Goal: Task Accomplishment & Management: Complete application form

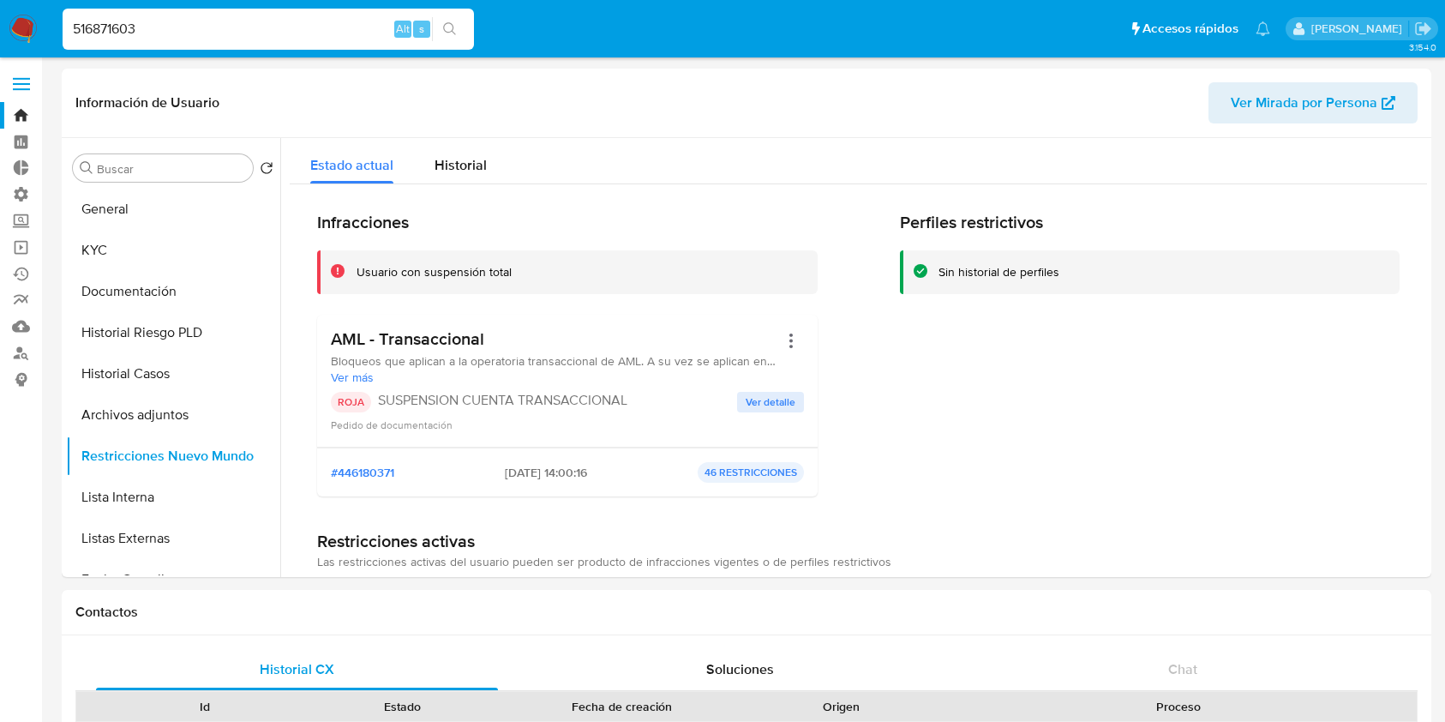
select select "10"
click at [160, 32] on input "516871603" at bounding box center [268, 29] width 411 height 22
drag, startPoint x: 160, startPoint y: 33, endPoint x: 0, endPoint y: -4, distance: 164.5
type input "599255688"
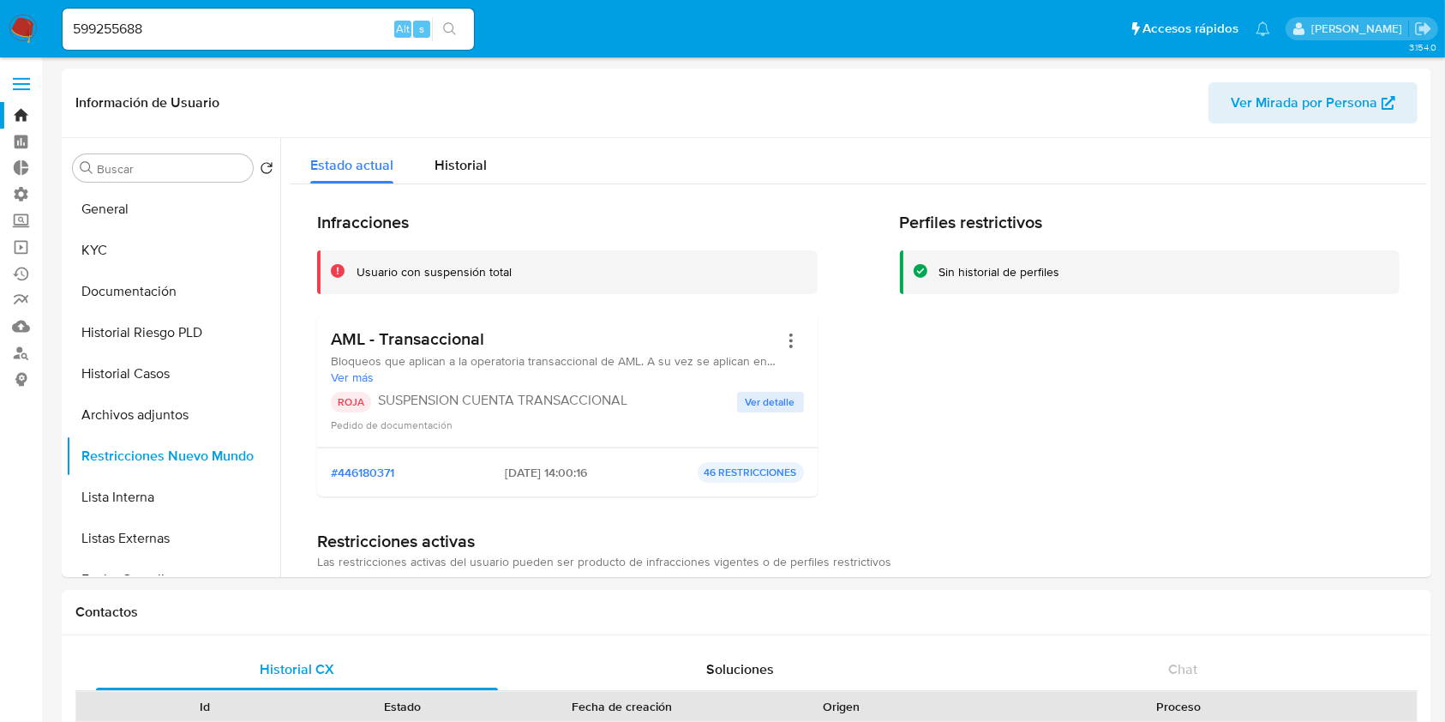
click at [460, 32] on button "search-icon" at bounding box center [449, 29] width 35 height 24
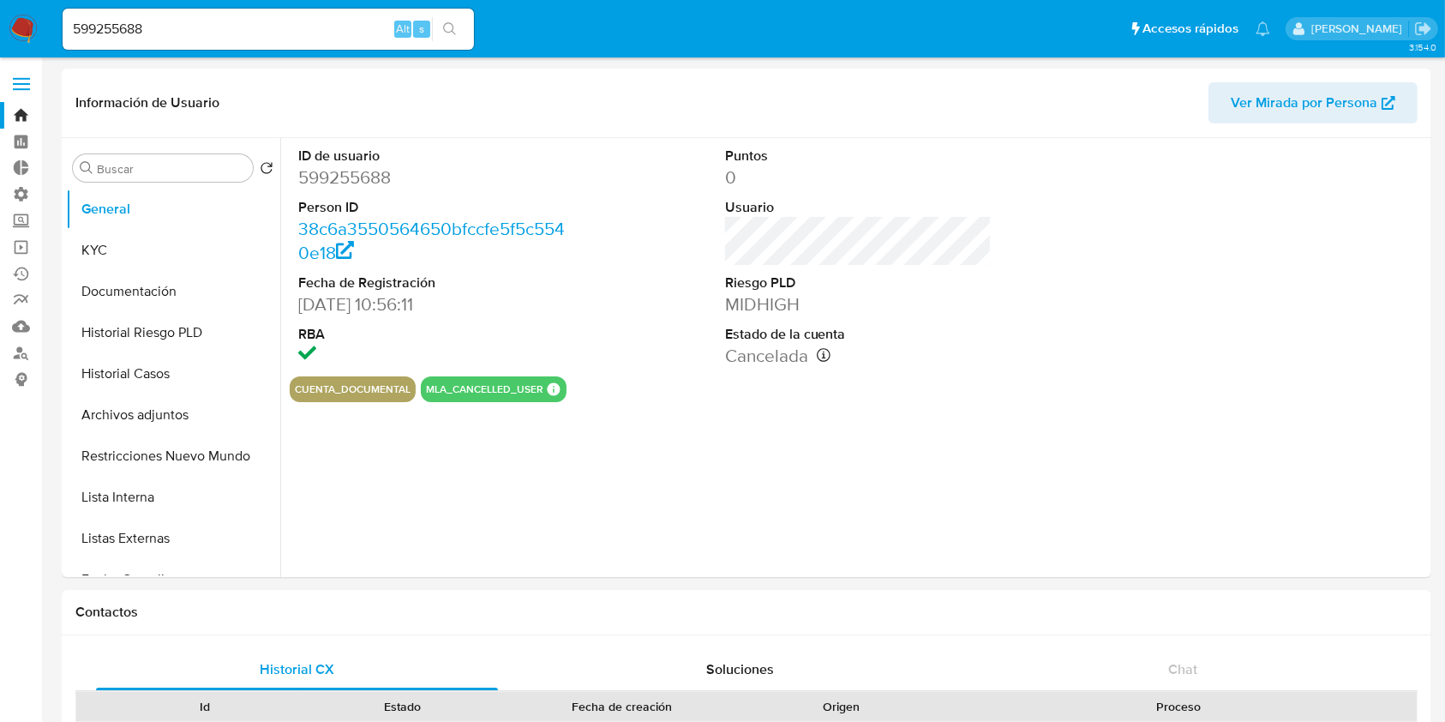
select select "10"
drag, startPoint x: 192, startPoint y: 24, endPoint x: 57, endPoint y: 24, distance: 135.4
click at [0, 24] on nav "Pausado Ver notificaciones 599255688 Alt s Accesos rápidos Presiona las siguien…" at bounding box center [722, 28] width 1445 height 57
click at [21, 297] on link "Reportes" at bounding box center [102, 300] width 204 height 27
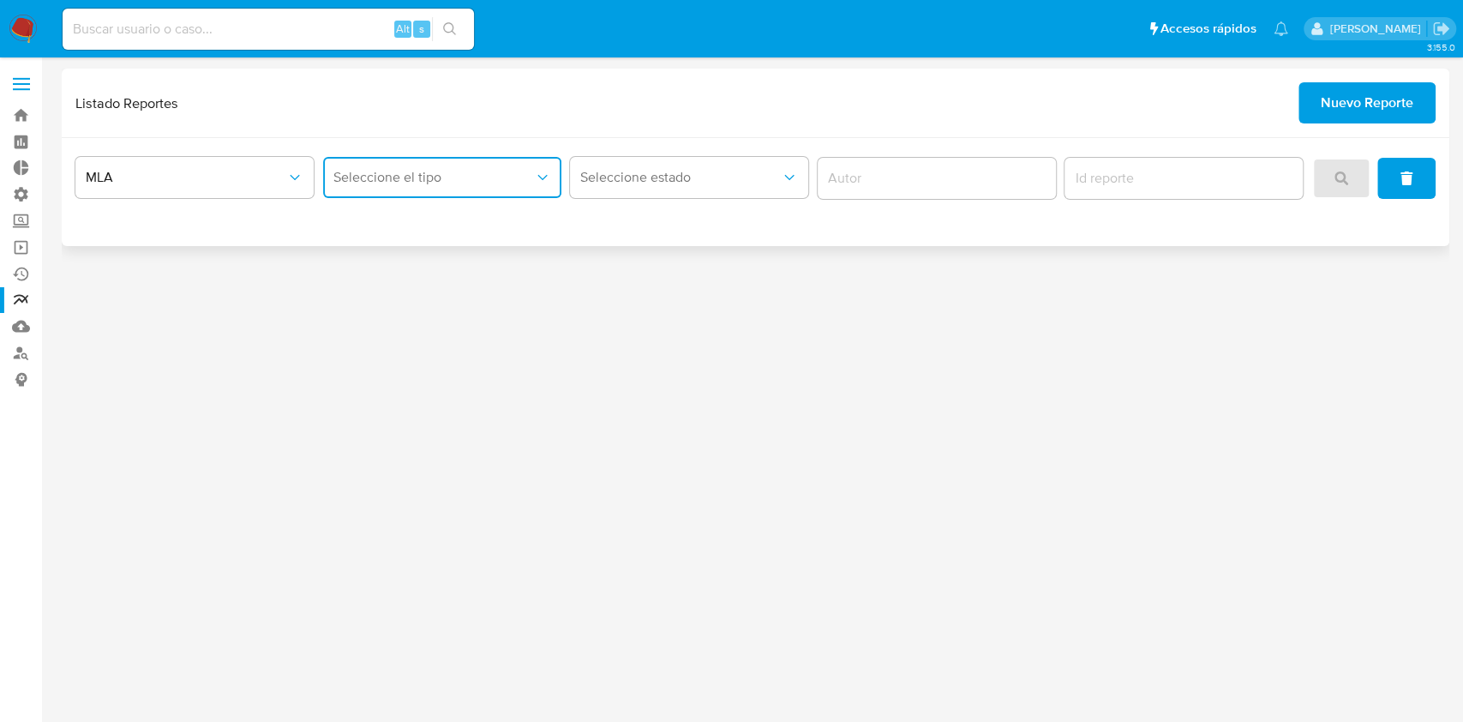
click at [361, 172] on span "Seleccione el tipo" at bounding box center [433, 177] width 201 height 17
click at [413, 266] on span "LEGAJO UNICO" at bounding box center [381, 264] width 96 height 17
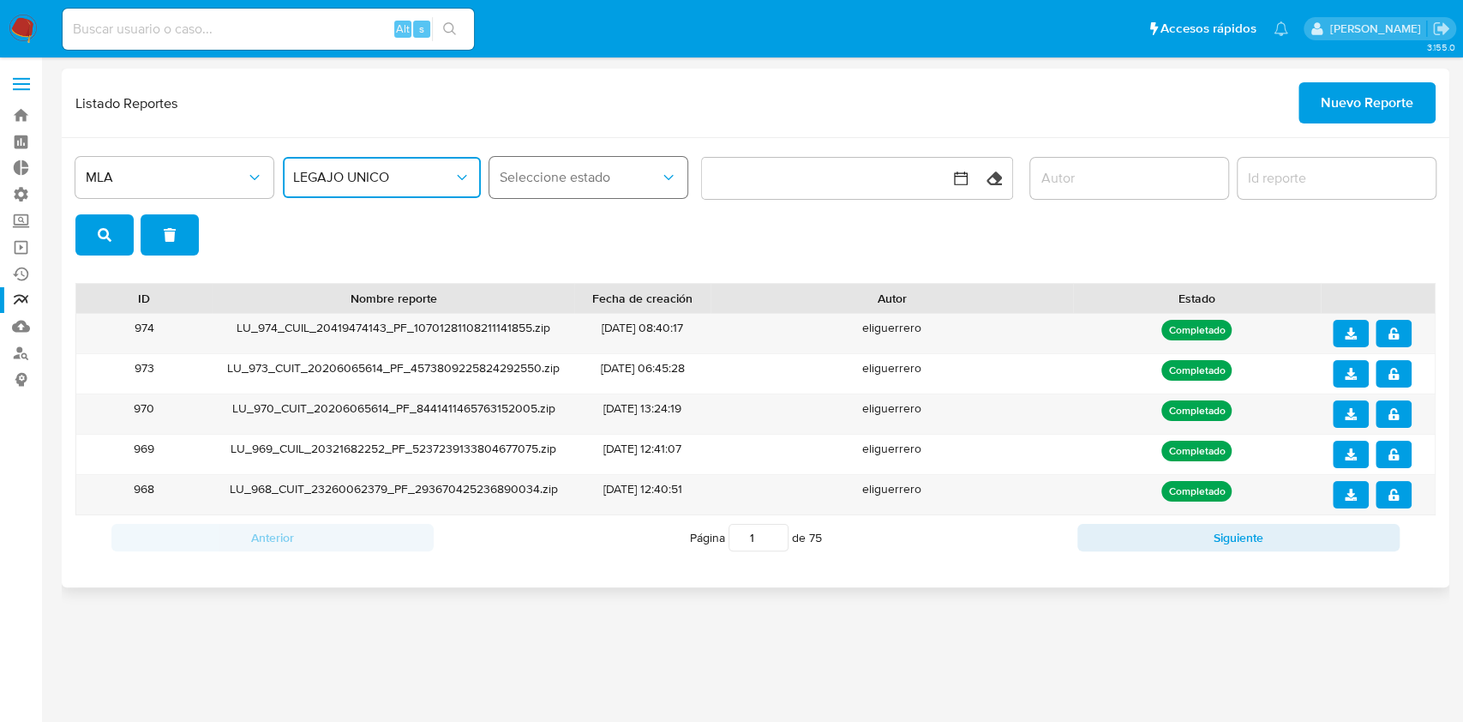
click at [651, 179] on span "Seleccione estado" at bounding box center [580, 177] width 160 height 17
click at [1351, 102] on span "Nuevo Reporte" at bounding box center [1367, 103] width 93 height 38
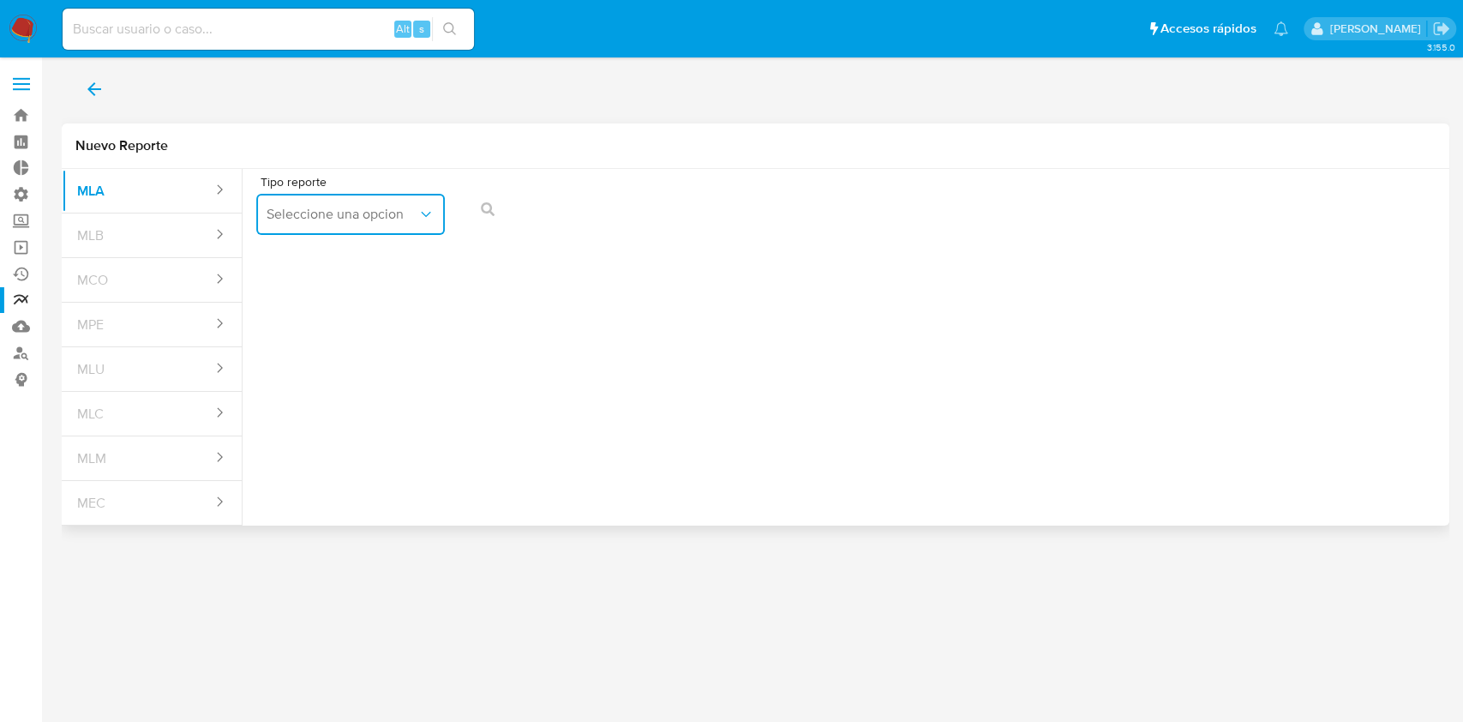
click at [336, 209] on span "Seleccione una opcion" at bounding box center [342, 214] width 151 height 17
click at [379, 297] on div "LEGAJO UNICO" at bounding box center [346, 301] width 158 height 41
click at [539, 218] on span "CDI" at bounding box center [544, 214] width 151 height 17
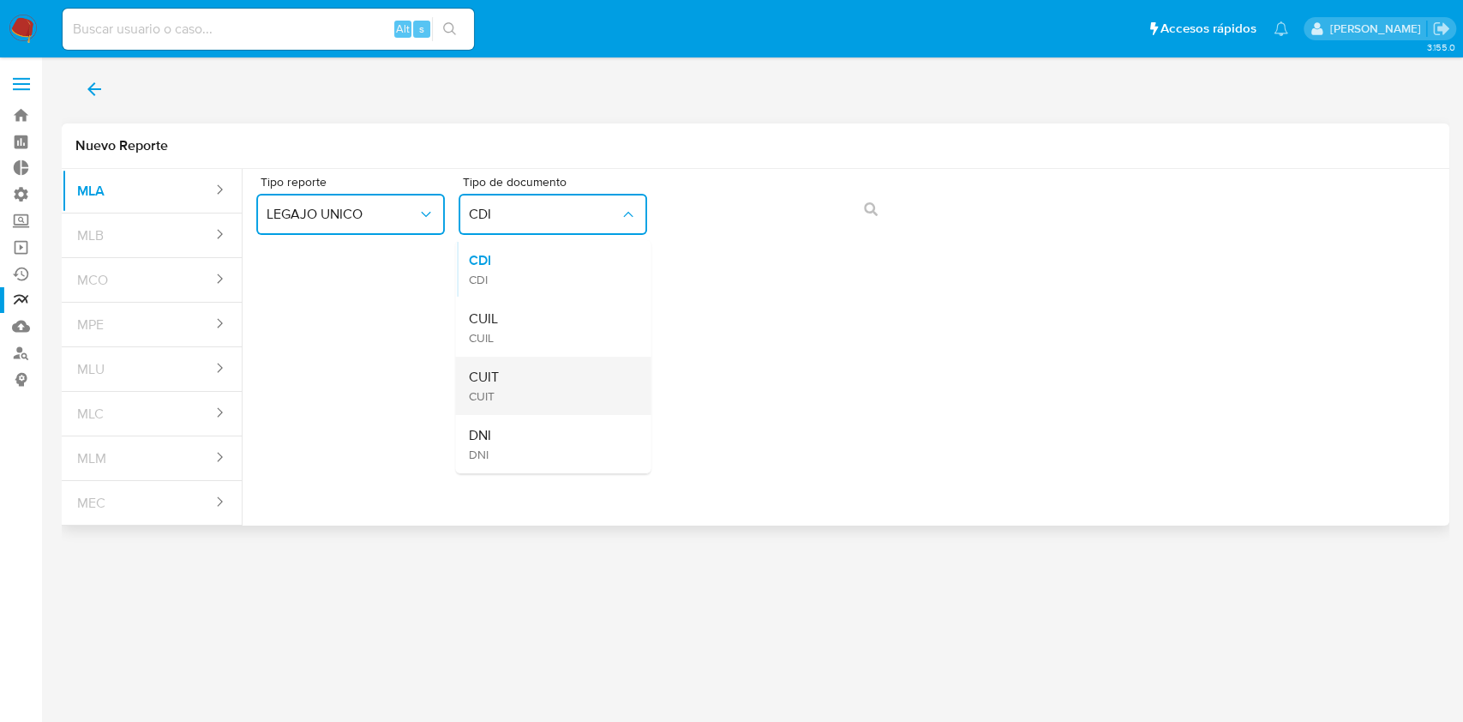
click at [512, 379] on div "CUIT CUIT" at bounding box center [548, 386] width 158 height 58
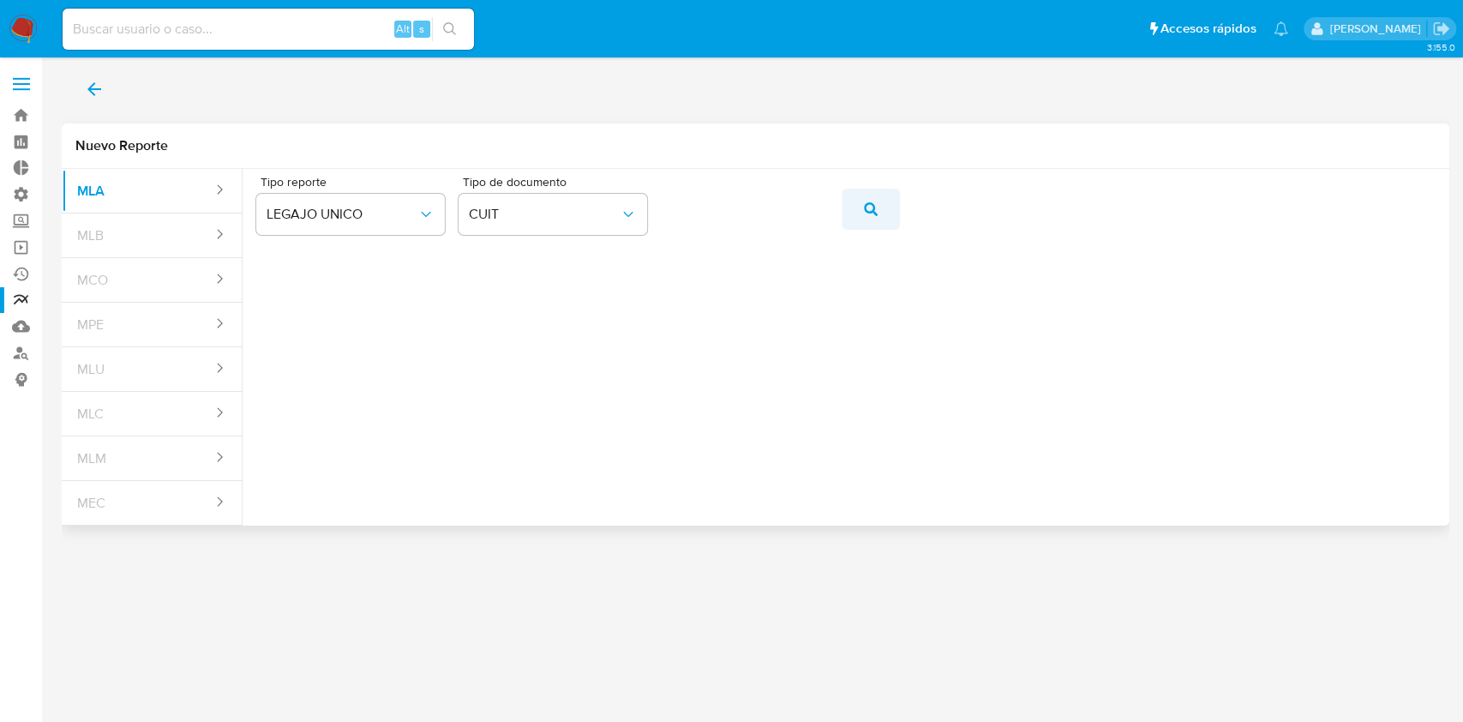
click at [871, 210] on icon "action-search" at bounding box center [871, 209] width 14 height 14
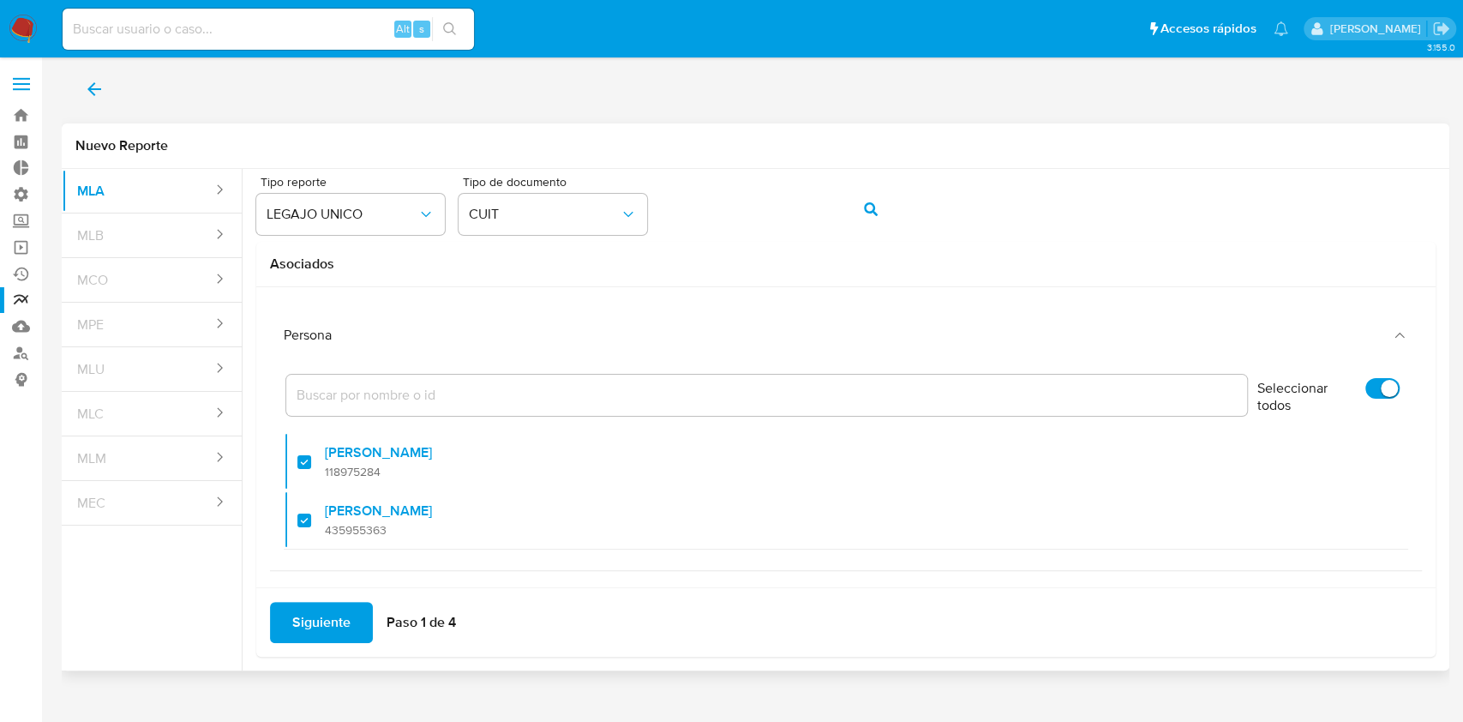
scroll to position [10, 0]
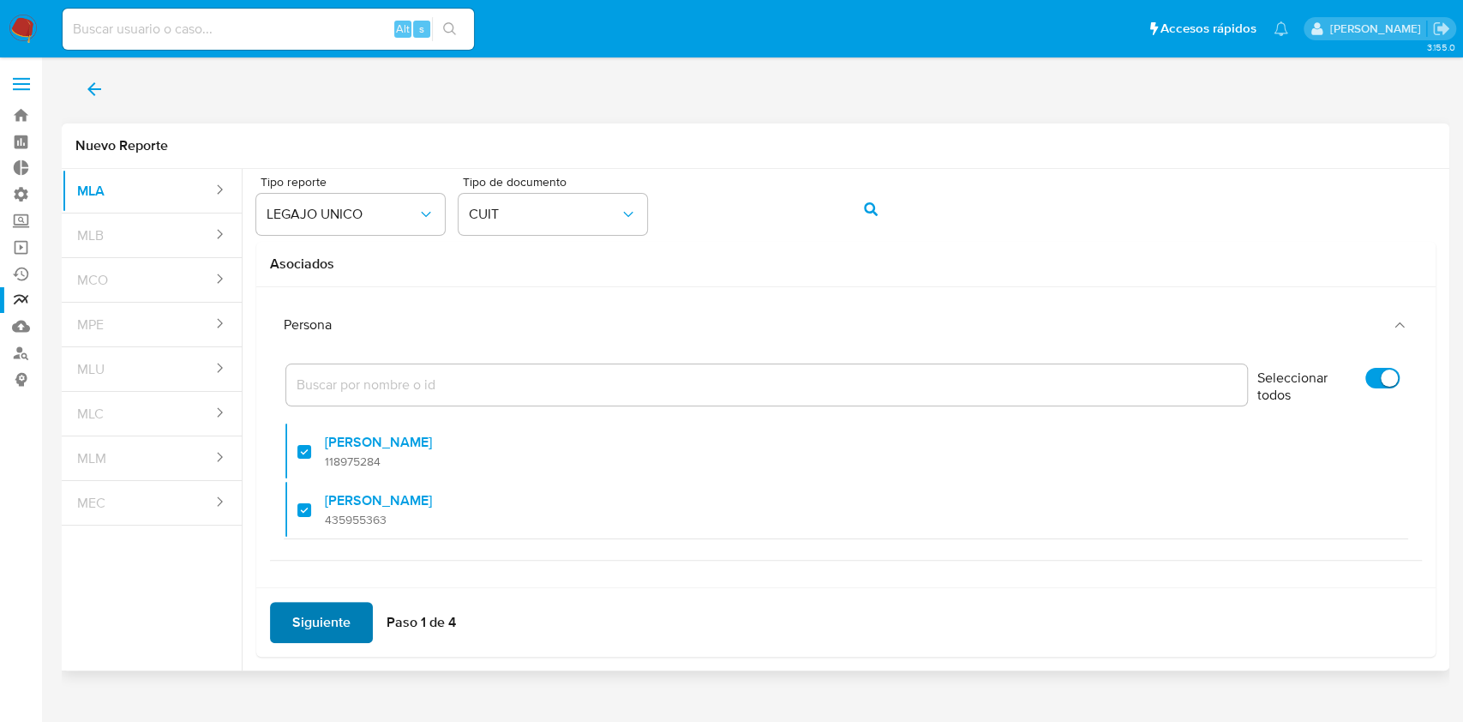
click at [309, 619] on span "Siguiente" at bounding box center [321, 622] width 58 height 38
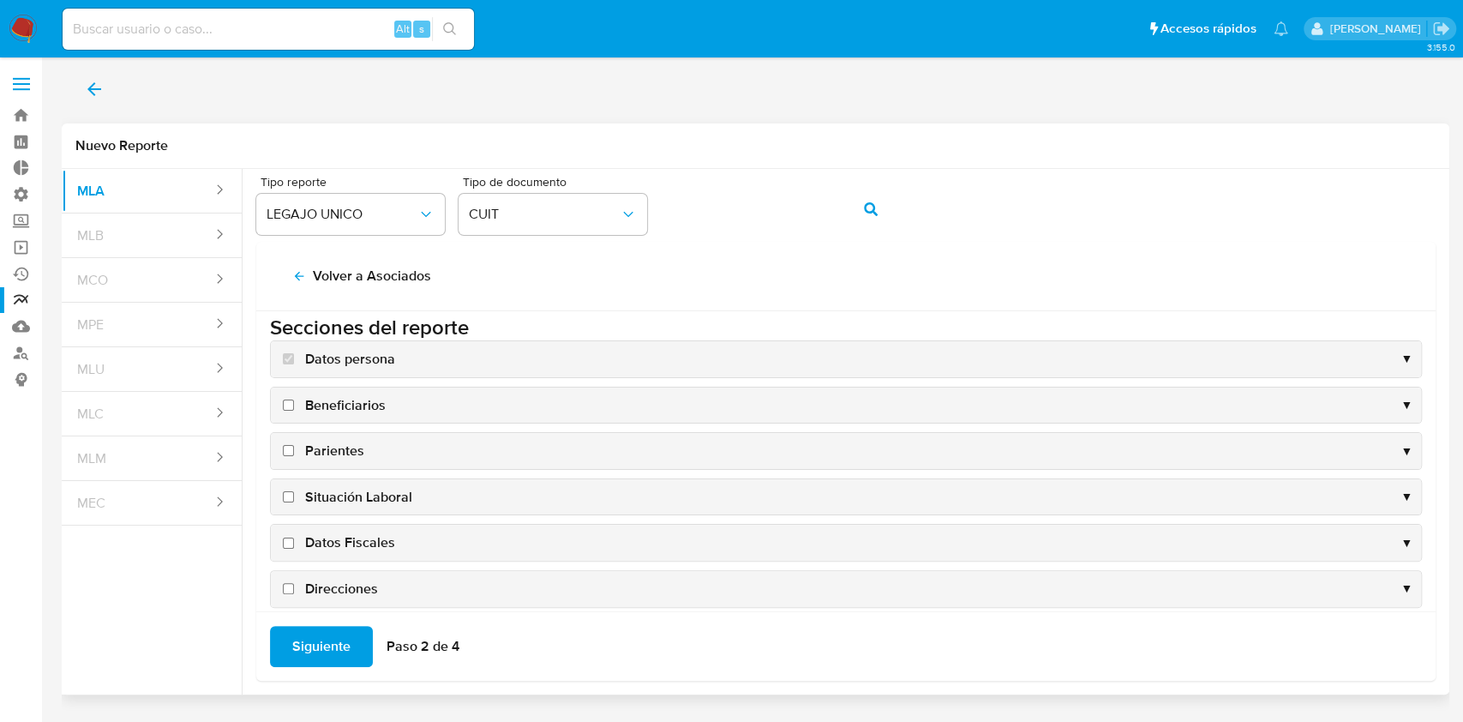
click at [283, 403] on input "Beneficiarios" at bounding box center [288, 404] width 11 height 11
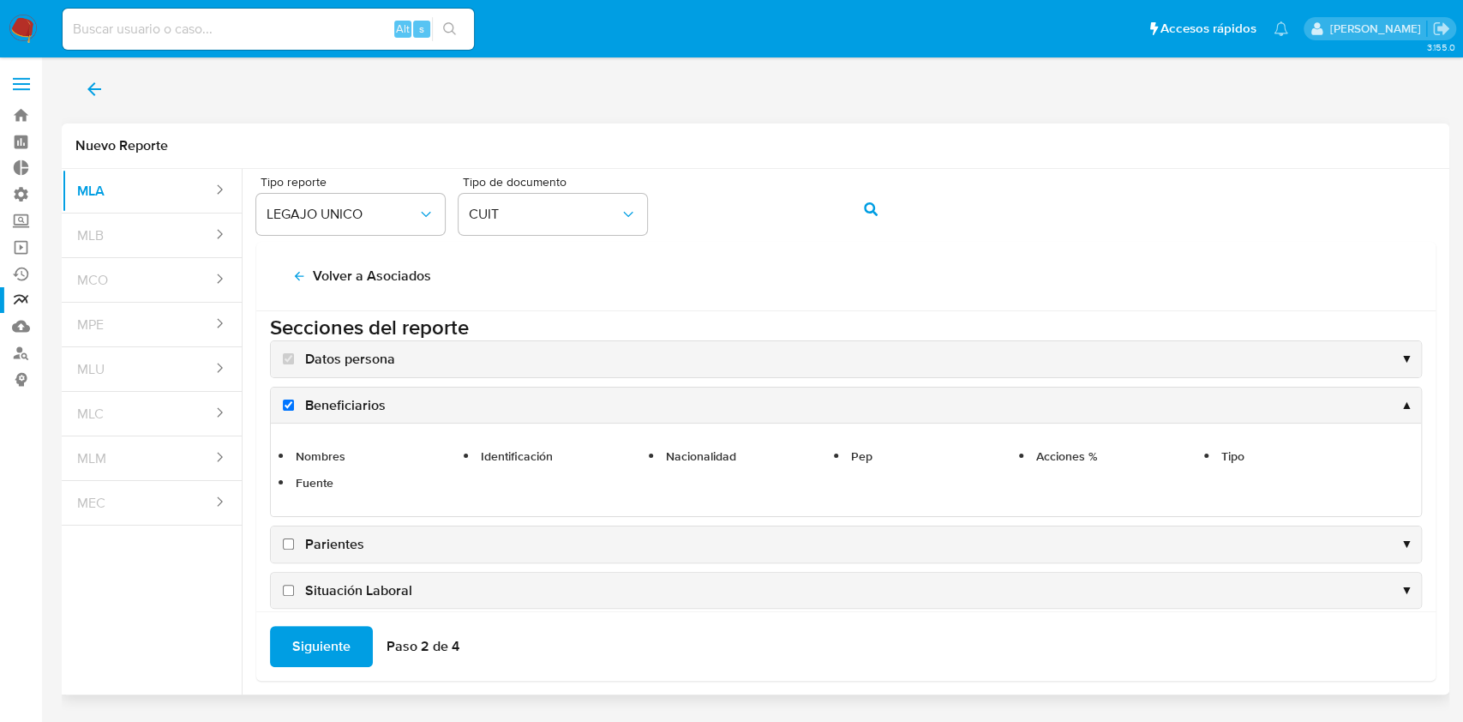
click at [289, 401] on input "Beneficiarios" at bounding box center [288, 404] width 11 height 11
checkbox input "false"
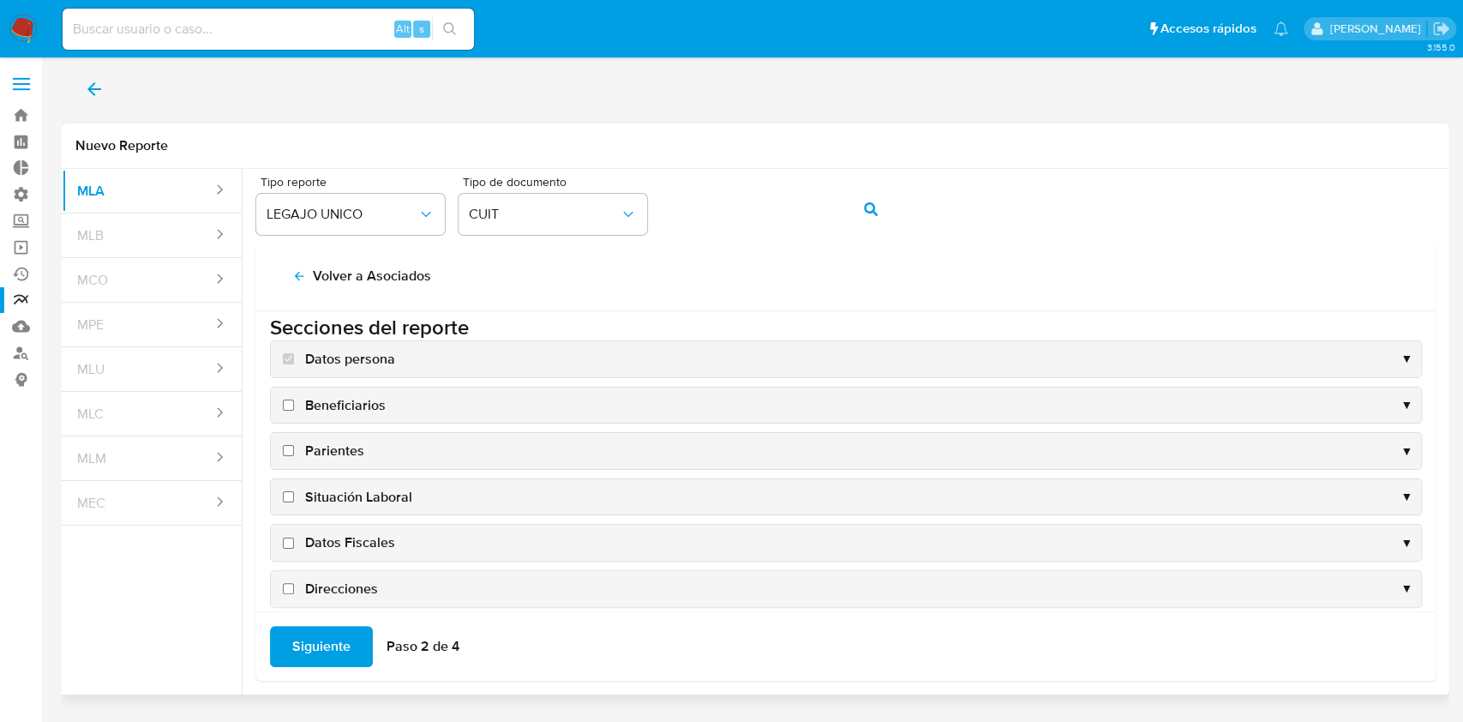
click at [284, 449] on input "Parientes" at bounding box center [288, 450] width 11 height 11
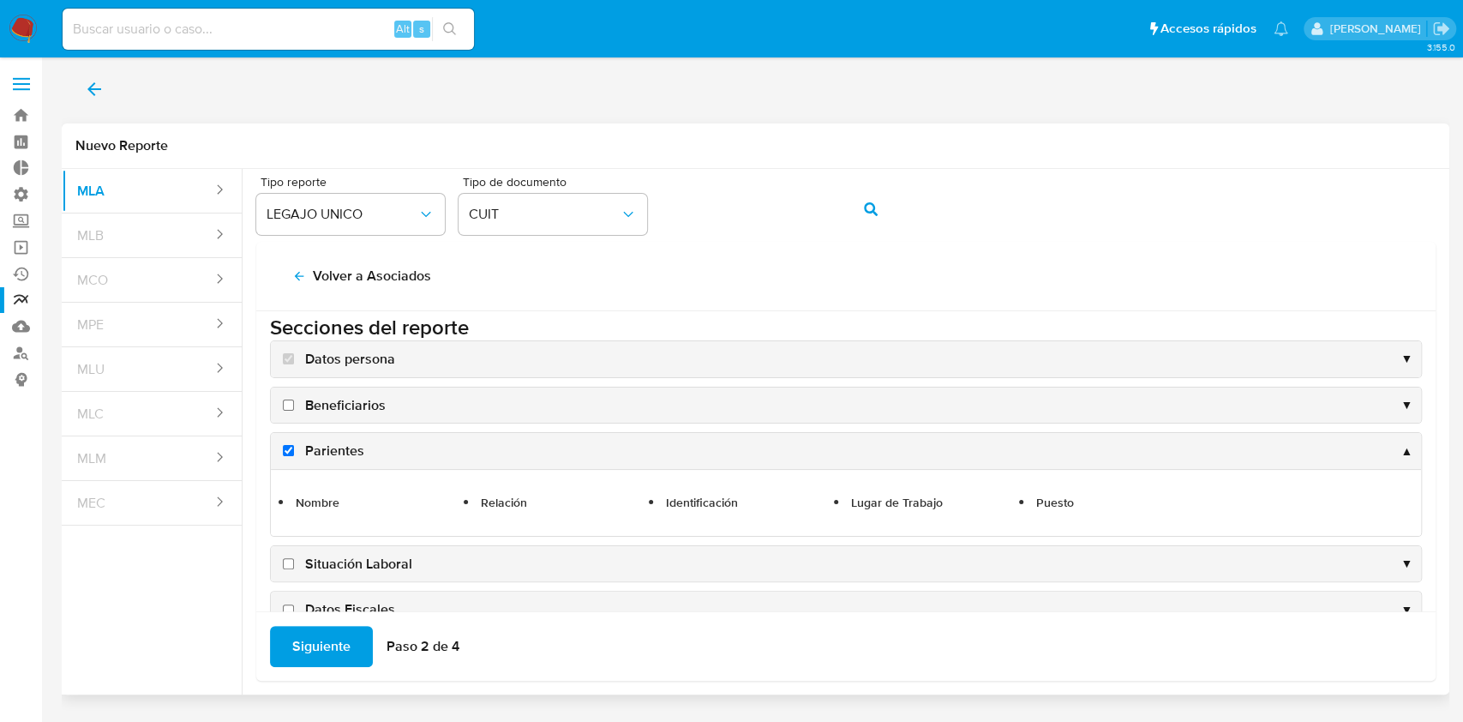
click at [284, 449] on input "Parientes" at bounding box center [288, 450] width 11 height 11
checkbox input "false"
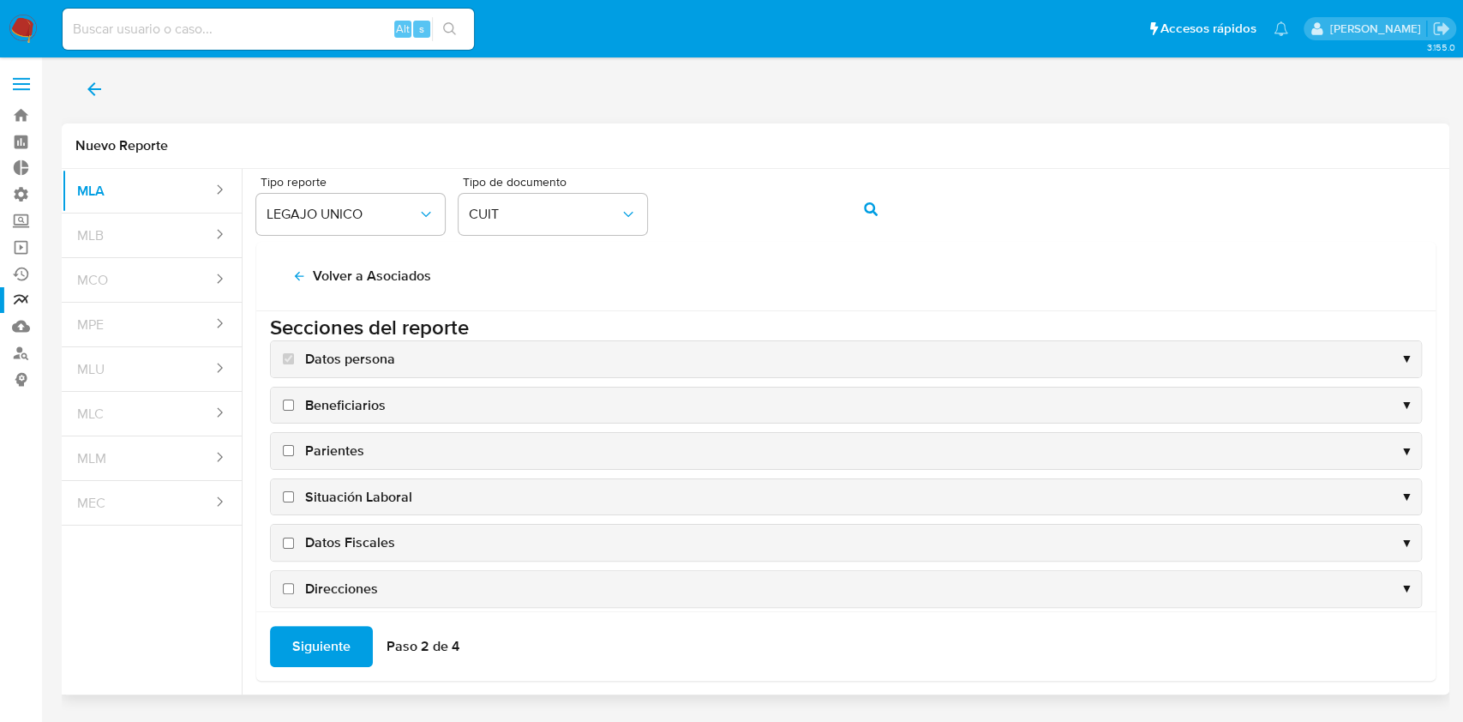
click at [283, 496] on input "Situación Laboral" at bounding box center [288, 496] width 11 height 11
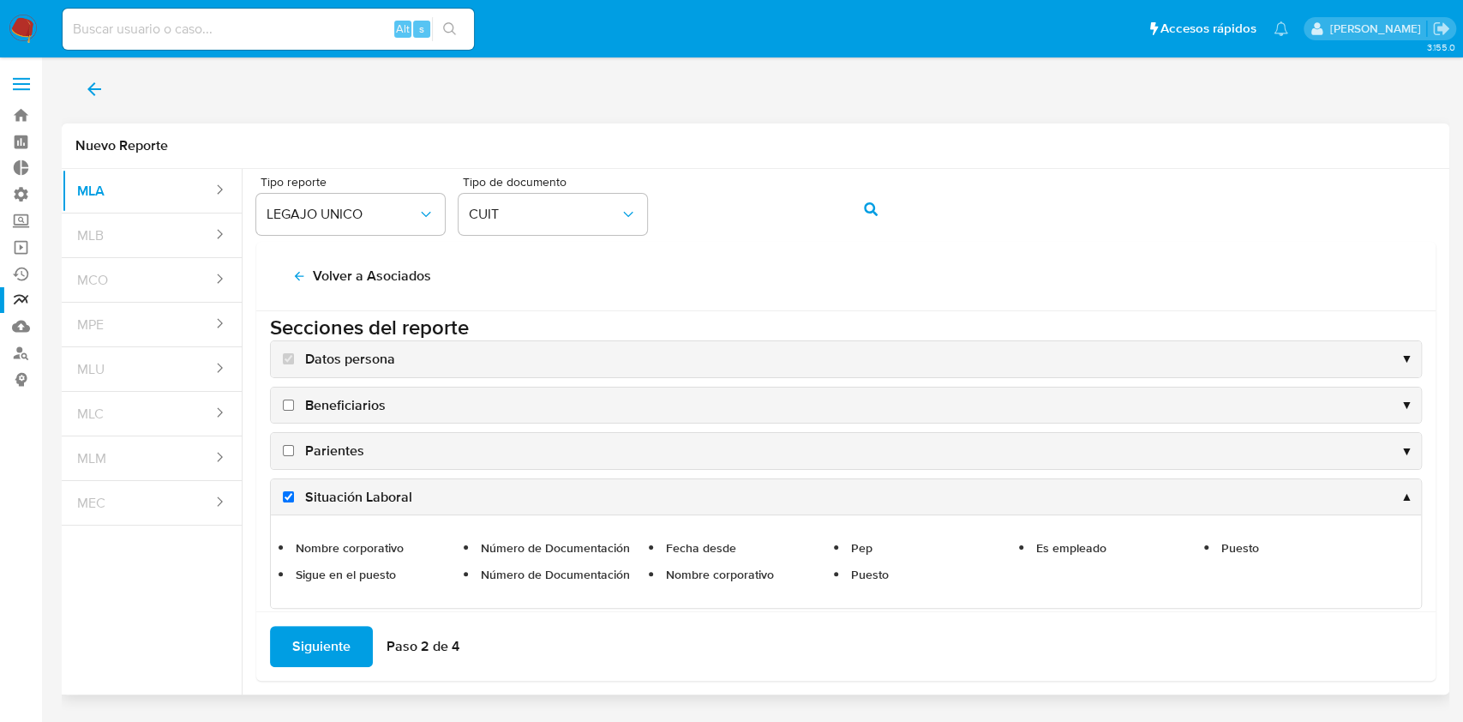
click at [283, 496] on input "Situación Laboral" at bounding box center [288, 496] width 11 height 11
checkbox input "false"
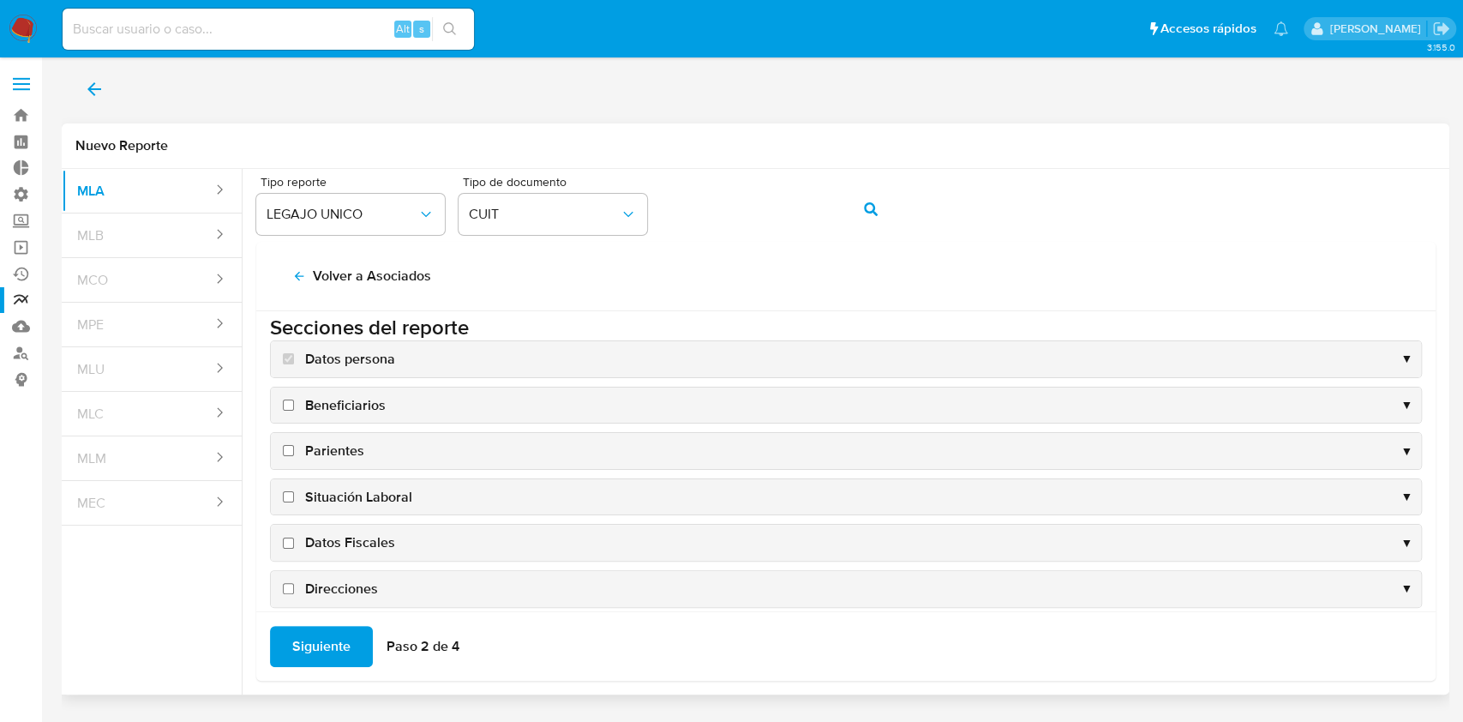
click at [280, 539] on label "Datos Fiscales" at bounding box center [337, 542] width 116 height 19
click at [283, 539] on input "Datos Fiscales" at bounding box center [288, 542] width 11 height 11
checkbox input "true"
click at [289, 583] on input "Direcciones" at bounding box center [288, 588] width 11 height 11
checkbox input "true"
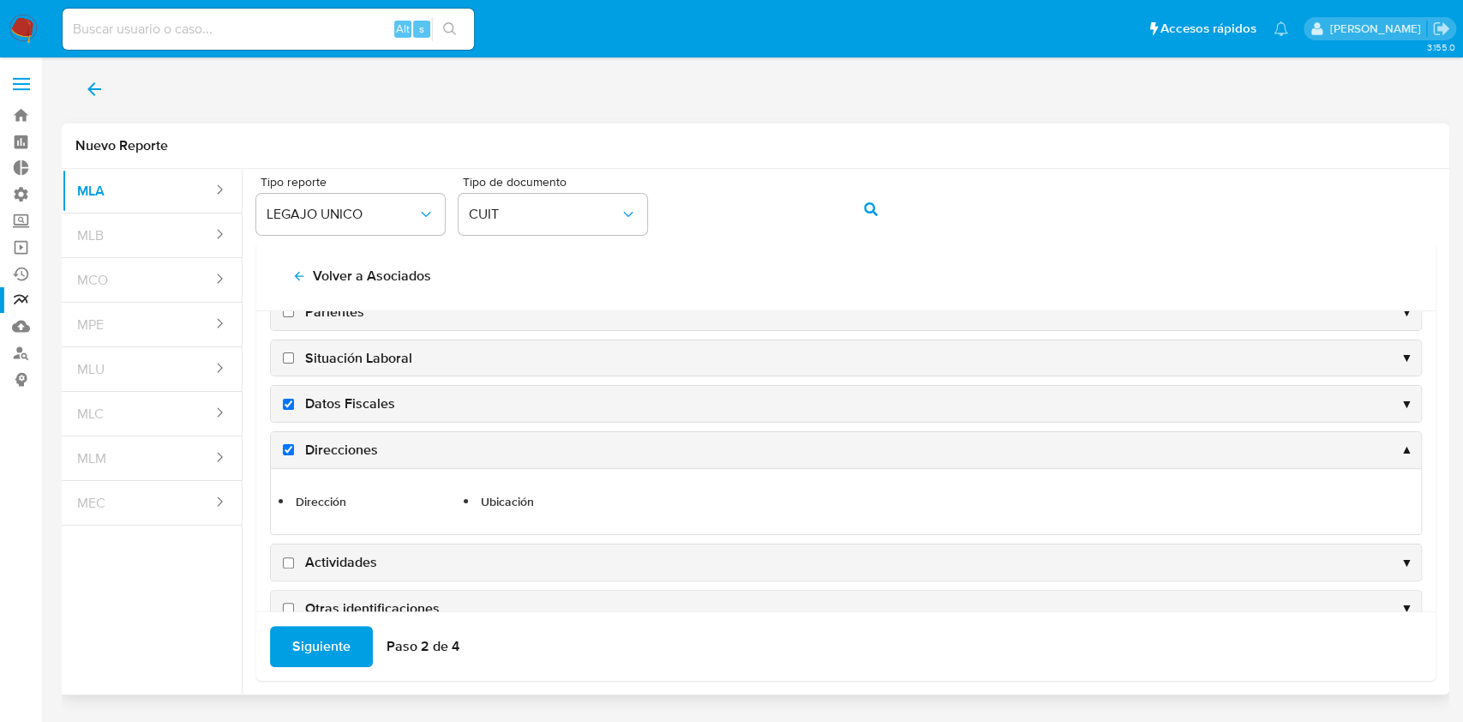
scroll to position [231, 0]
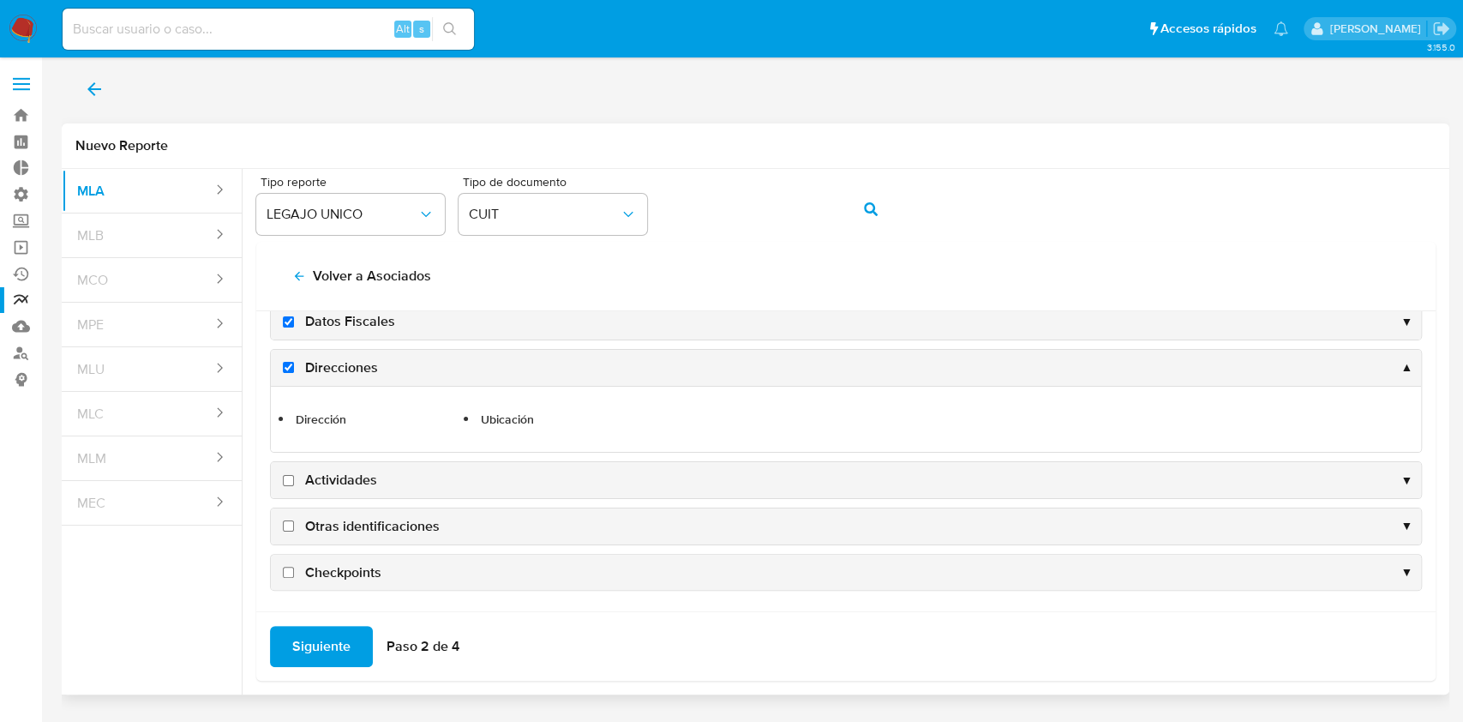
click at [283, 477] on input "Actividades" at bounding box center [288, 480] width 11 height 11
checkbox input "true"
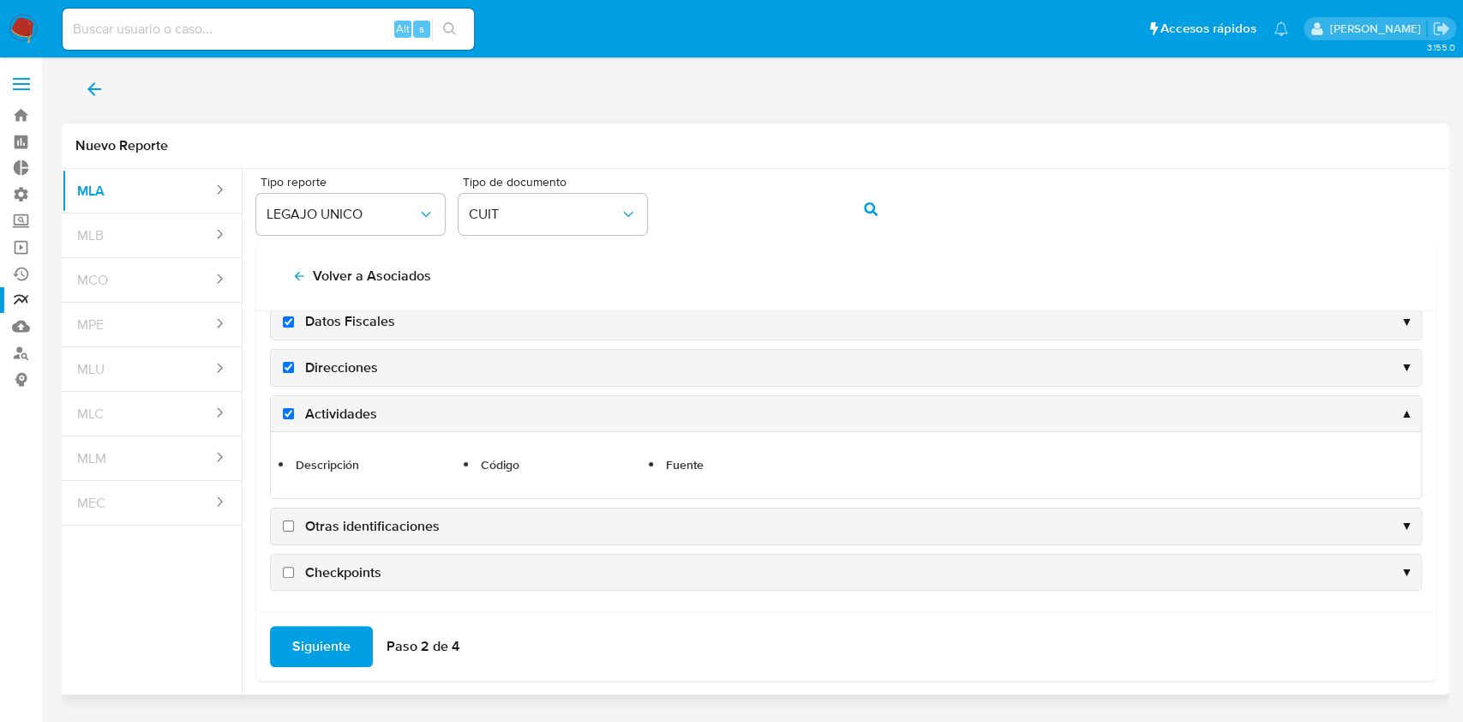
scroll to position [117, 0]
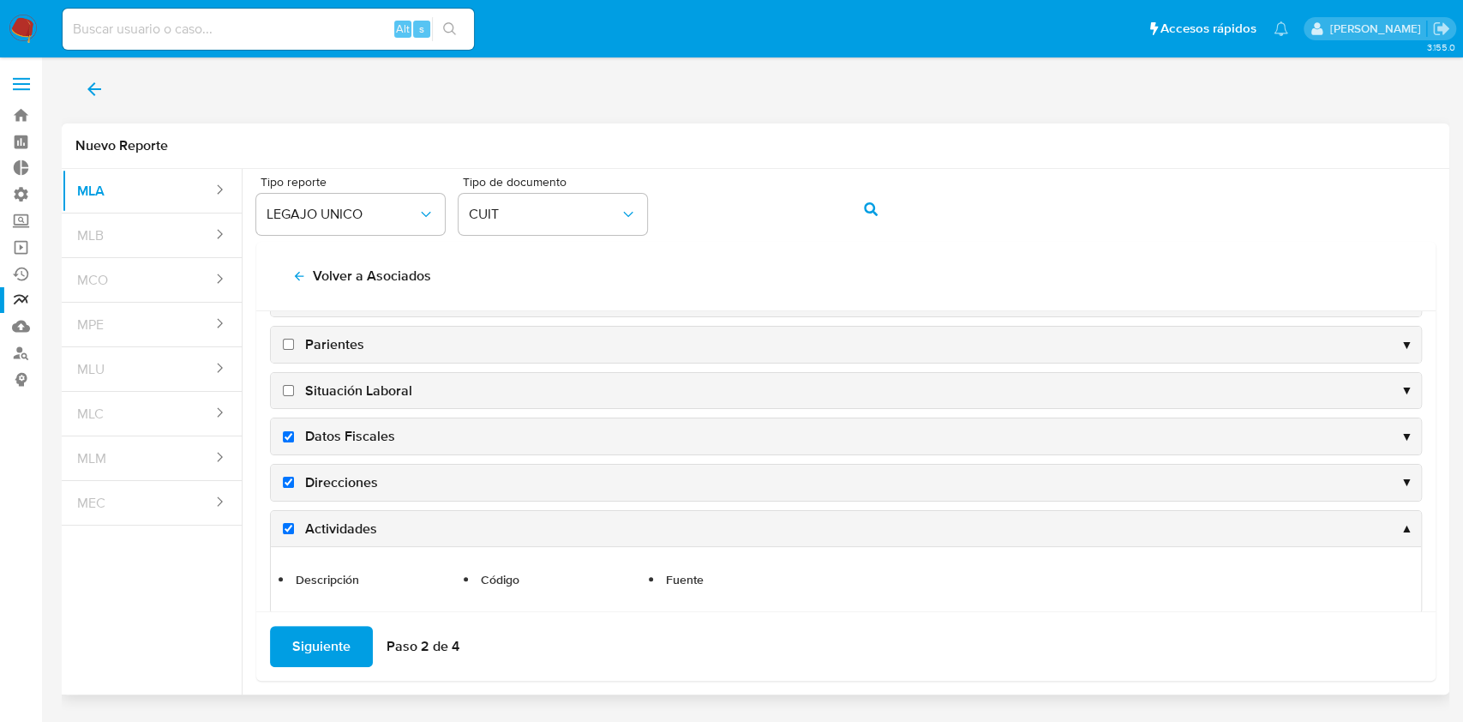
click at [284, 390] on input "Situación Laboral" at bounding box center [288, 390] width 11 height 11
checkbox input "true"
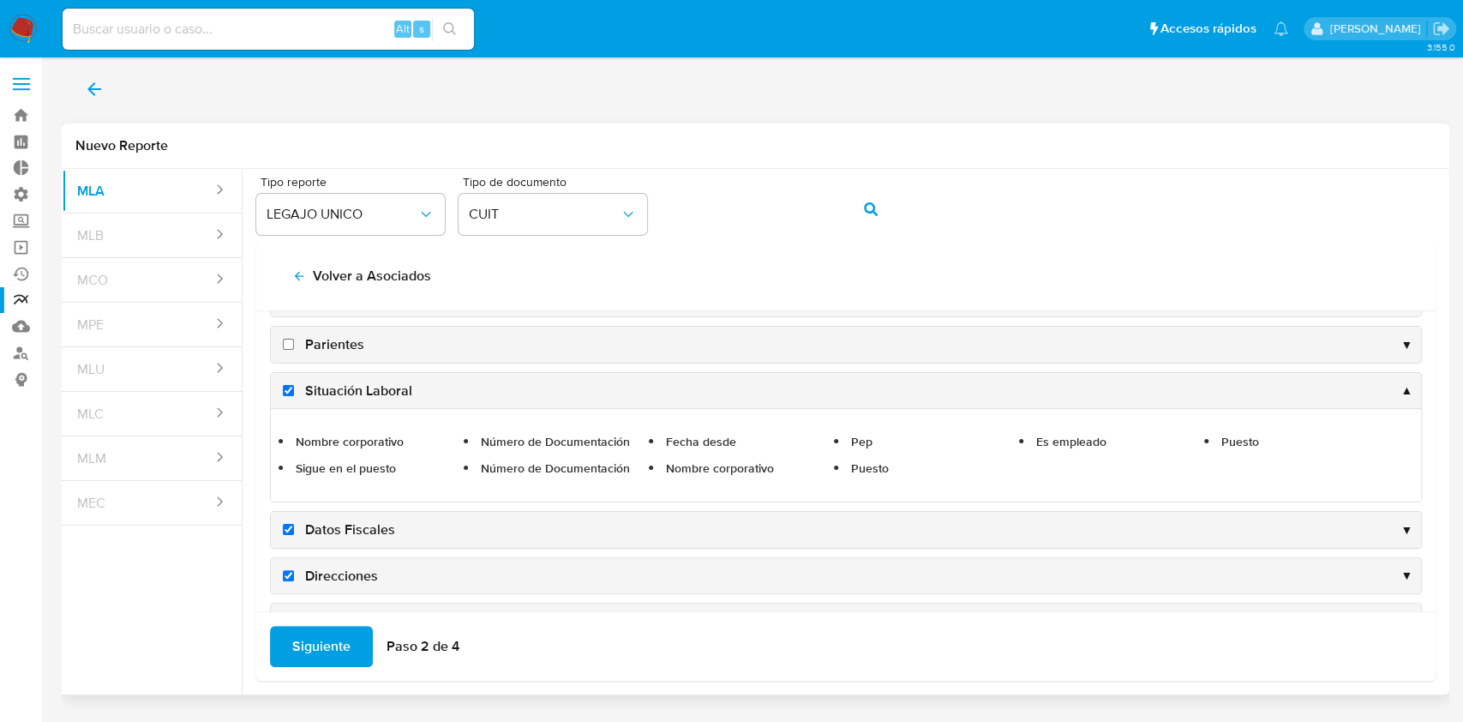
click at [288, 341] on input "Parientes" at bounding box center [288, 344] width 11 height 11
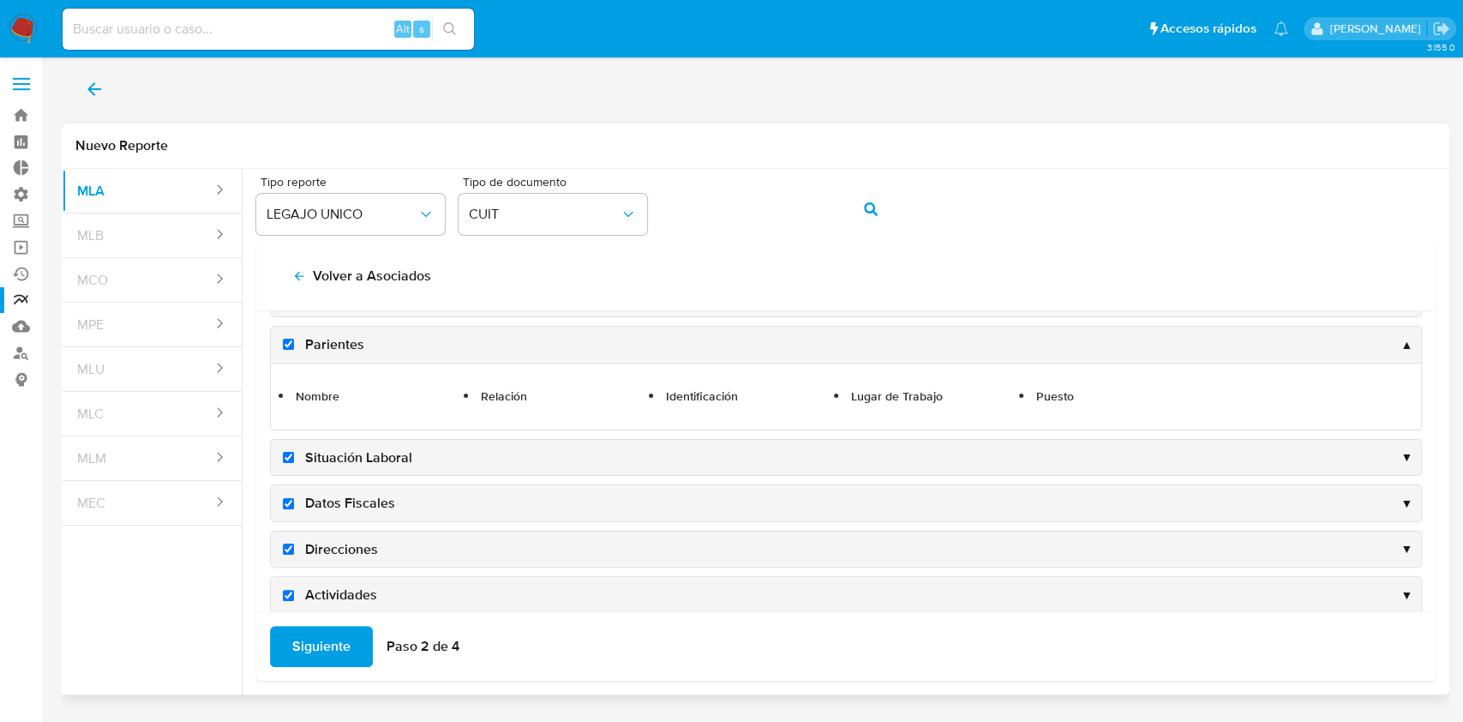
click at [288, 341] on input "Parientes" at bounding box center [288, 344] width 11 height 11
checkbox input "false"
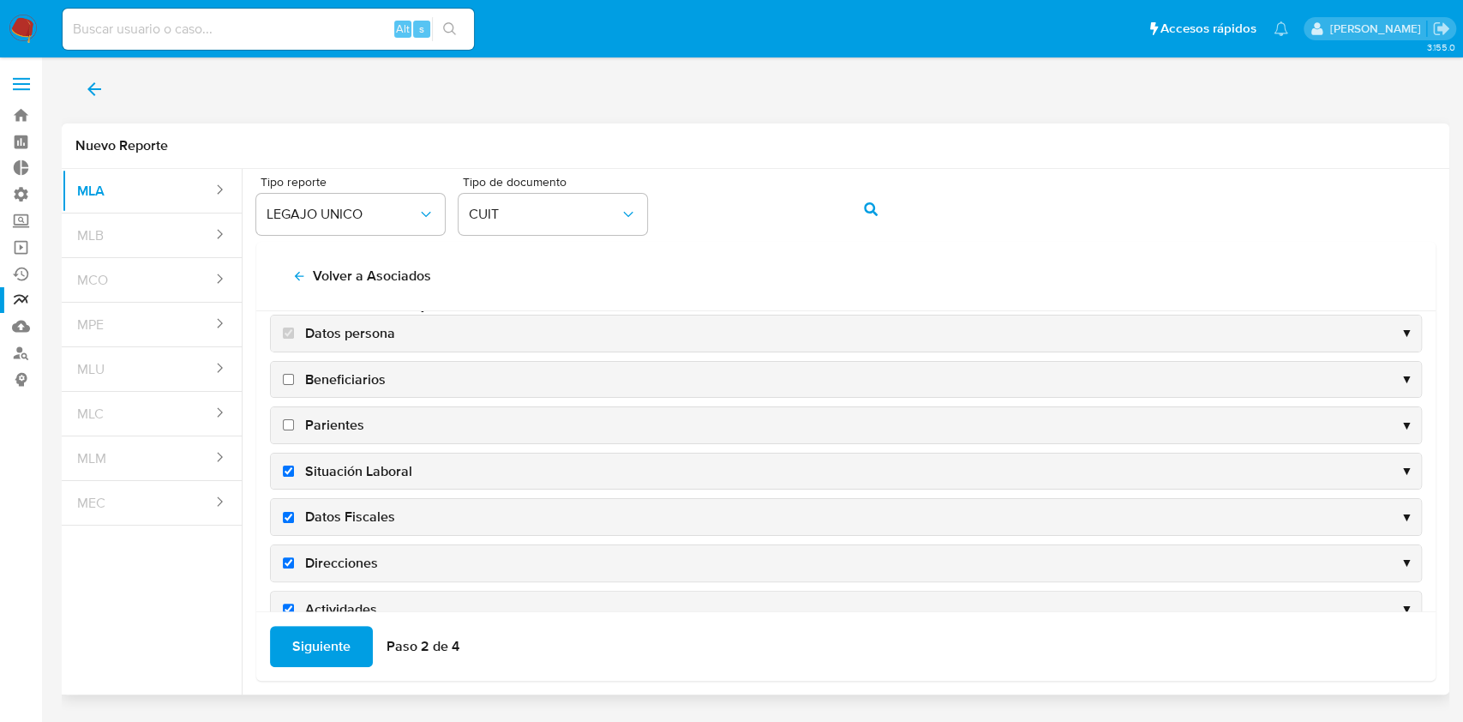
scroll to position [3, 0]
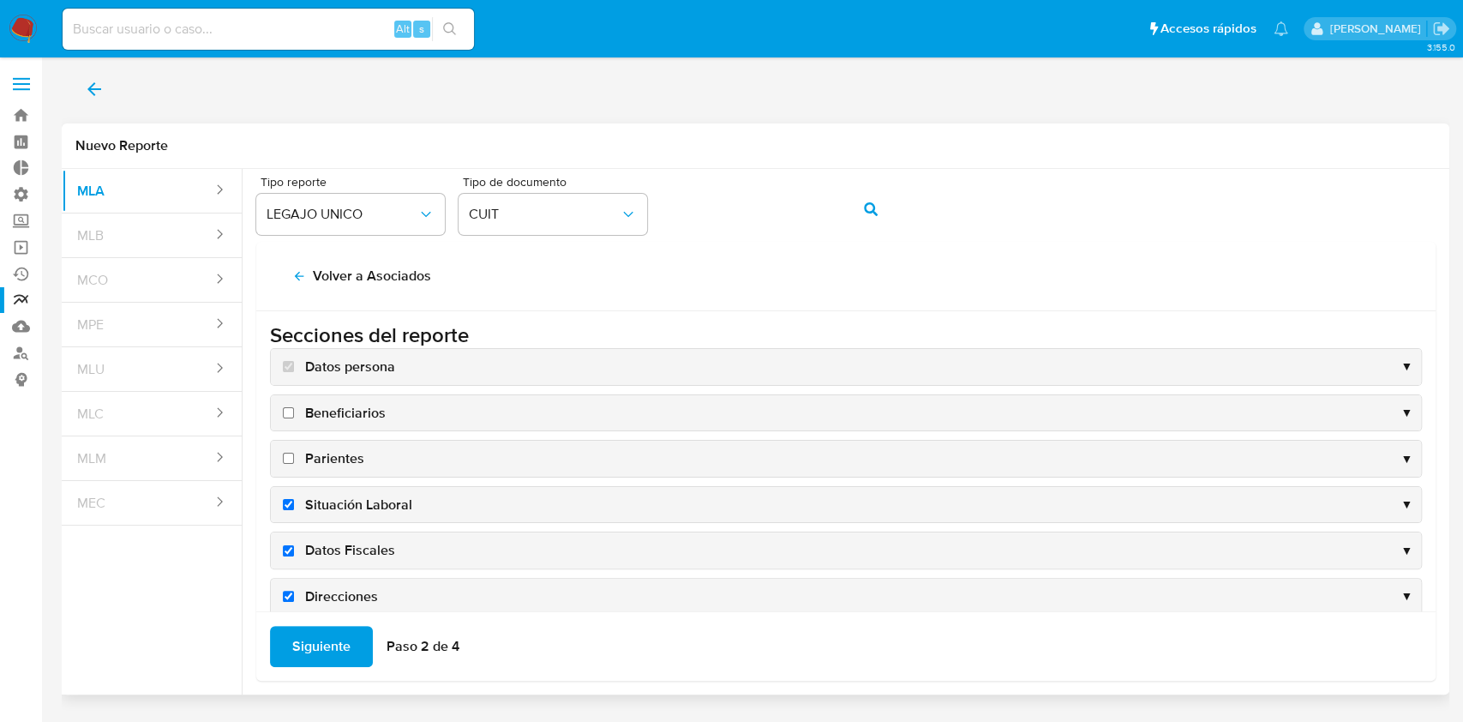
click at [284, 412] on input "Beneficiarios" at bounding box center [288, 412] width 11 height 11
checkbox input "true"
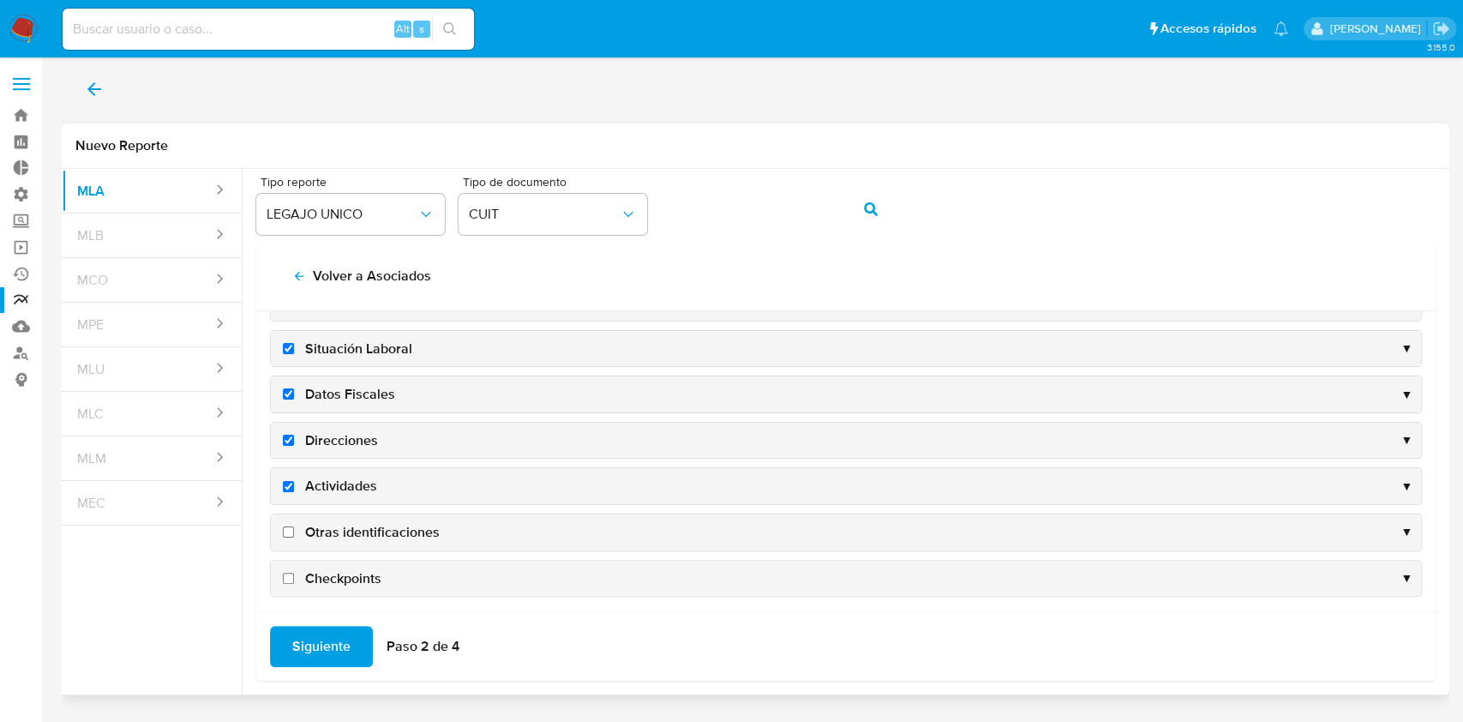
scroll to position [257, 0]
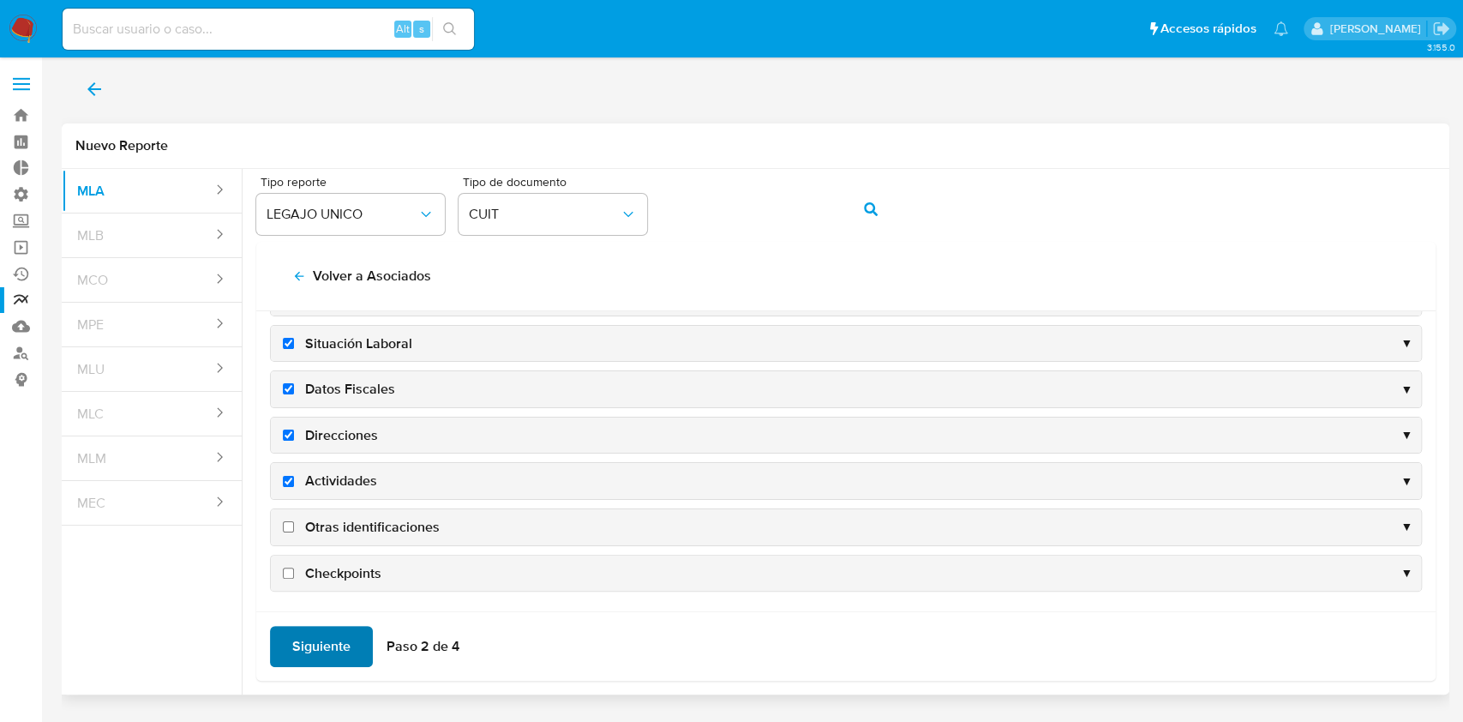
click at [338, 648] on span "Siguiente" at bounding box center [321, 646] width 58 height 38
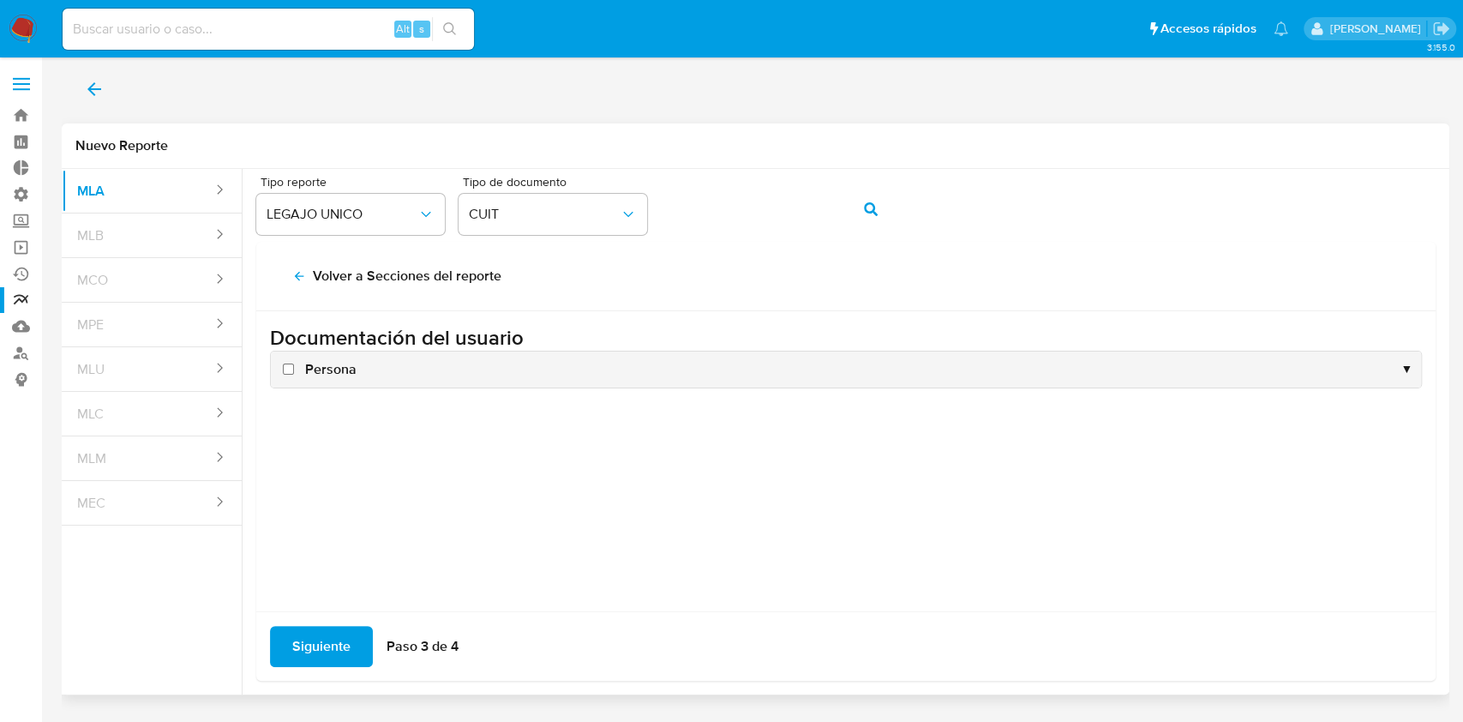
click at [285, 366] on input "Persona" at bounding box center [288, 368] width 11 height 11
checkbox input "true"
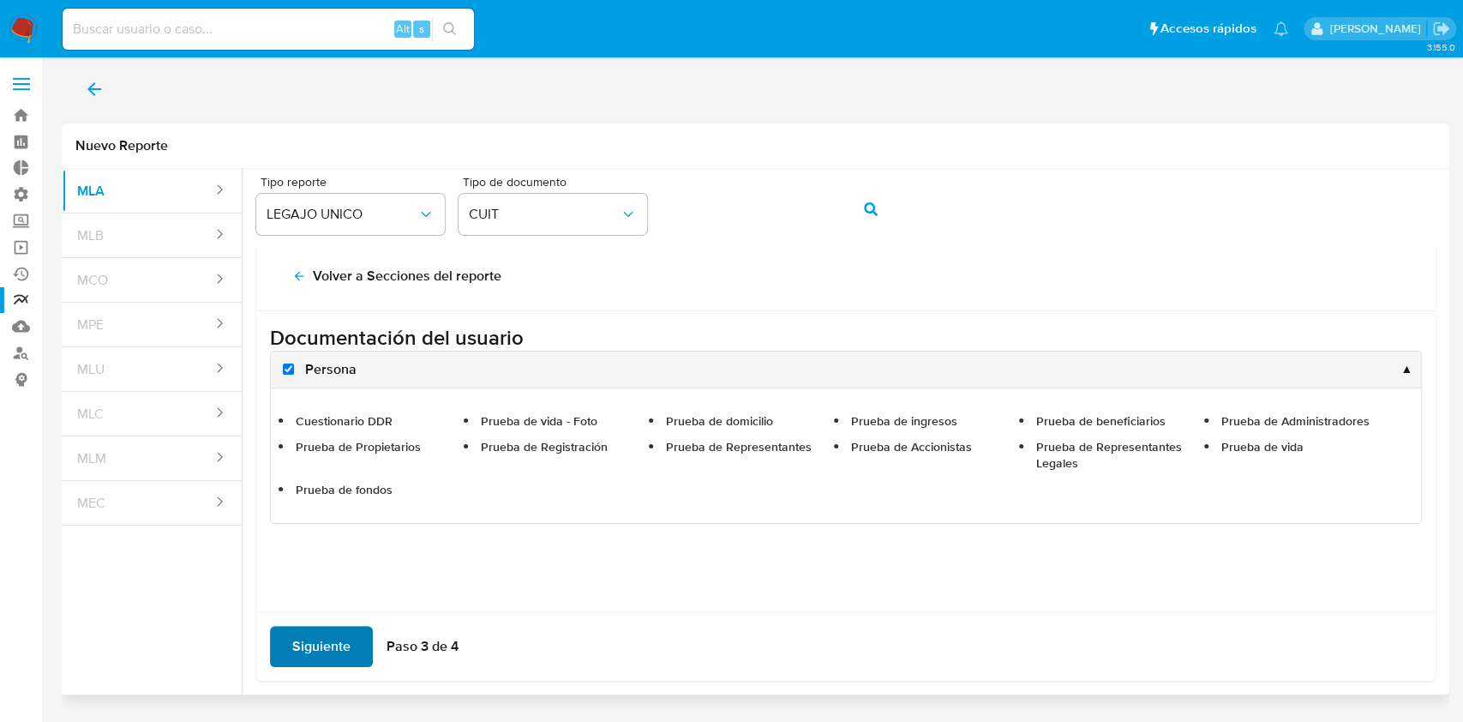
click at [342, 641] on span "Siguiente" at bounding box center [321, 646] width 58 height 38
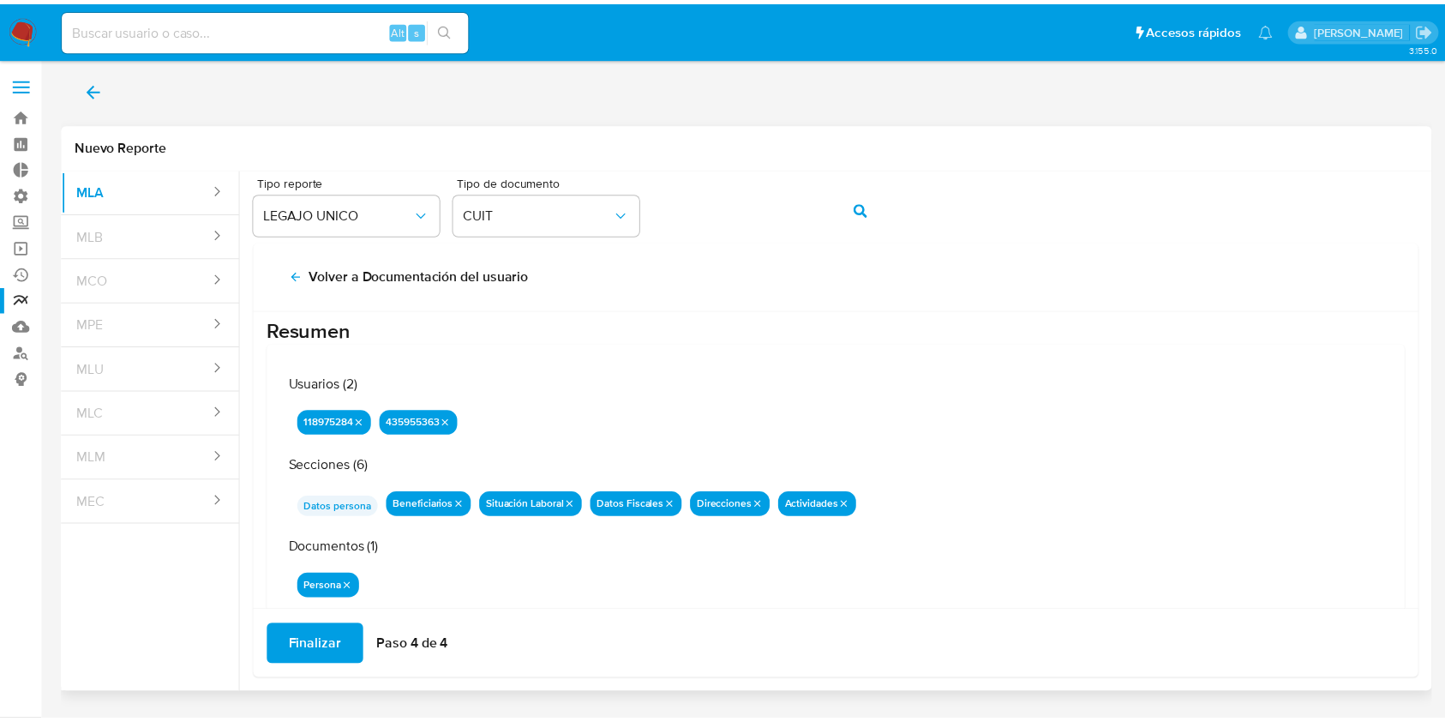
scroll to position [55, 0]
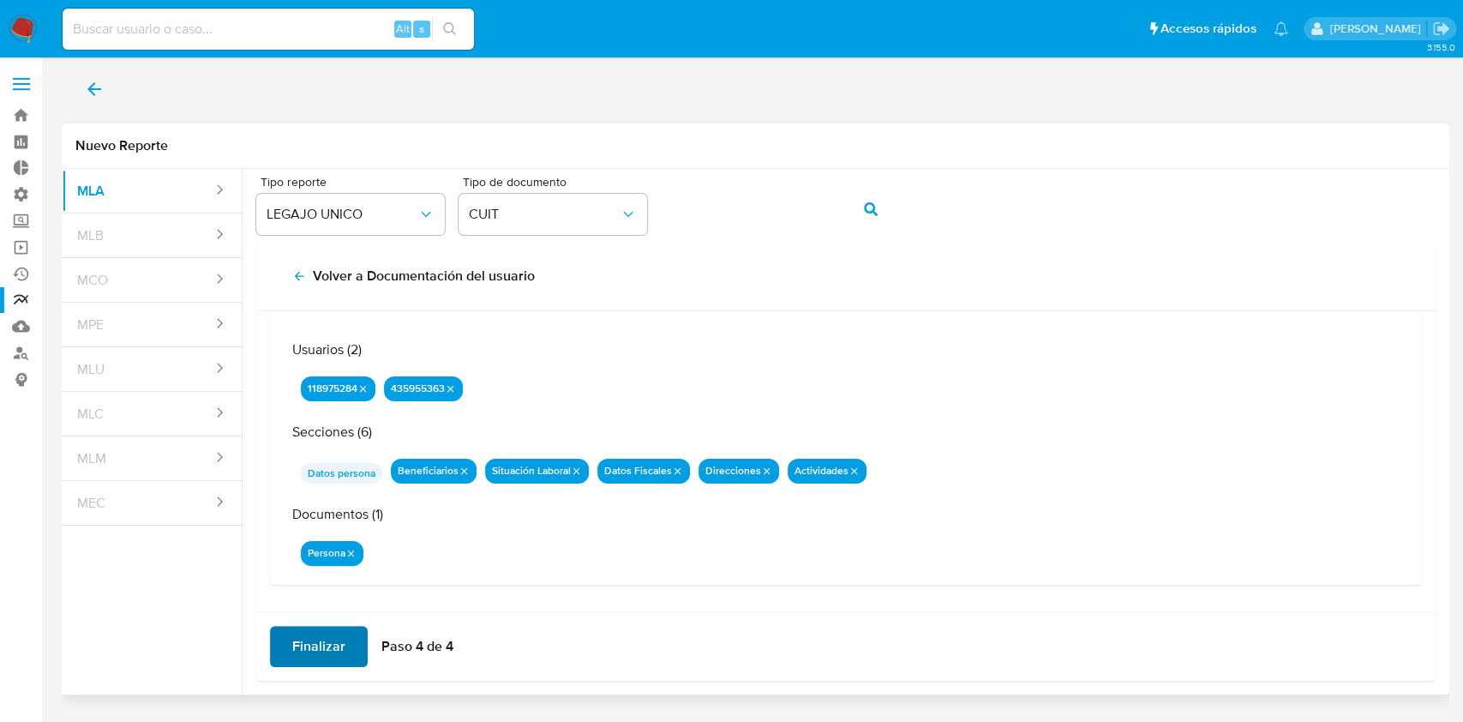
click at [333, 639] on span "Finalizar" at bounding box center [318, 646] width 53 height 38
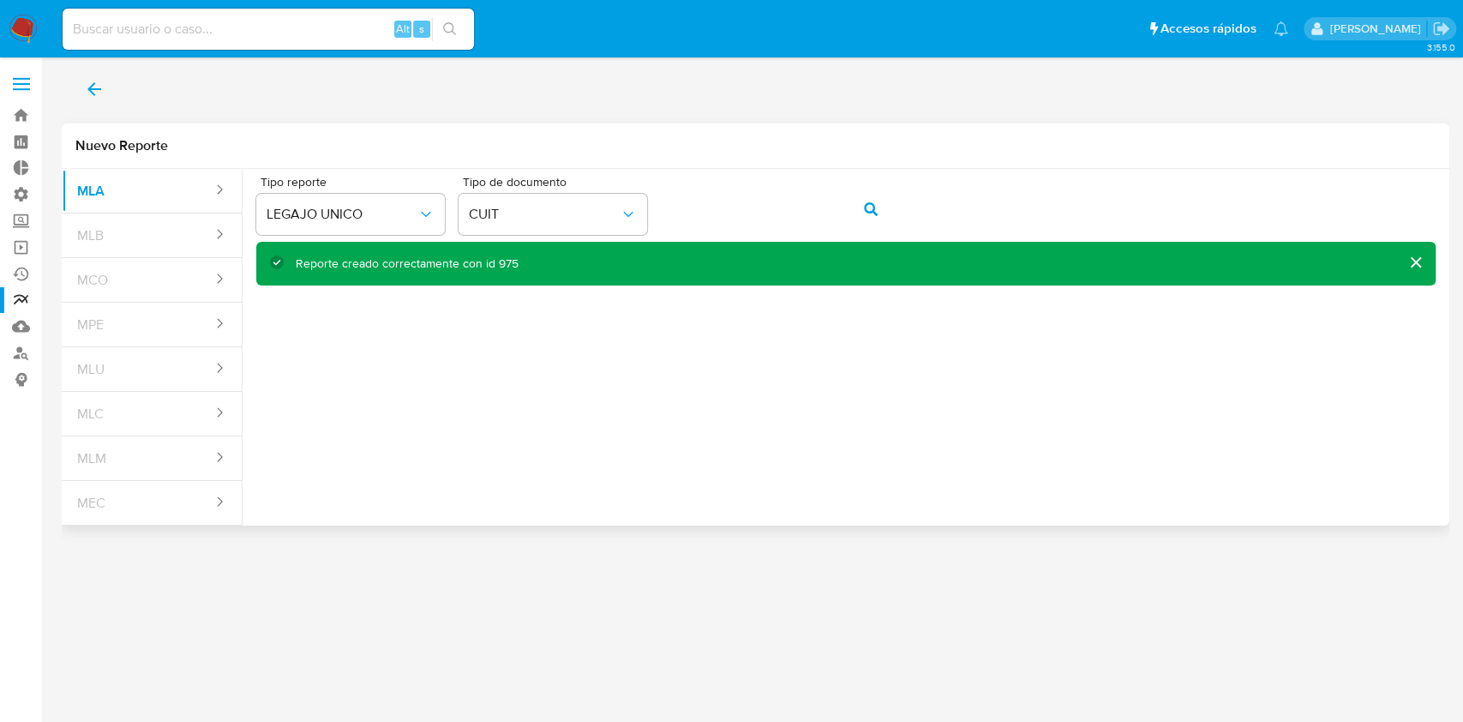
click at [199, 15] on div "Alt s" at bounding box center [268, 29] width 411 height 41
click at [203, 22] on input at bounding box center [268, 29] width 411 height 22
paste input "20306215389"
drag, startPoint x: 233, startPoint y: 31, endPoint x: 0, endPoint y: 18, distance: 233.5
click at [0, 37] on nav "Pausado Ver notificaciones 20306215389 Alt s Accesos rápidos Presiona las sigui…" at bounding box center [731, 28] width 1463 height 57
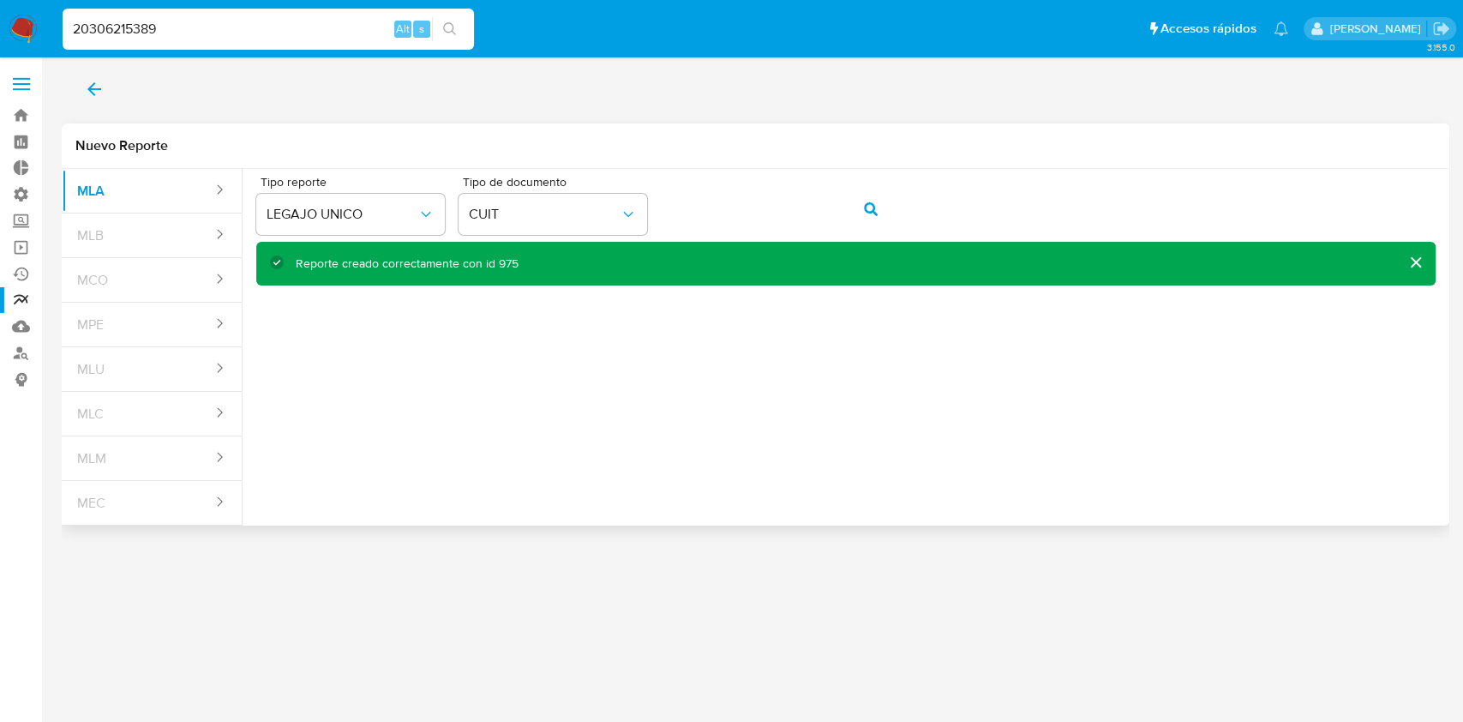
paste input "599255688"
type input "599255688"
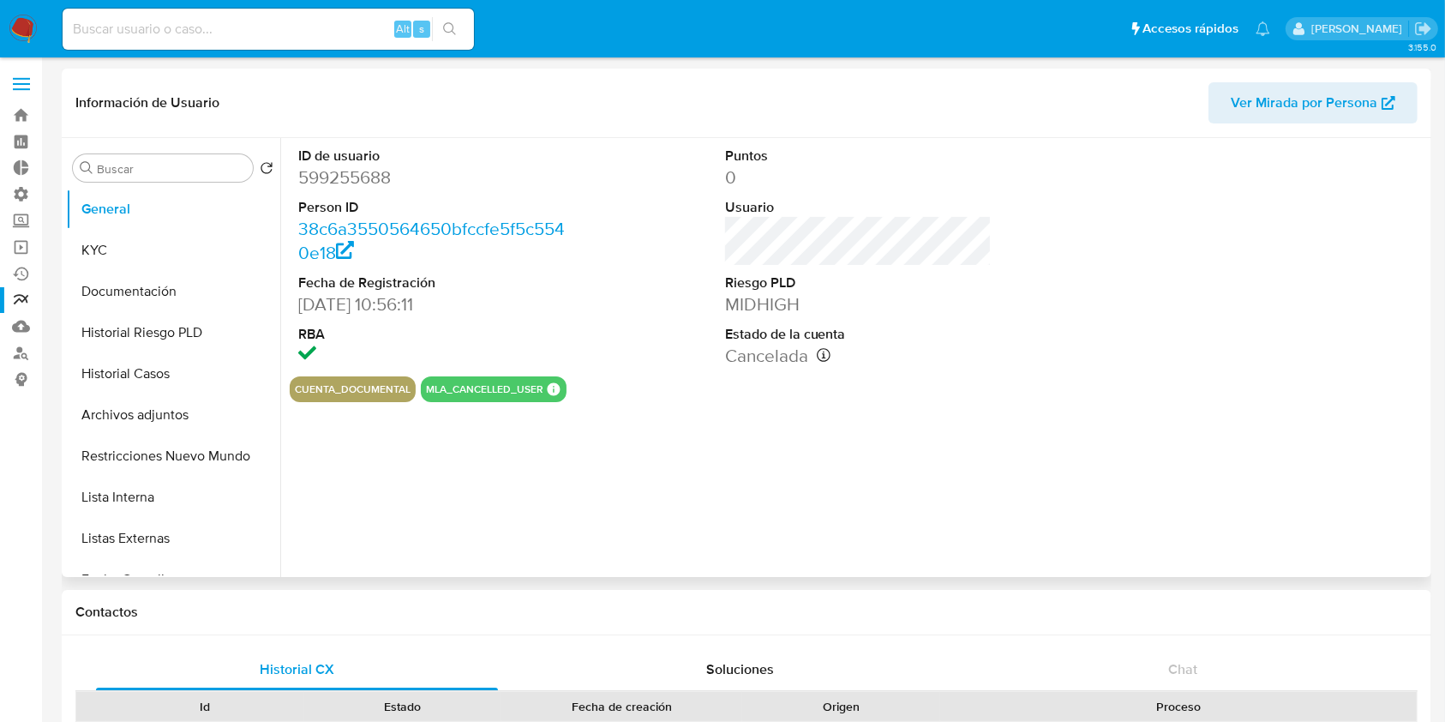
select select "10"
click at [1284, 88] on span "Ver Mirada por Persona" at bounding box center [1304, 102] width 147 height 41
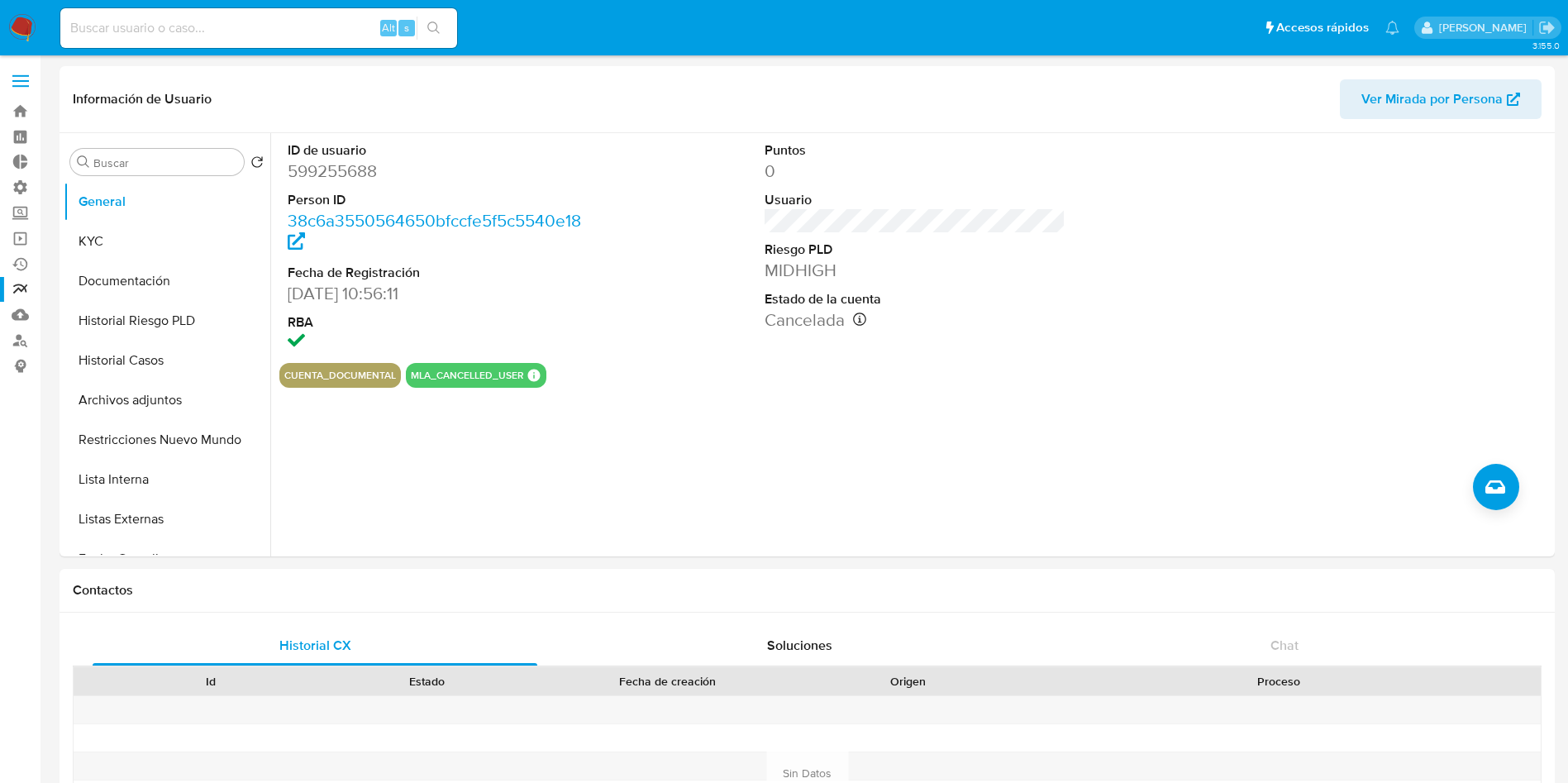
click at [290, 26] on input at bounding box center [258, 28] width 396 height 21
paste input "118975284"
type input "118975284"
click at [437, 29] on icon "search-icon" at bounding box center [434, 28] width 14 height 14
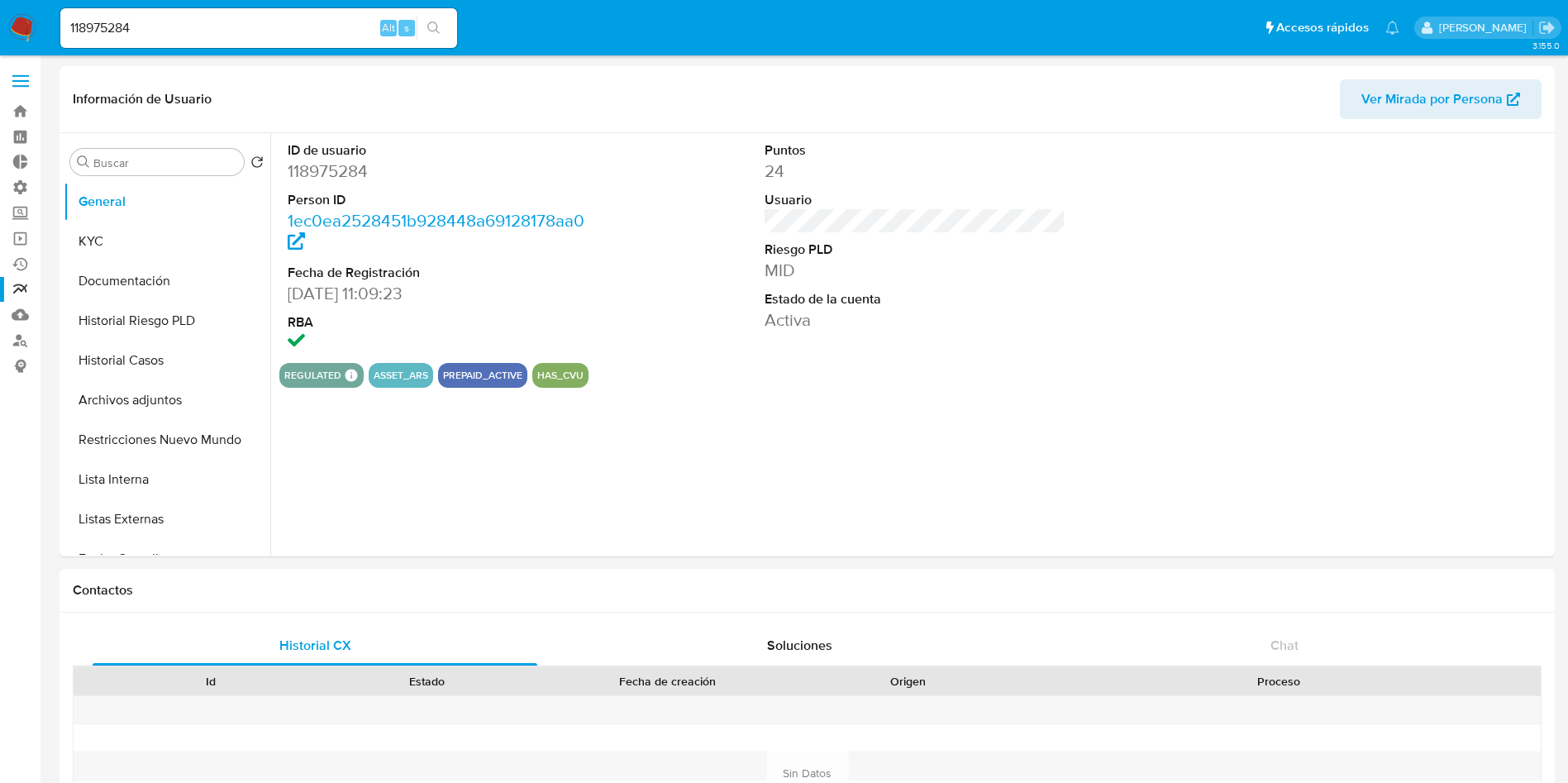
select select "10"
drag, startPoint x: 254, startPoint y: 26, endPoint x: 14, endPoint y: 76, distance: 245.2
click at [1410, 91] on span "Ver Mirada por Persona" at bounding box center [1432, 98] width 142 height 40
click at [443, 26] on button "search-icon" at bounding box center [433, 28] width 34 height 23
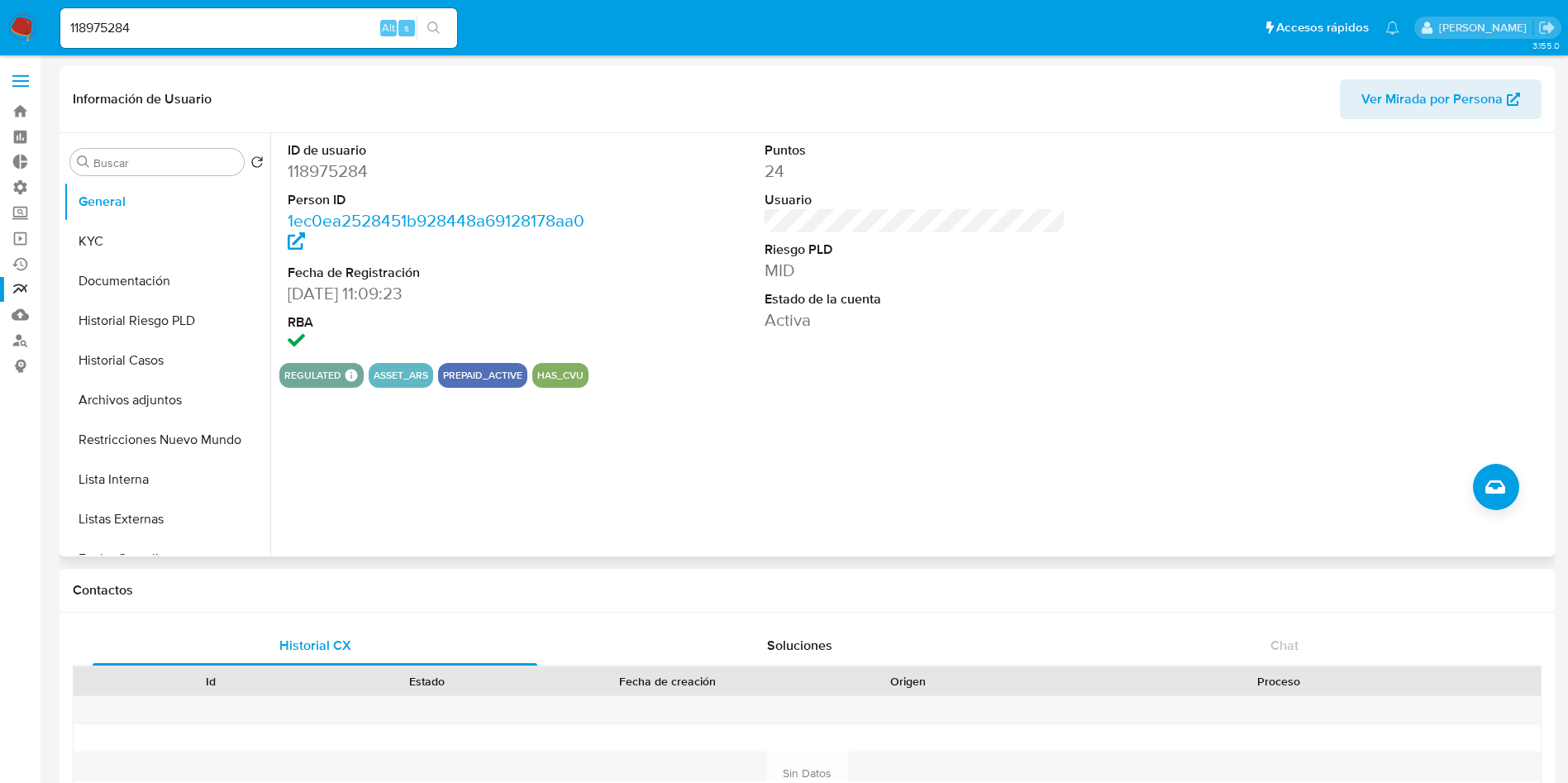
click at [1410, 89] on span "Ver Mirada por Persona" at bounding box center [1432, 98] width 142 height 40
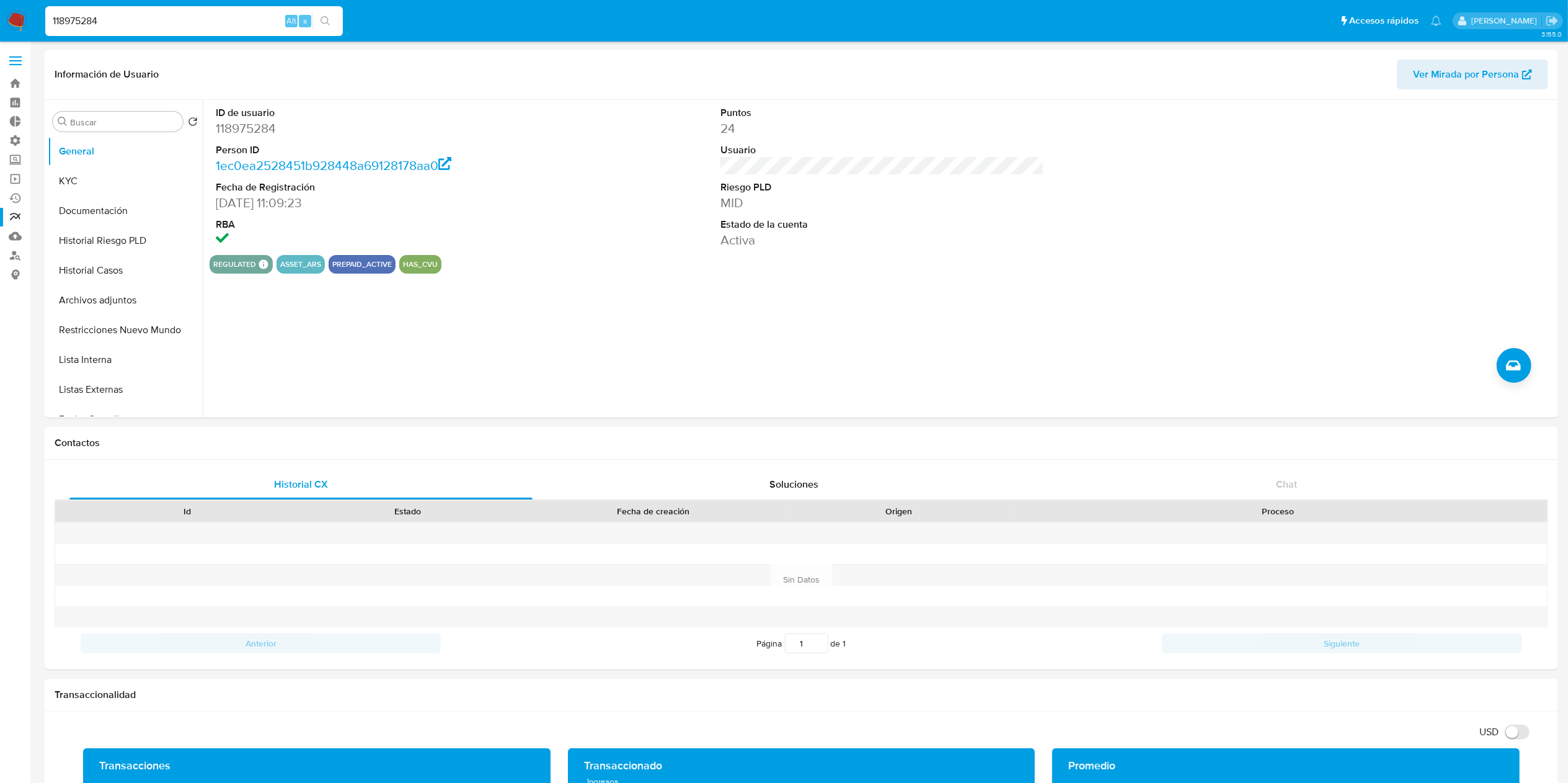
drag, startPoint x: 203, startPoint y: 14, endPoint x: 41, endPoint y: 34, distance: 163.2
click at [0, 34] on nav "Pausado Ver notificaciones 118975284 Alt s Accesos rápidos Presiona las siguien…" at bounding box center [784, 20] width 1568 height 41
click at [234, 7] on div "118975284 Alt s" at bounding box center [194, 21] width 297 height 30
drag, startPoint x: 239, startPoint y: 16, endPoint x: 0, endPoint y: 17, distance: 239.0
click at [0, 17] on nav "Pausado Ver notificaciones 118975284 Alt s Accesos rápidos Presiona las siguien…" at bounding box center [784, 20] width 1568 height 41
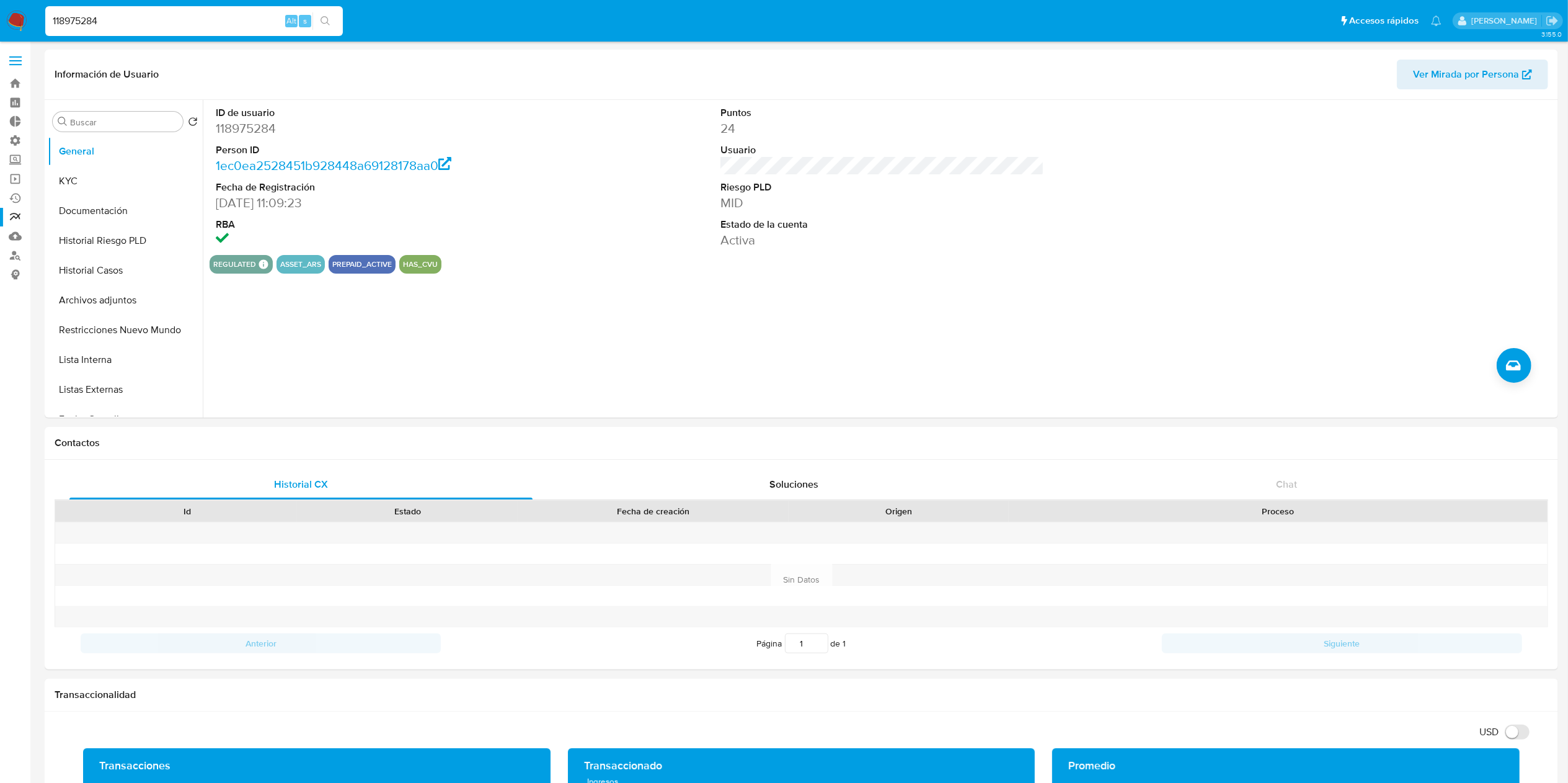
paste input "389752675"
type input "389752675"
click at [329, 11] on div "389752675 Alt s" at bounding box center [194, 21] width 297 height 30
click at [330, 22] on icon "search-icon" at bounding box center [326, 21] width 10 height 10
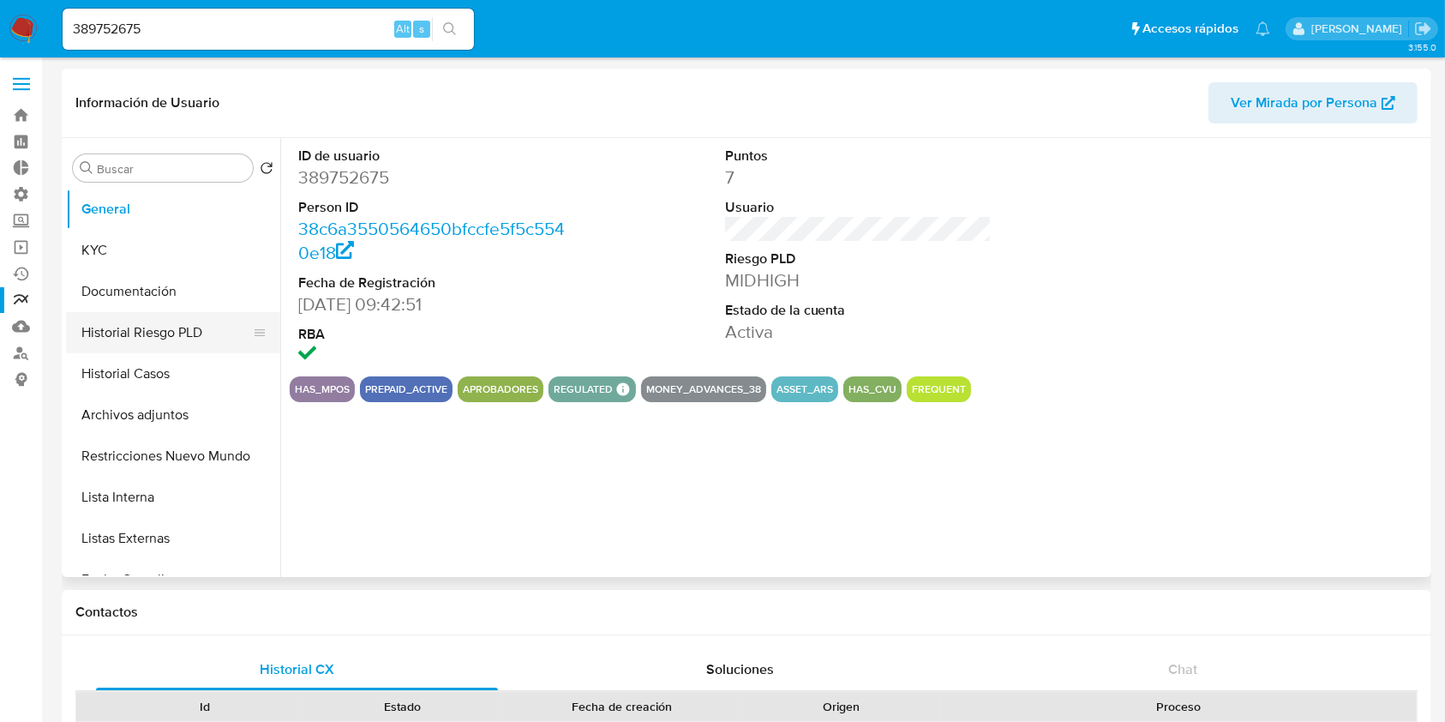
select select "10"
click at [110, 254] on button "KYC" at bounding box center [166, 250] width 201 height 41
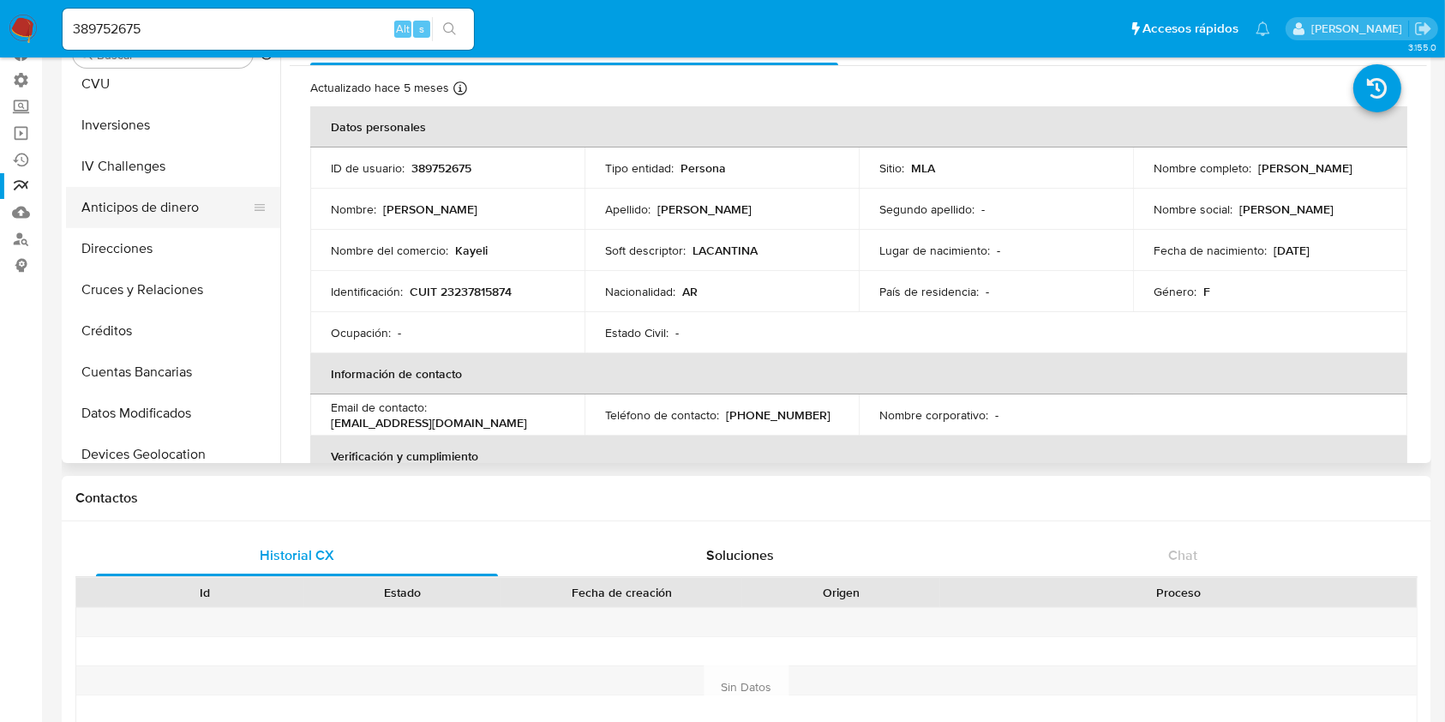
scroll to position [391, 0]
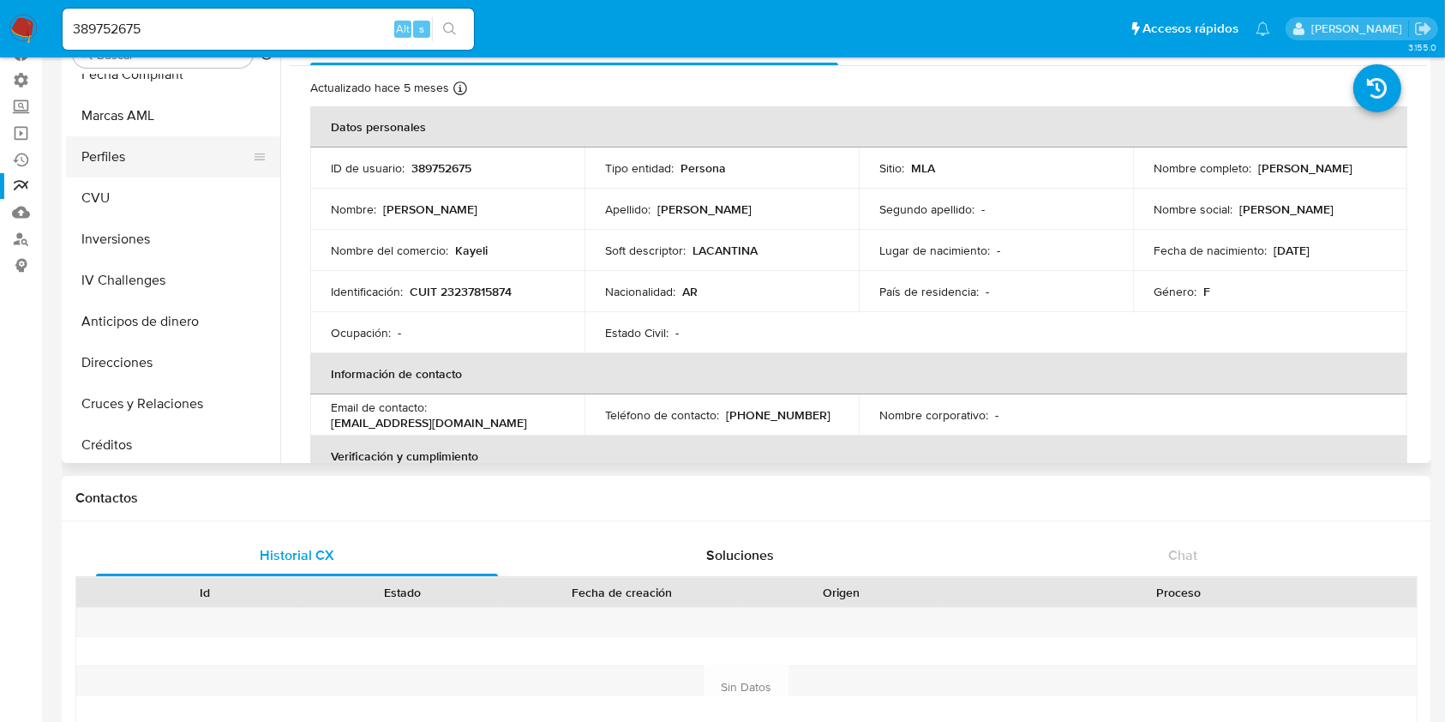
click at [171, 155] on button "Perfiles" at bounding box center [166, 156] width 201 height 41
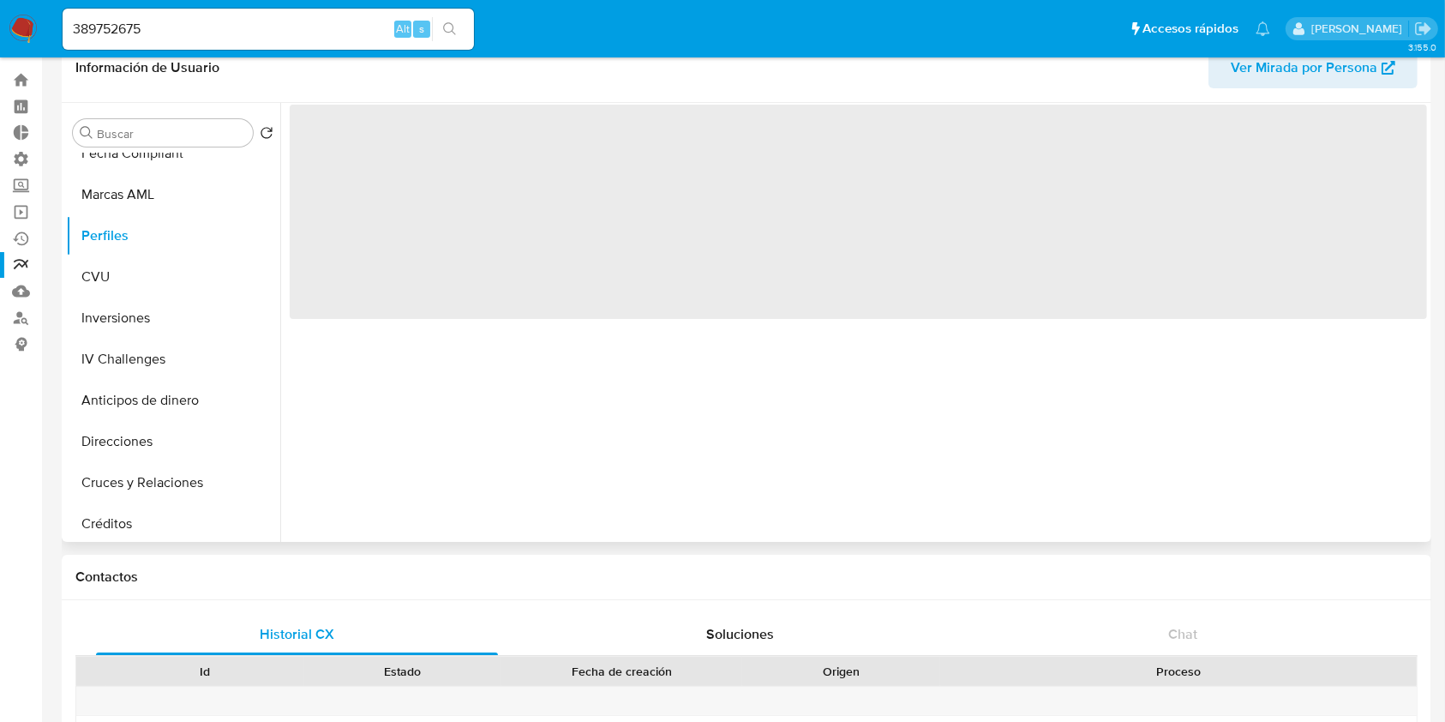
scroll to position [0, 0]
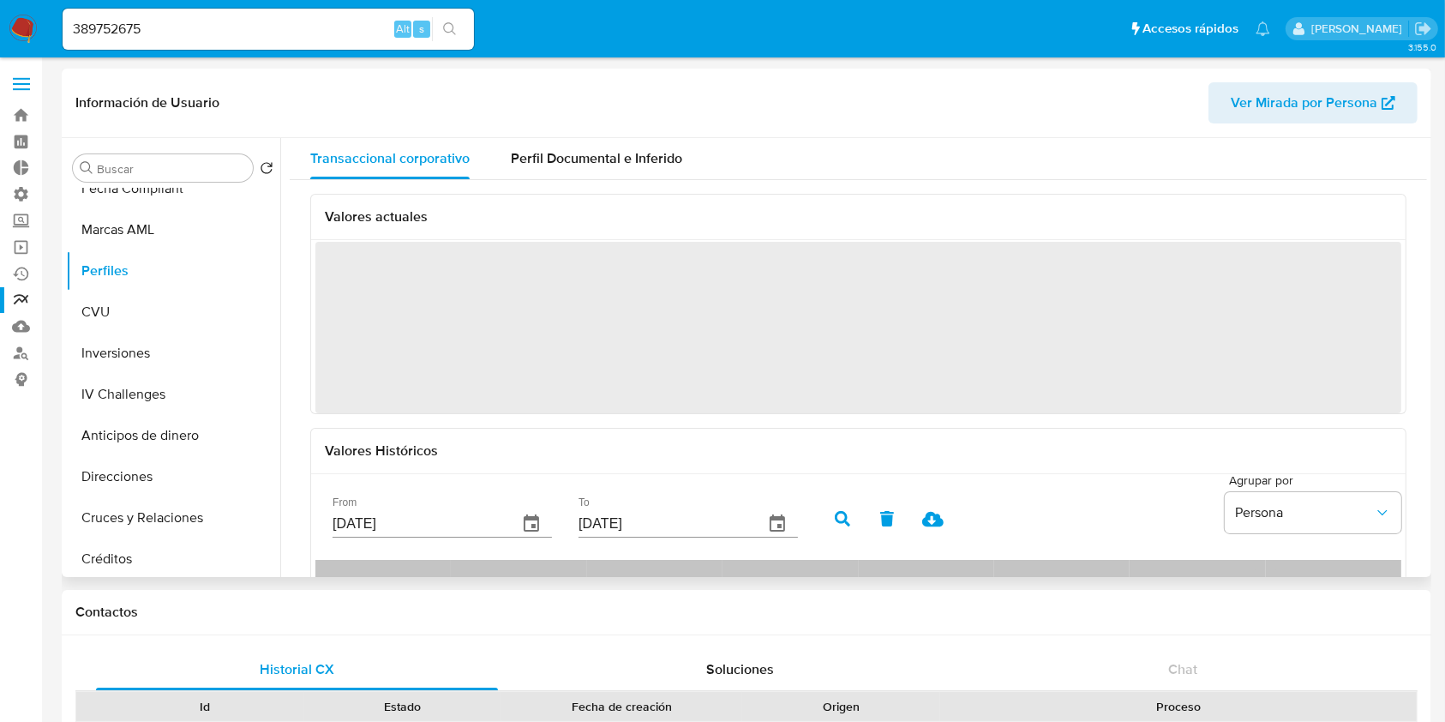
click at [560, 133] on div "Información de Usuario Ver Mirada por Persona" at bounding box center [747, 103] width 1370 height 69
click at [562, 158] on span "Perfil Documental e Inferido" at bounding box center [596, 158] width 171 height 20
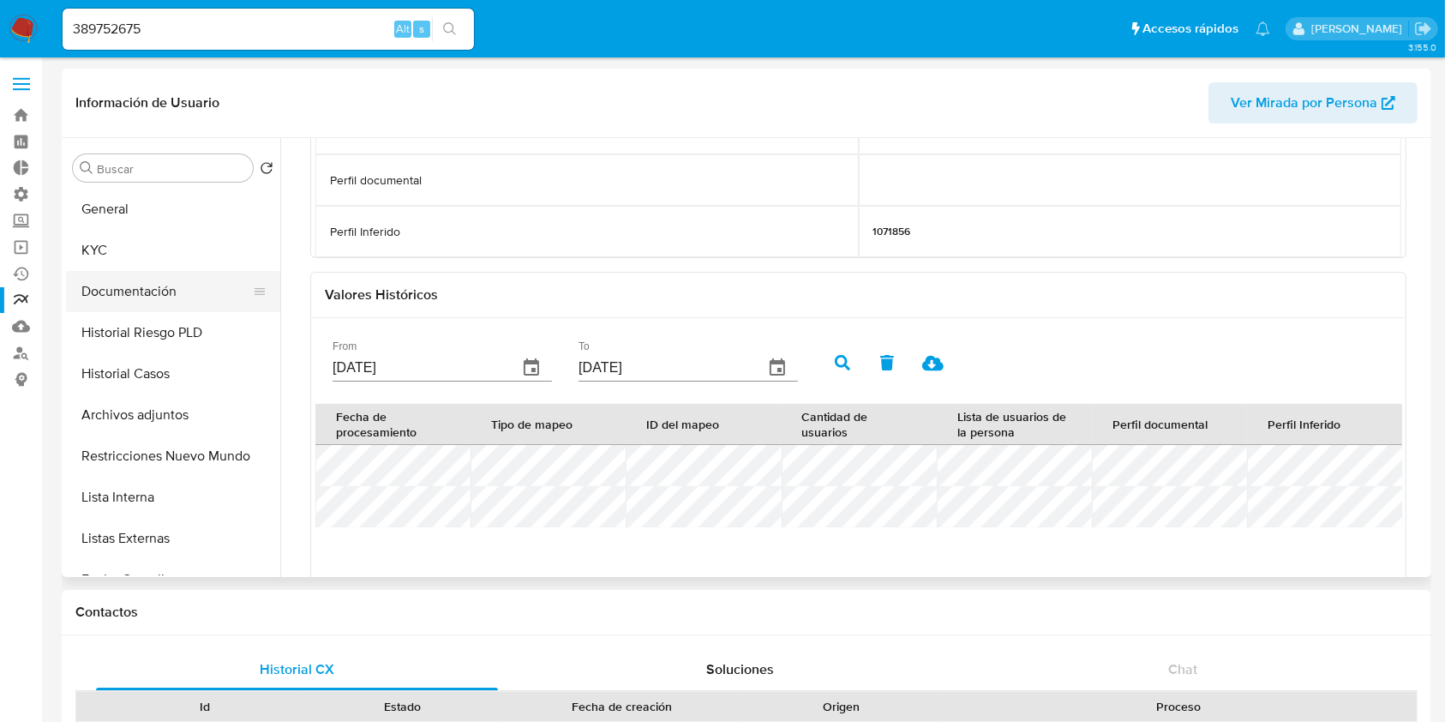
click at [165, 292] on button "Documentación" at bounding box center [166, 291] width 201 height 41
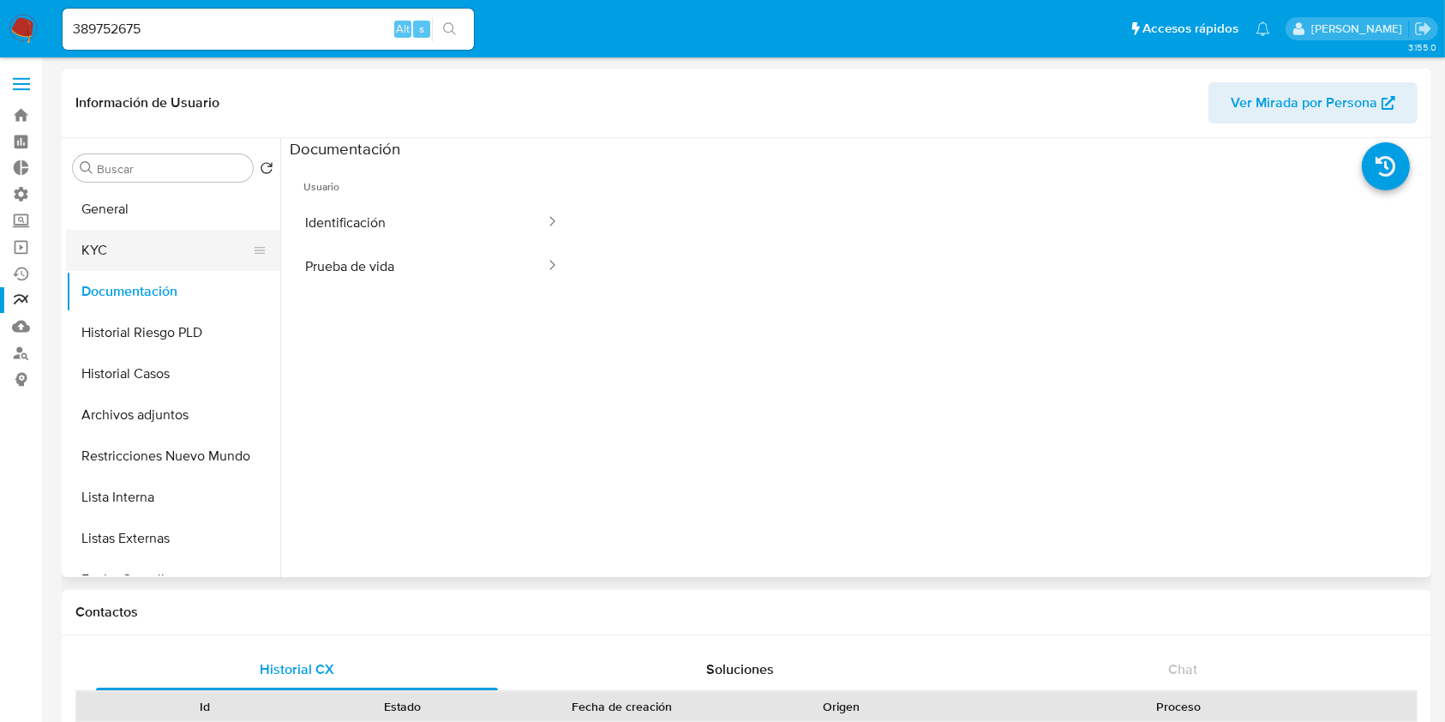
click at [172, 245] on button "KYC" at bounding box center [166, 250] width 201 height 41
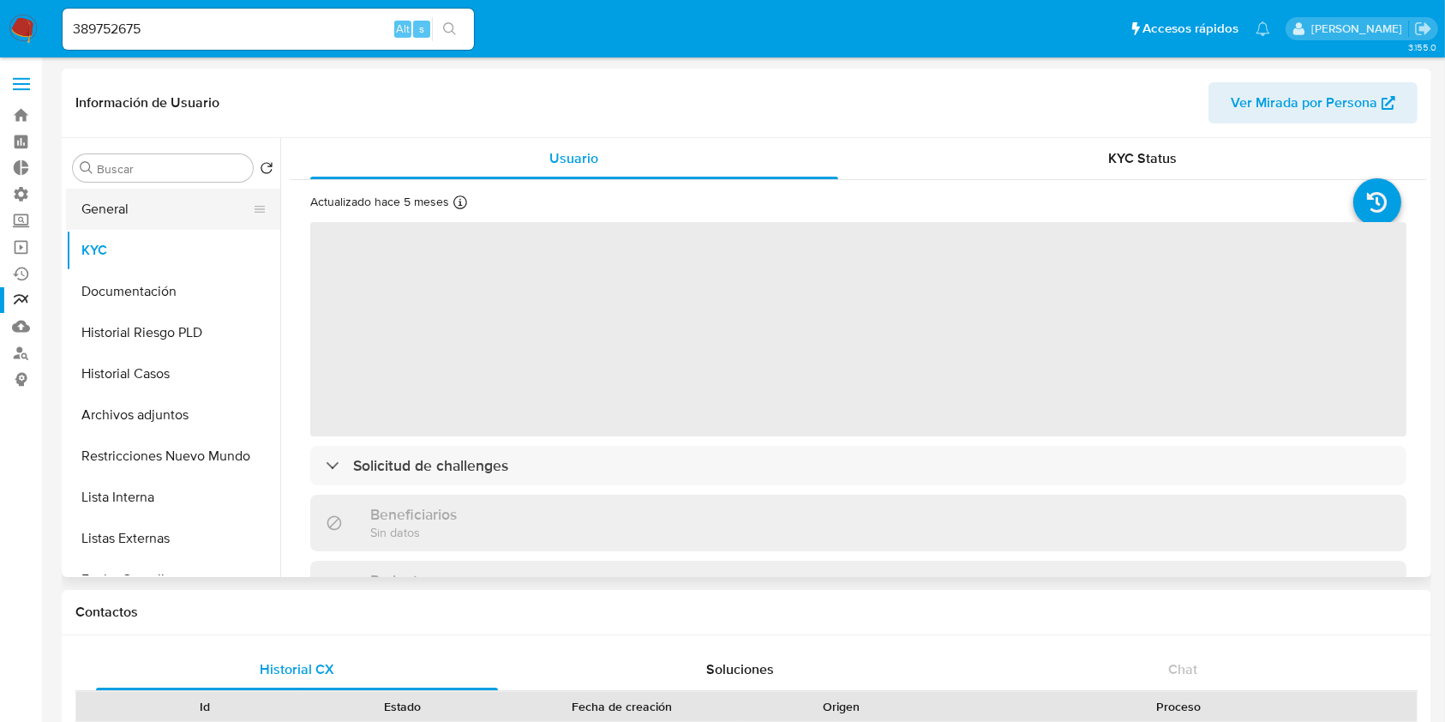
click at [186, 204] on button "General" at bounding box center [166, 209] width 201 height 41
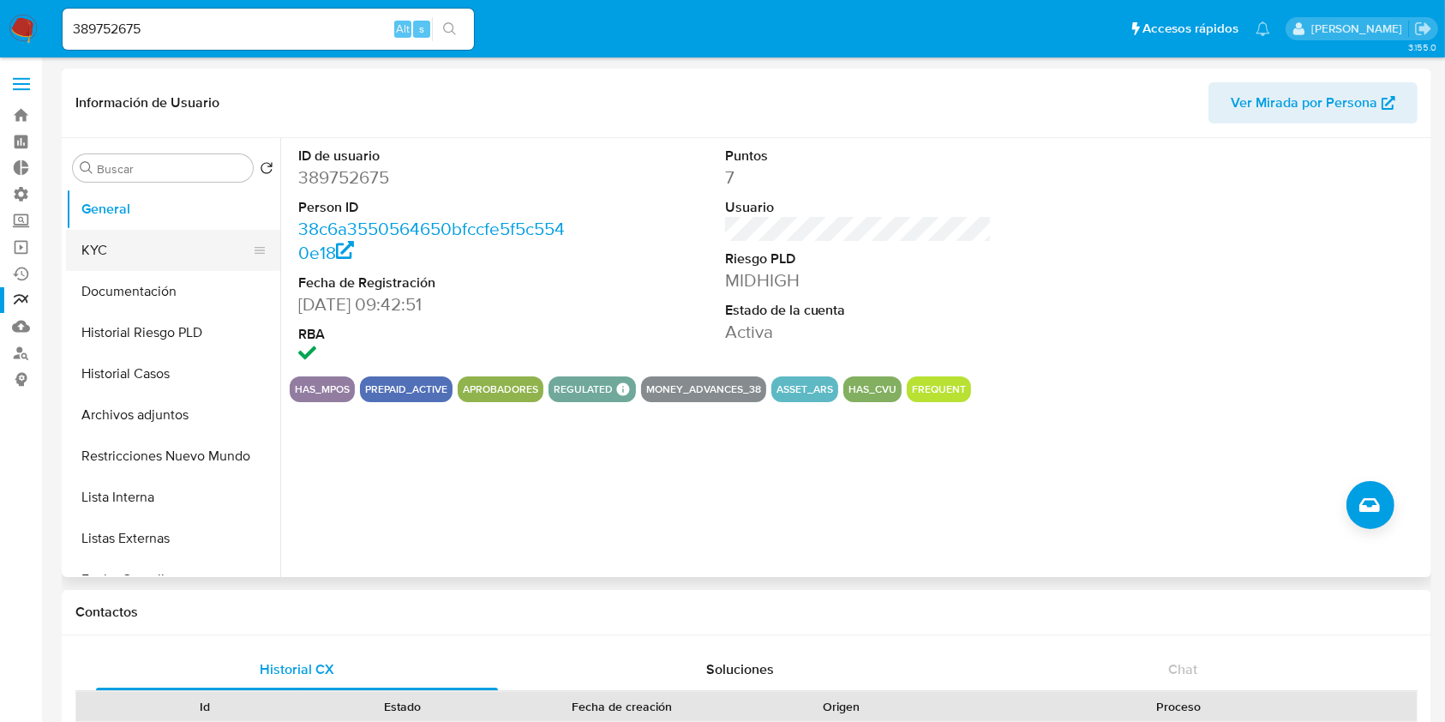
click at [171, 263] on button "KYC" at bounding box center [166, 250] width 201 height 41
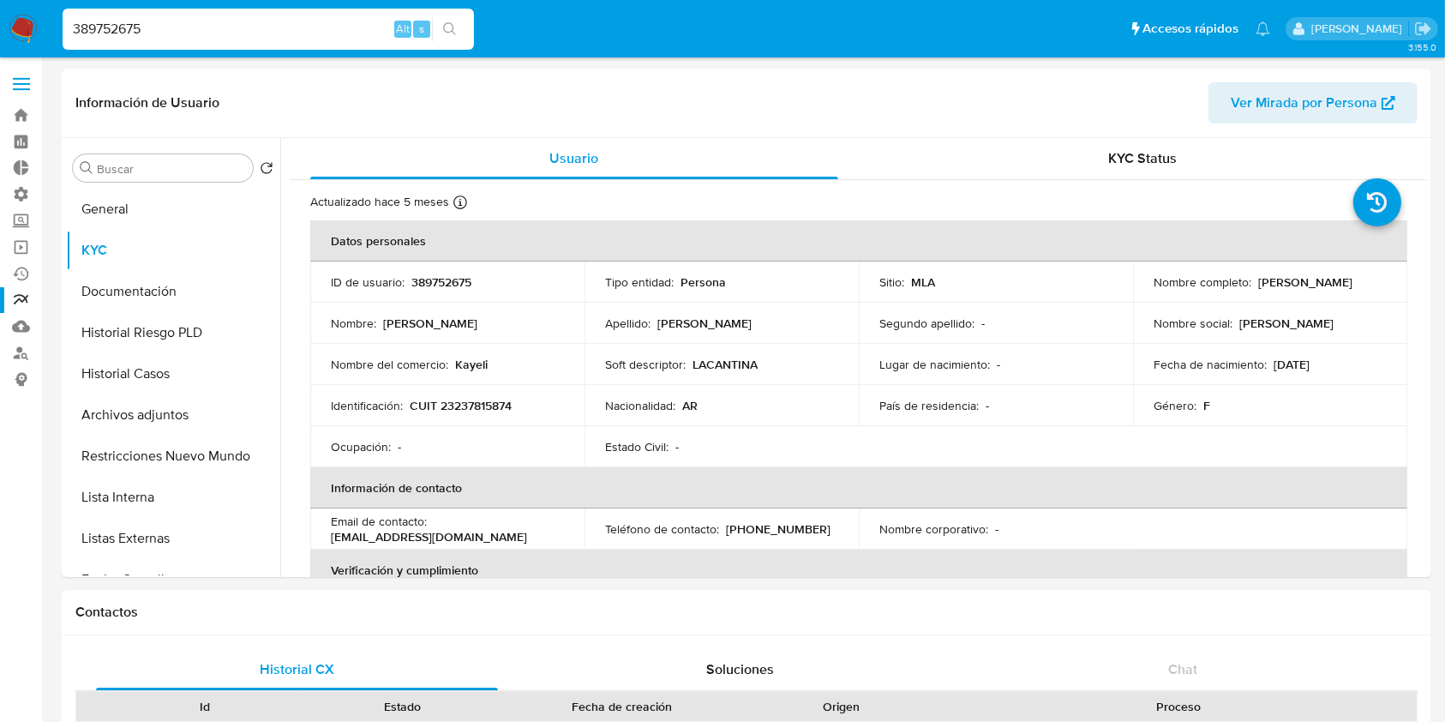
drag, startPoint x: 183, startPoint y: 31, endPoint x: 0, endPoint y: 45, distance: 184.0
click at [0, 45] on nav "Pausado Ver notificaciones 389752675 Alt s Accesos rápidos Presiona las siguien…" at bounding box center [722, 28] width 1445 height 57
paste input "645948767"
type input "645948767"
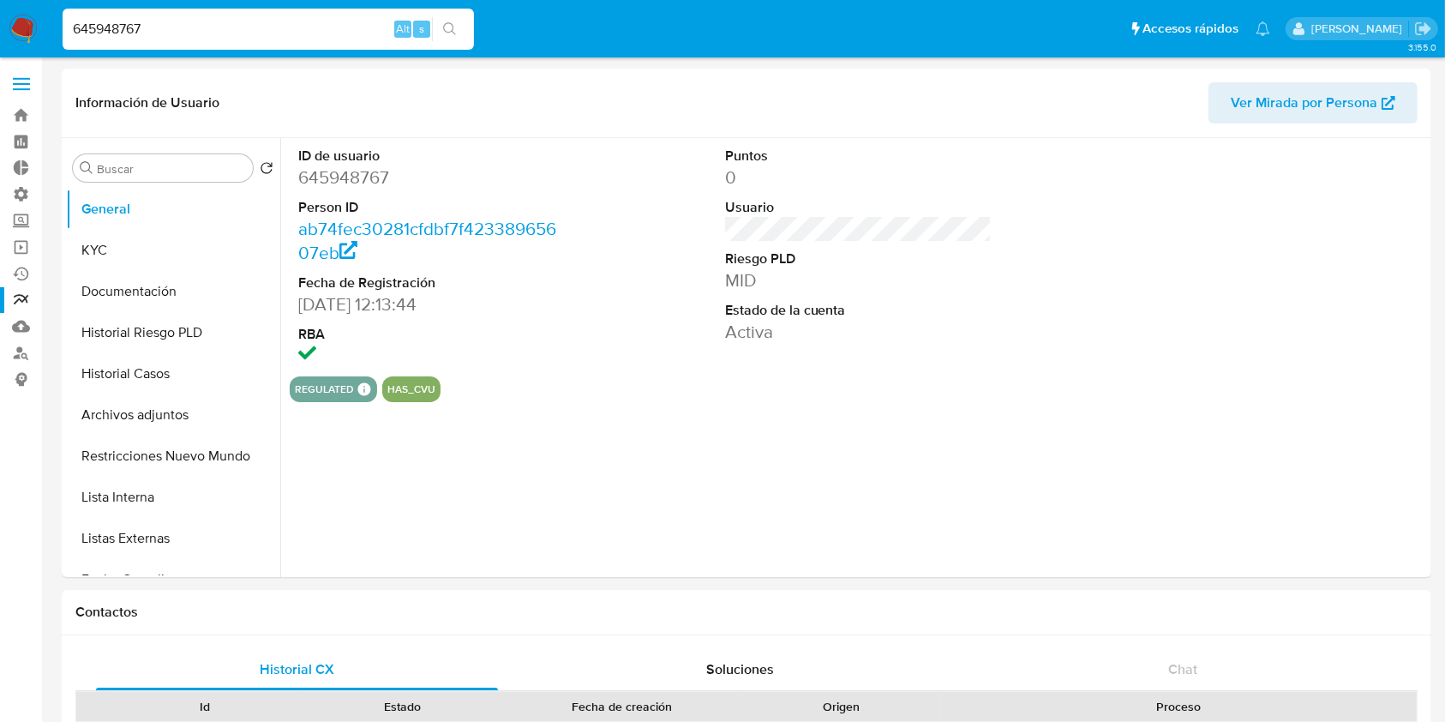
select select "10"
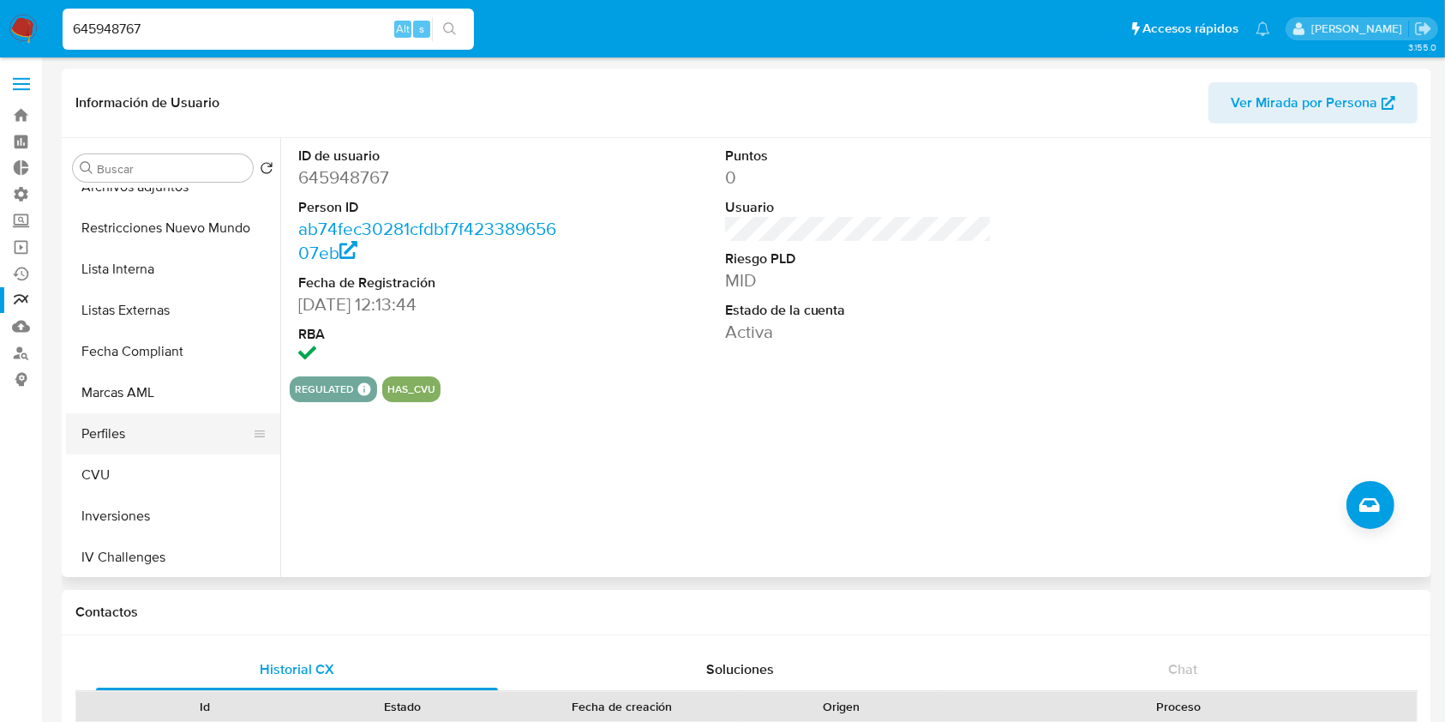
click at [181, 421] on button "Perfiles" at bounding box center [166, 433] width 201 height 41
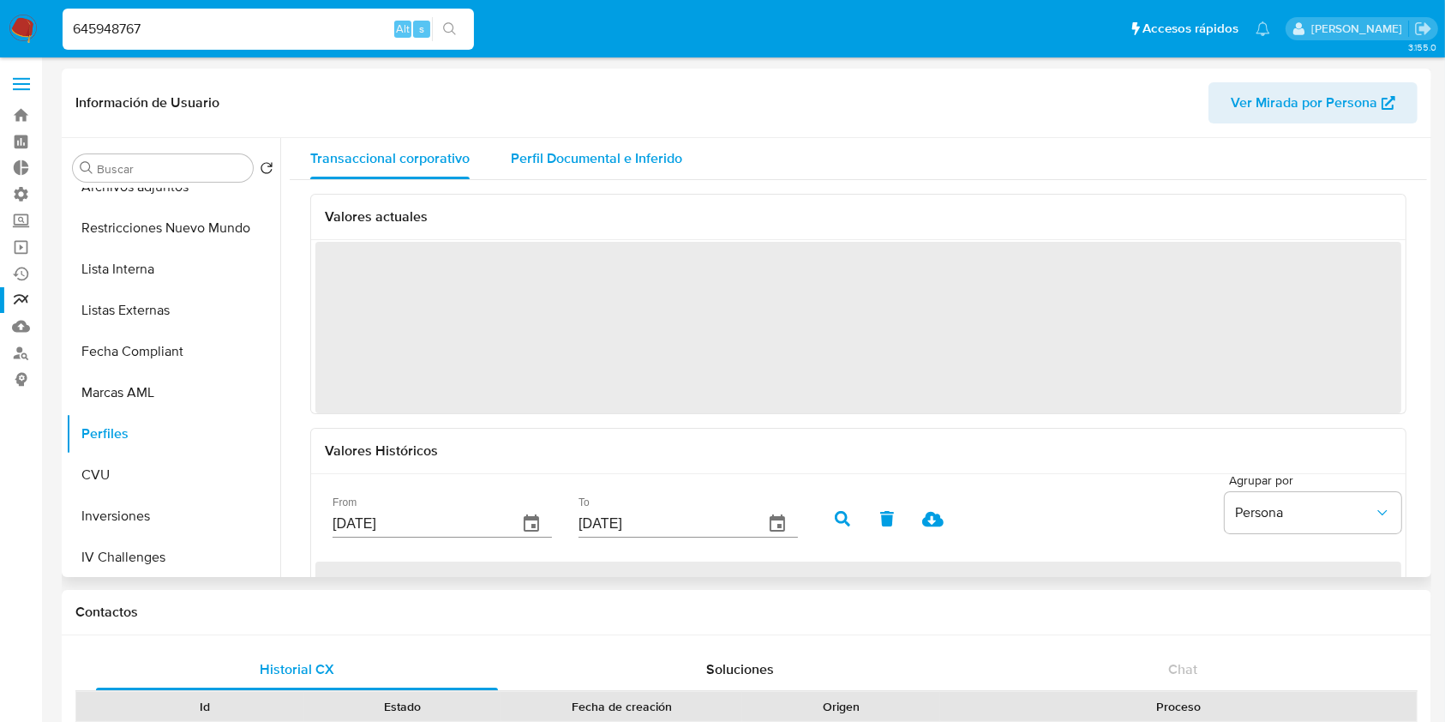
click at [618, 160] on span "Perfil Documental e Inferido" at bounding box center [596, 158] width 171 height 20
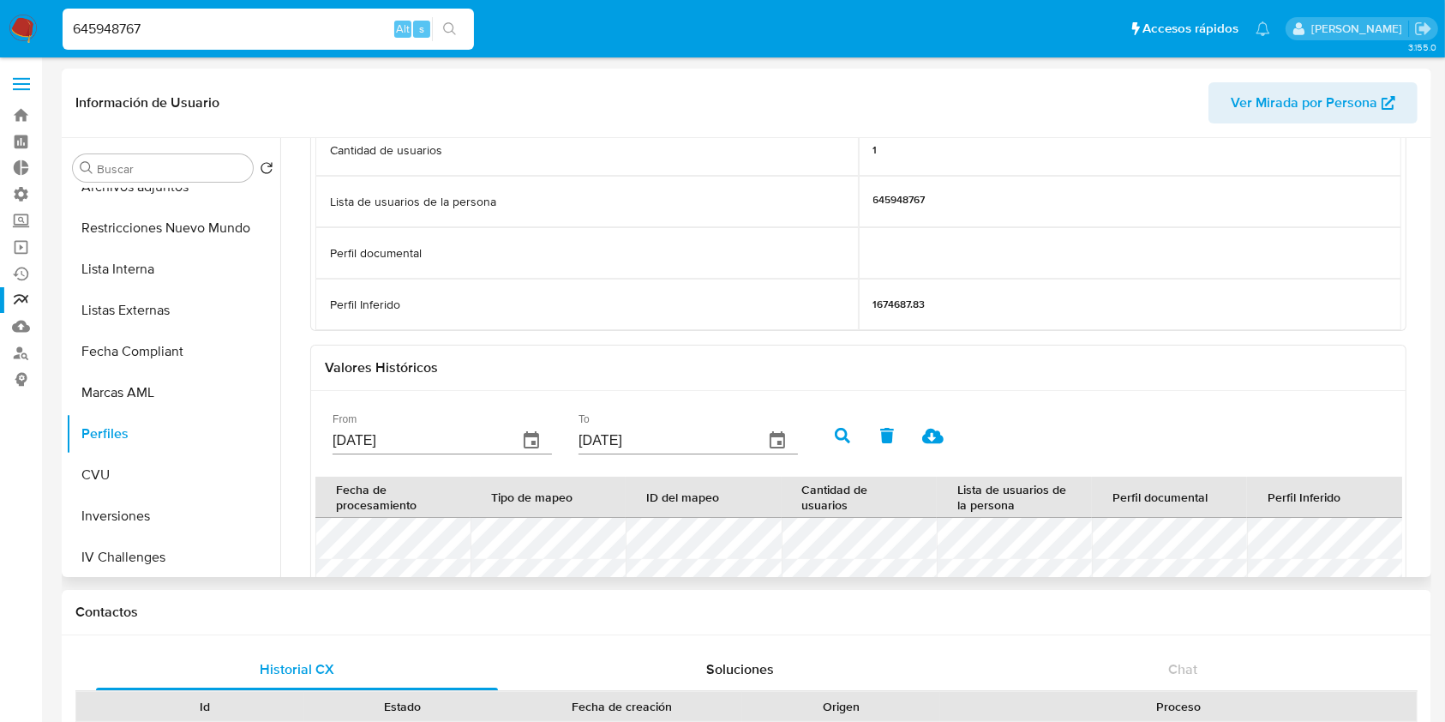
scroll to position [0, 0]
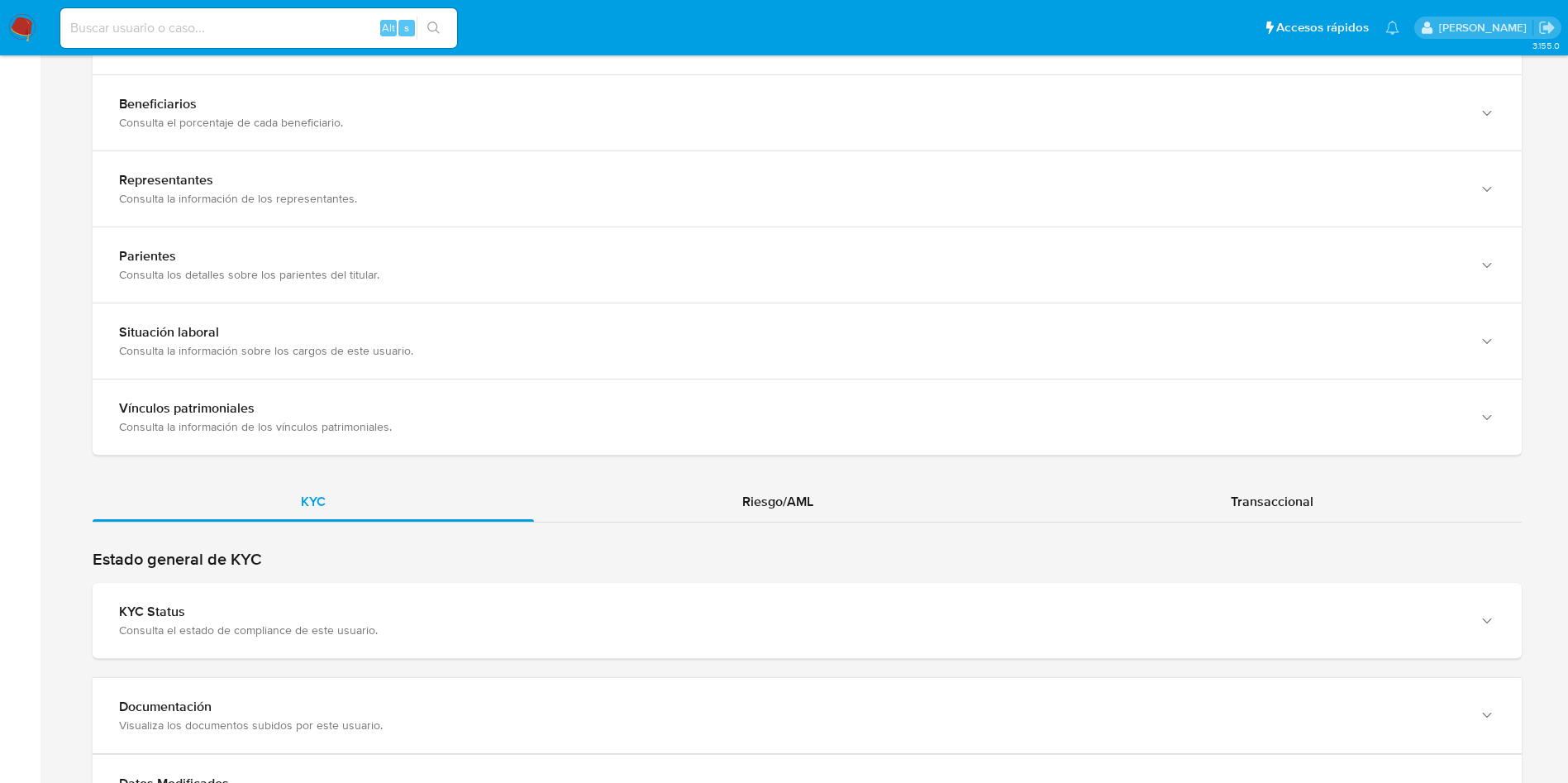
scroll to position [1116, 0]
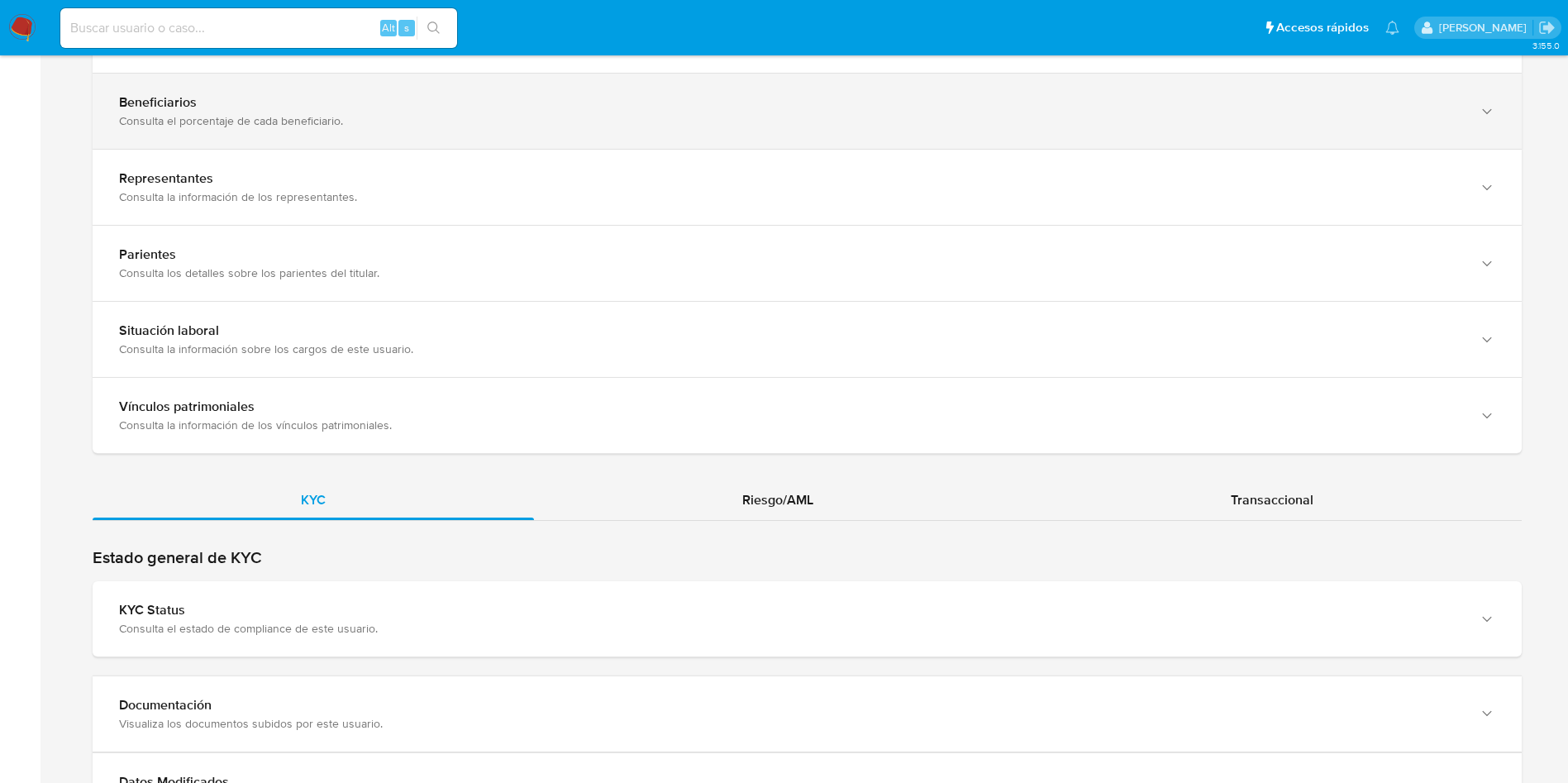
click at [227, 74] on div "Beneficiarios Consulta el porcentaje de cada beneficiario." at bounding box center [807, 111] width 1429 height 75
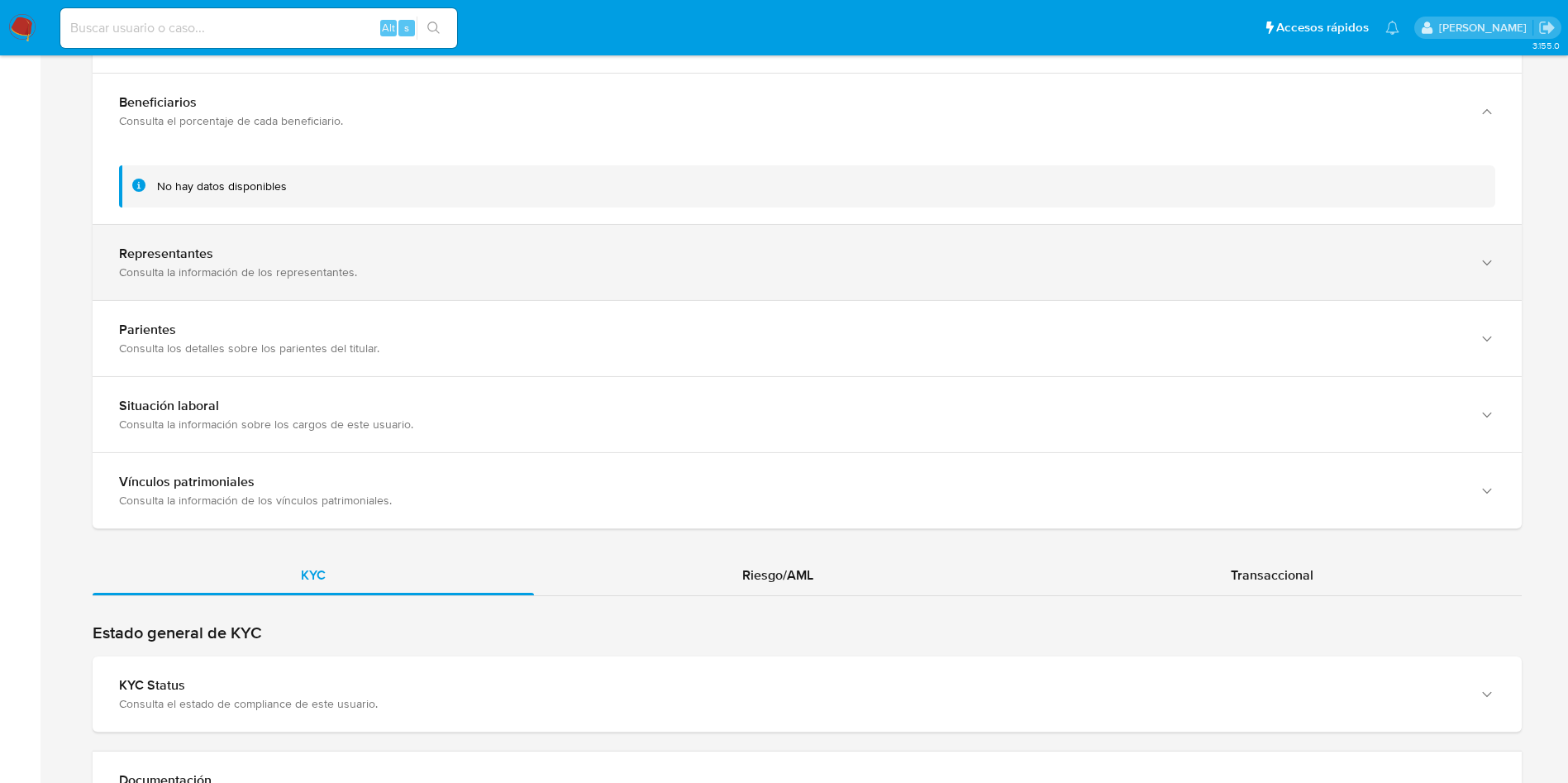
click at [266, 292] on div "Representantes Consulta la información de los representantes." at bounding box center [807, 262] width 1429 height 75
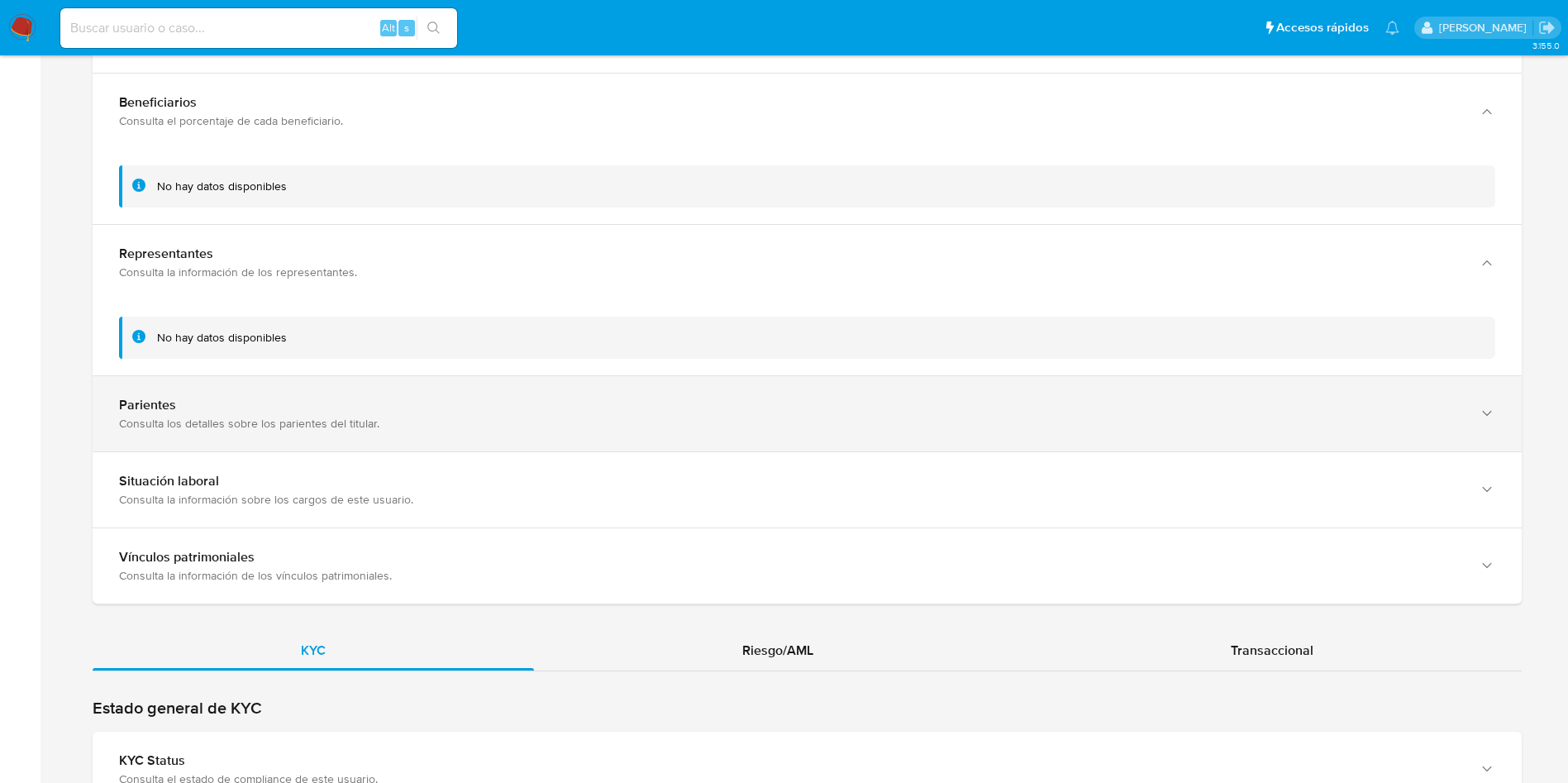
click at [296, 409] on div "Parientes" at bounding box center [790, 404] width 1343 height 16
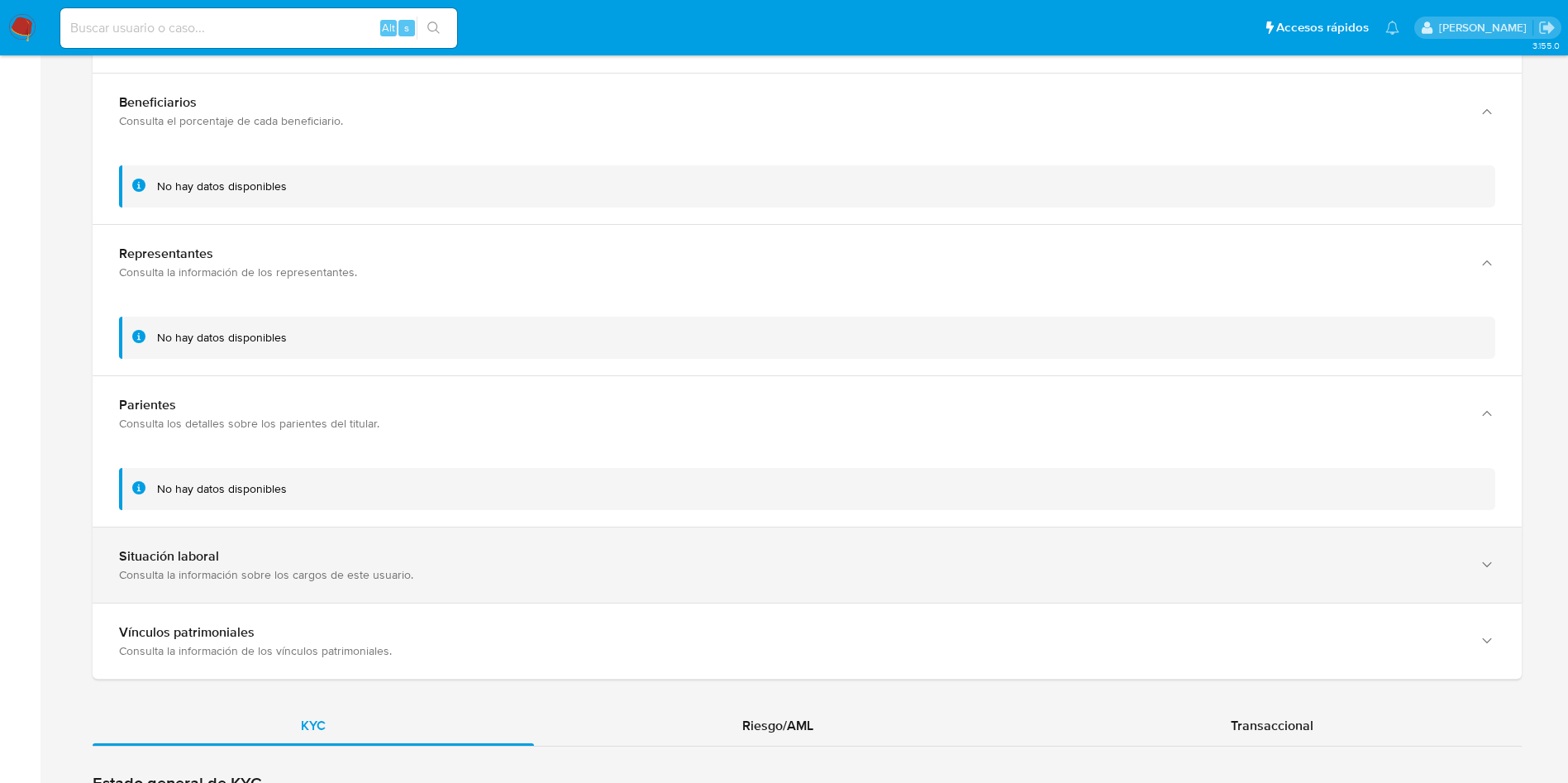
click at [308, 537] on div "Situación laboral Consulta la información sobre los cargos de este usuario." at bounding box center [807, 565] width 1429 height 75
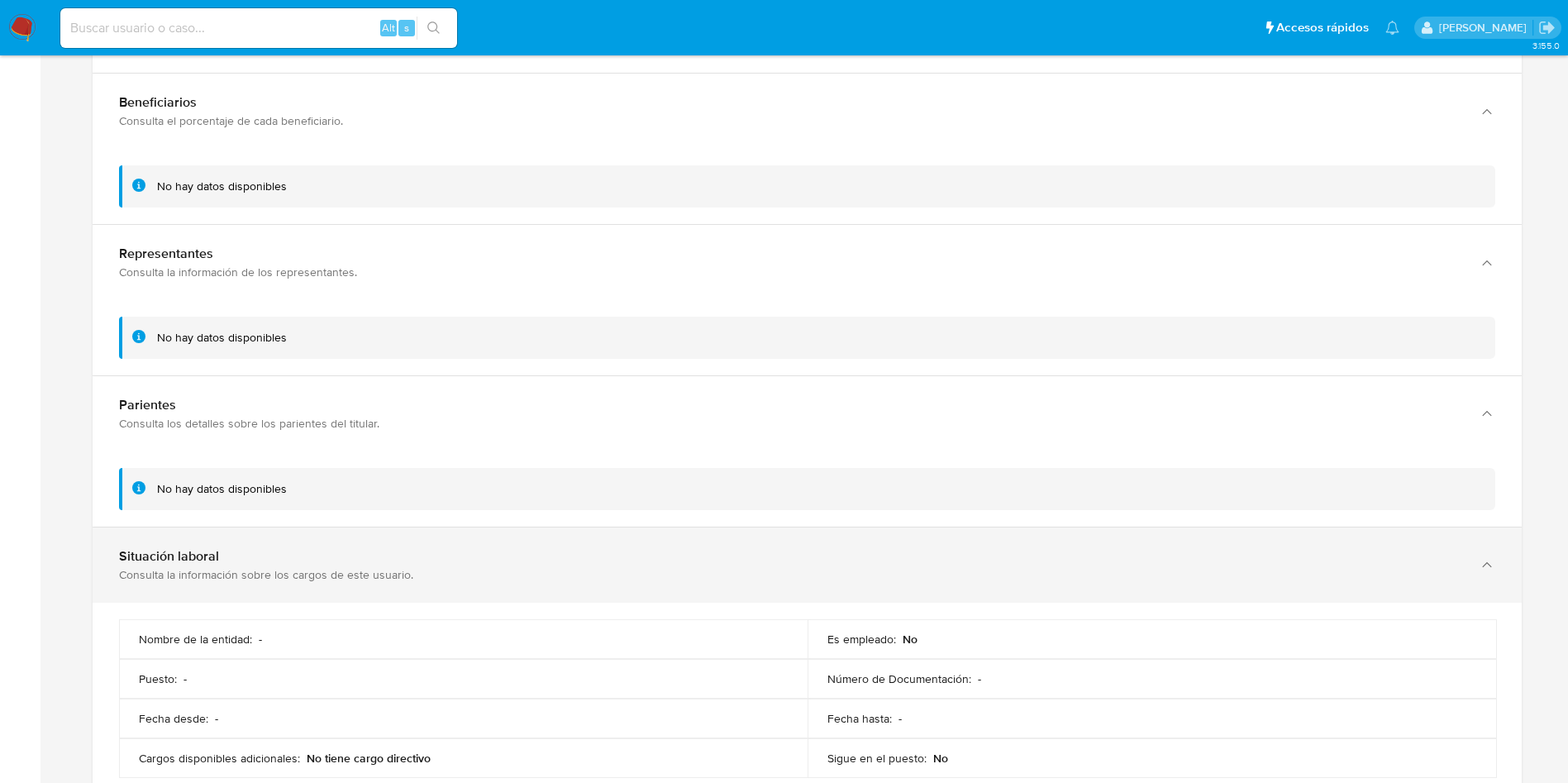
scroll to position [1240, 0]
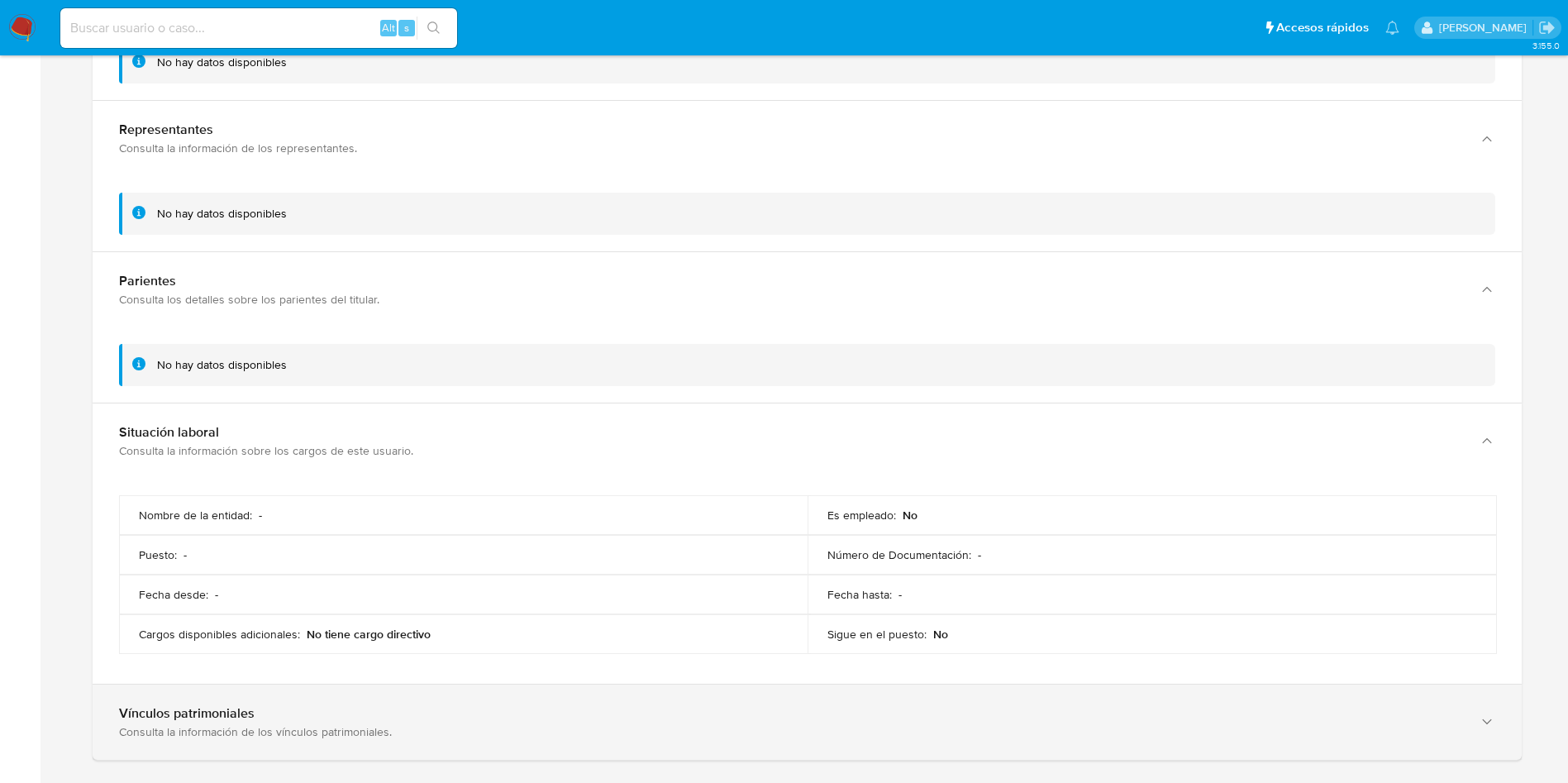
click at [211, 695] on div "Consulta la información de los vínculos patrimoniales." at bounding box center [790, 731] width 1343 height 14
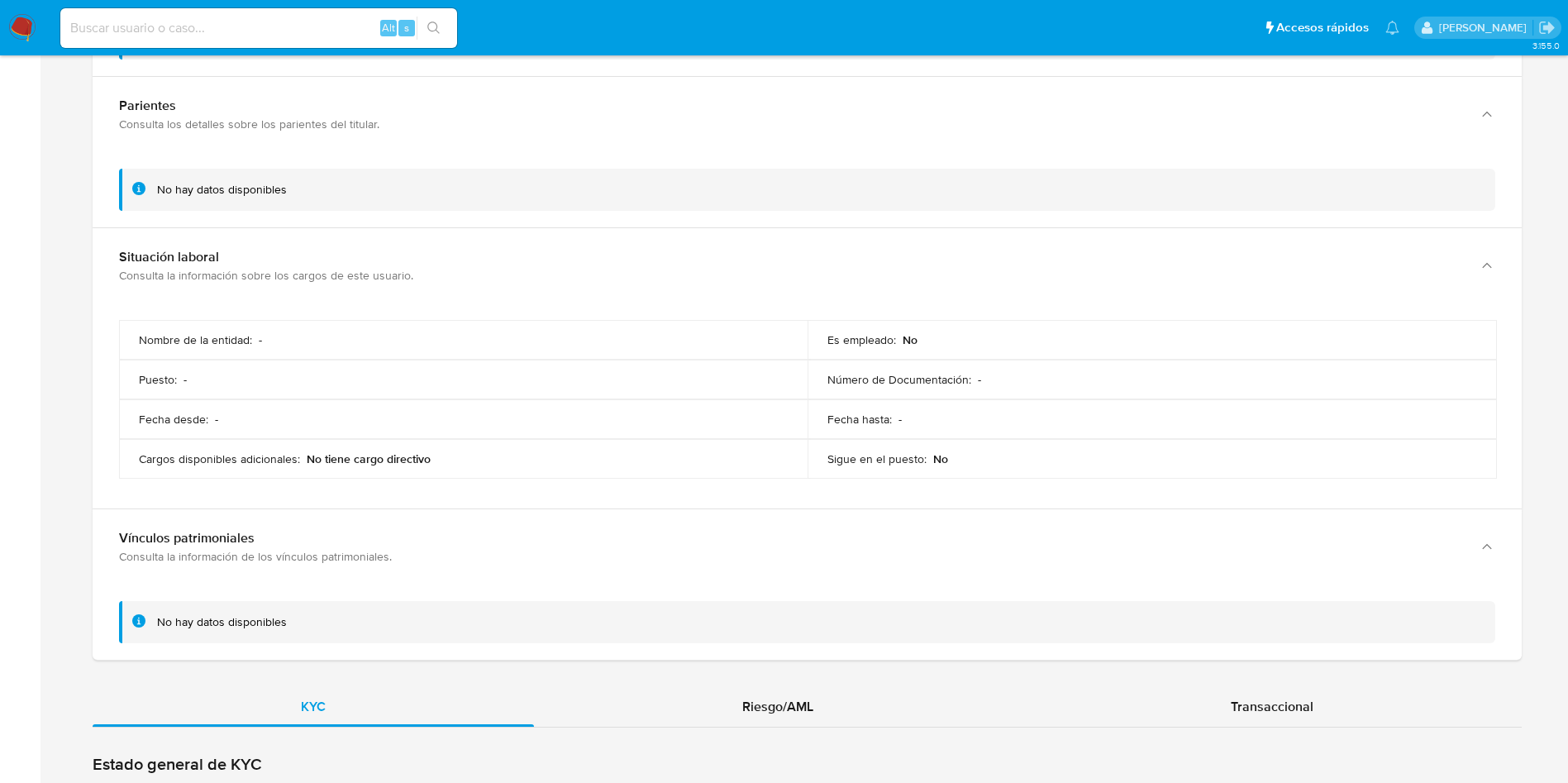
scroll to position [1611, 0]
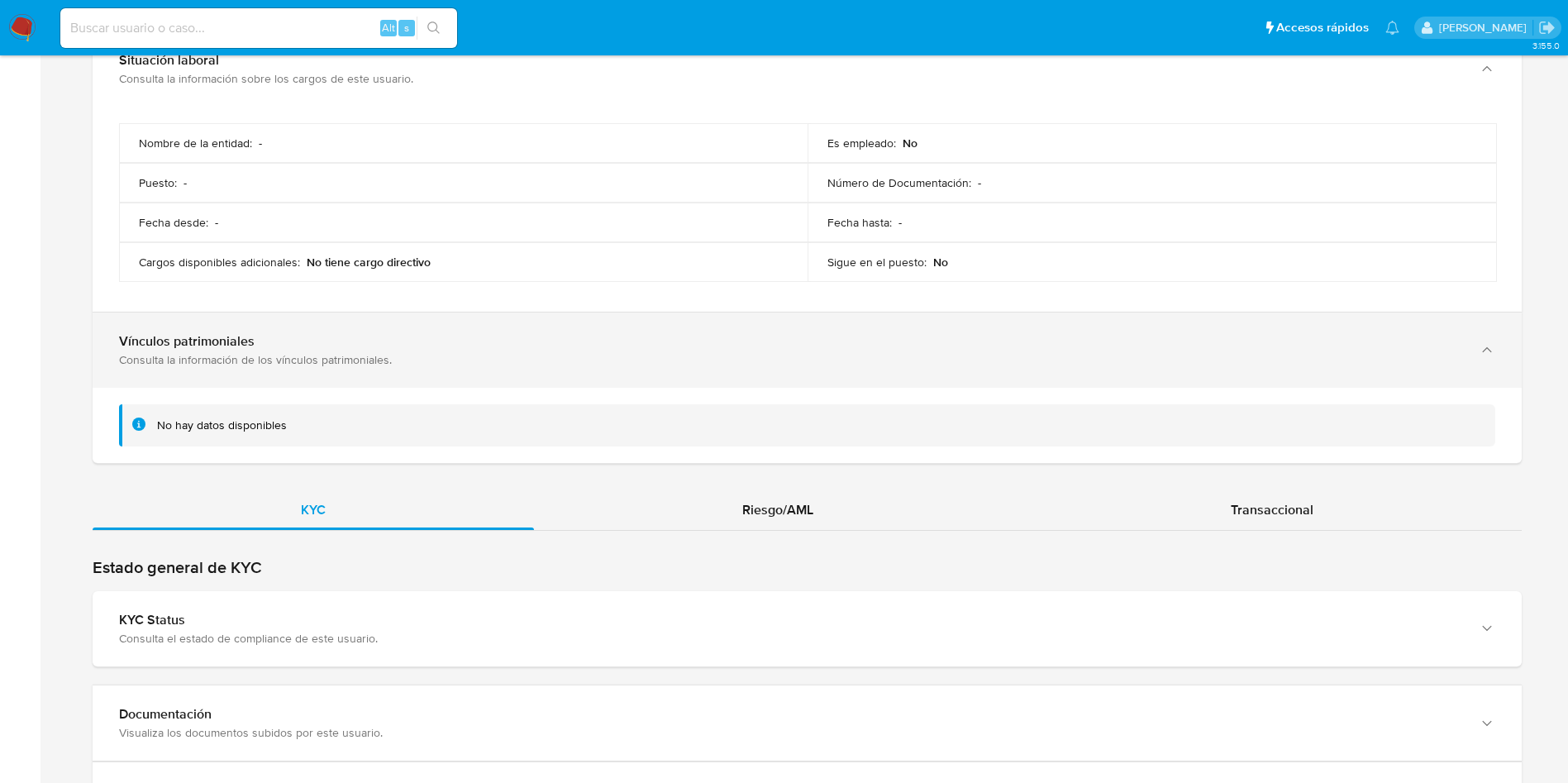
click at [229, 353] on div "Consulta la información de los vínculos patrimoniales." at bounding box center [790, 359] width 1343 height 14
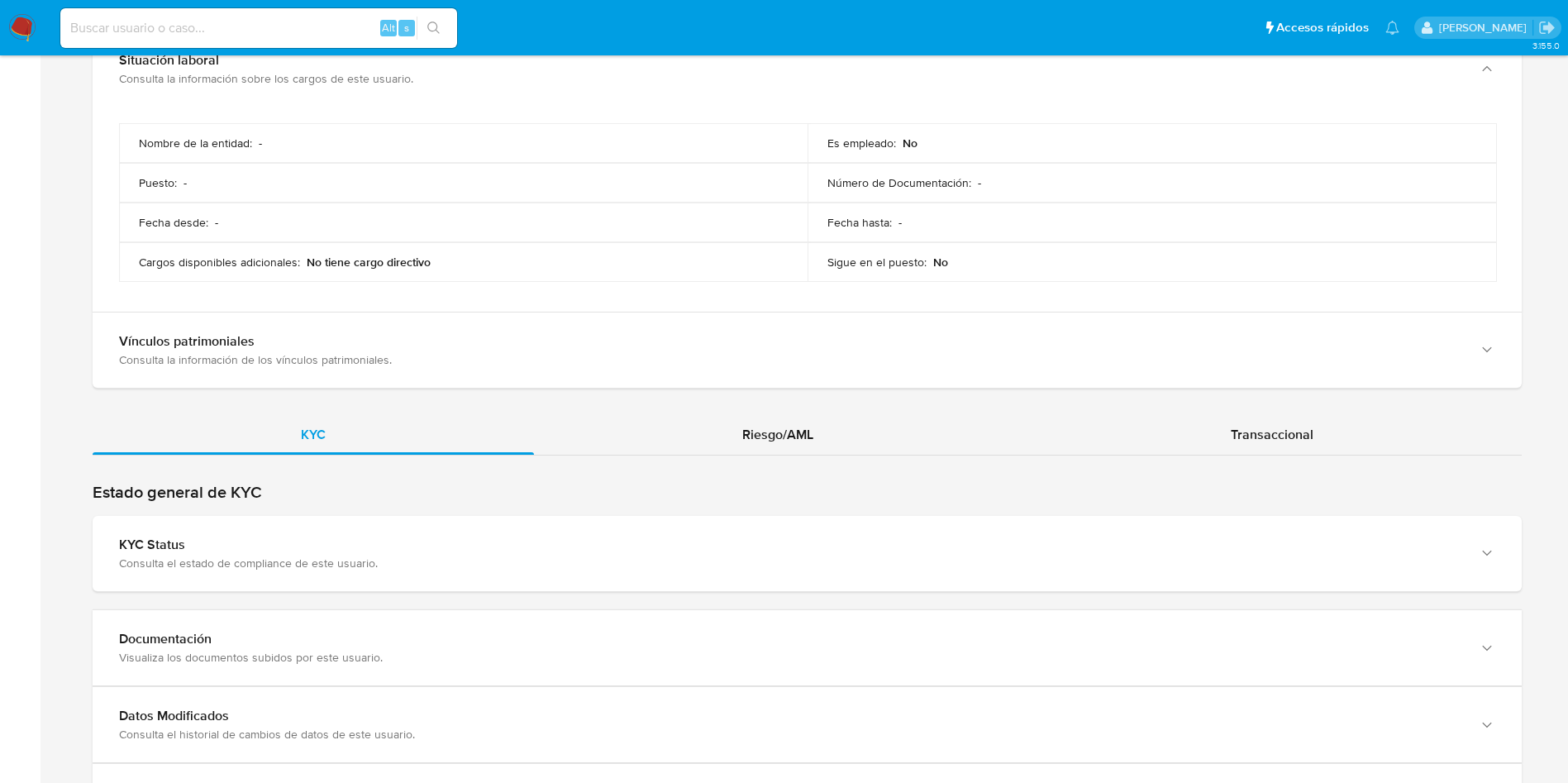
scroll to position [1488, 0]
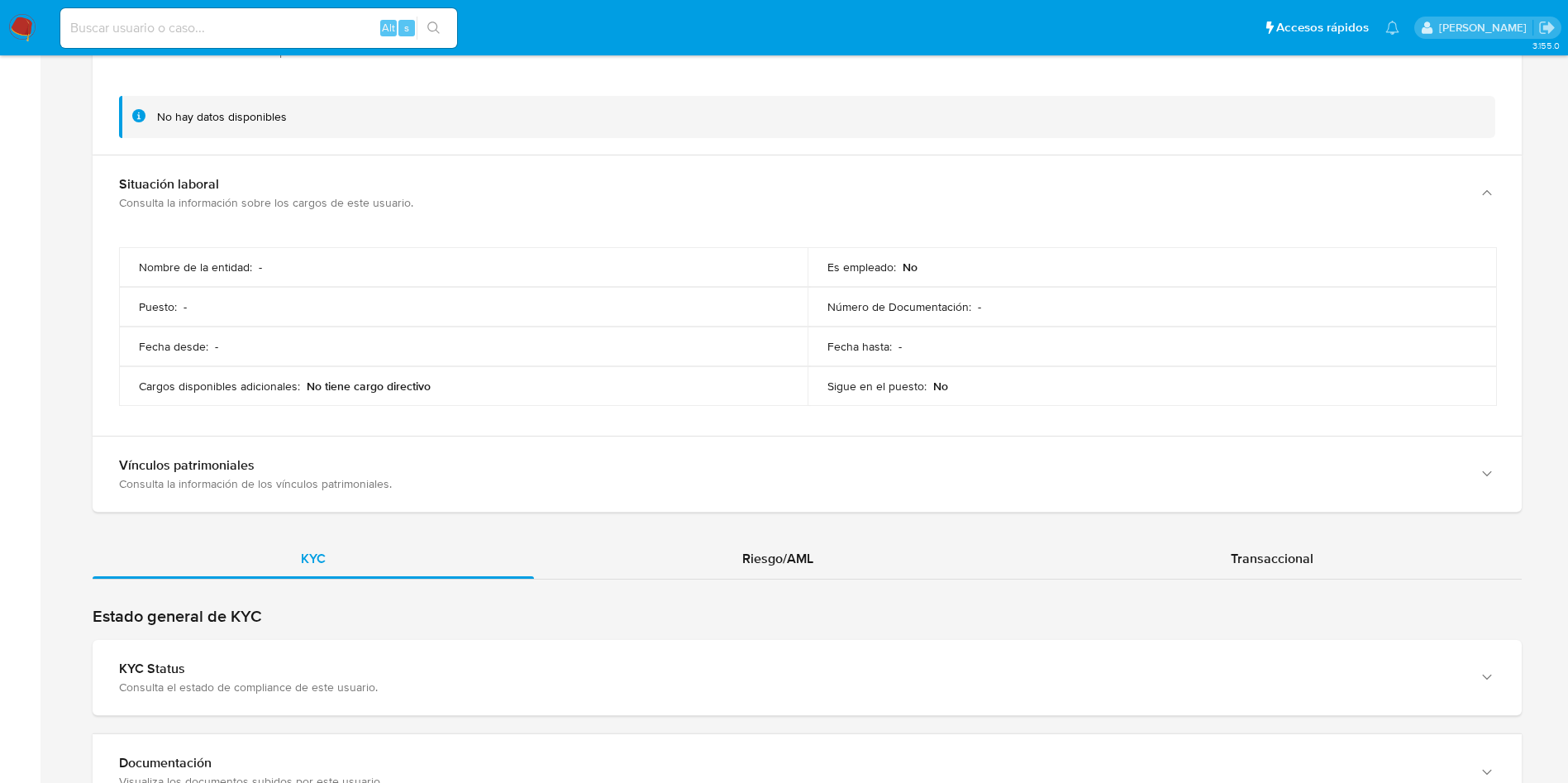
drag, startPoint x: 205, startPoint y: 194, endPoint x: 222, endPoint y: 239, distance: 48.1
click at [205, 195] on div "Consulta la información sobre los cargos de este usuario." at bounding box center [790, 202] width 1343 height 14
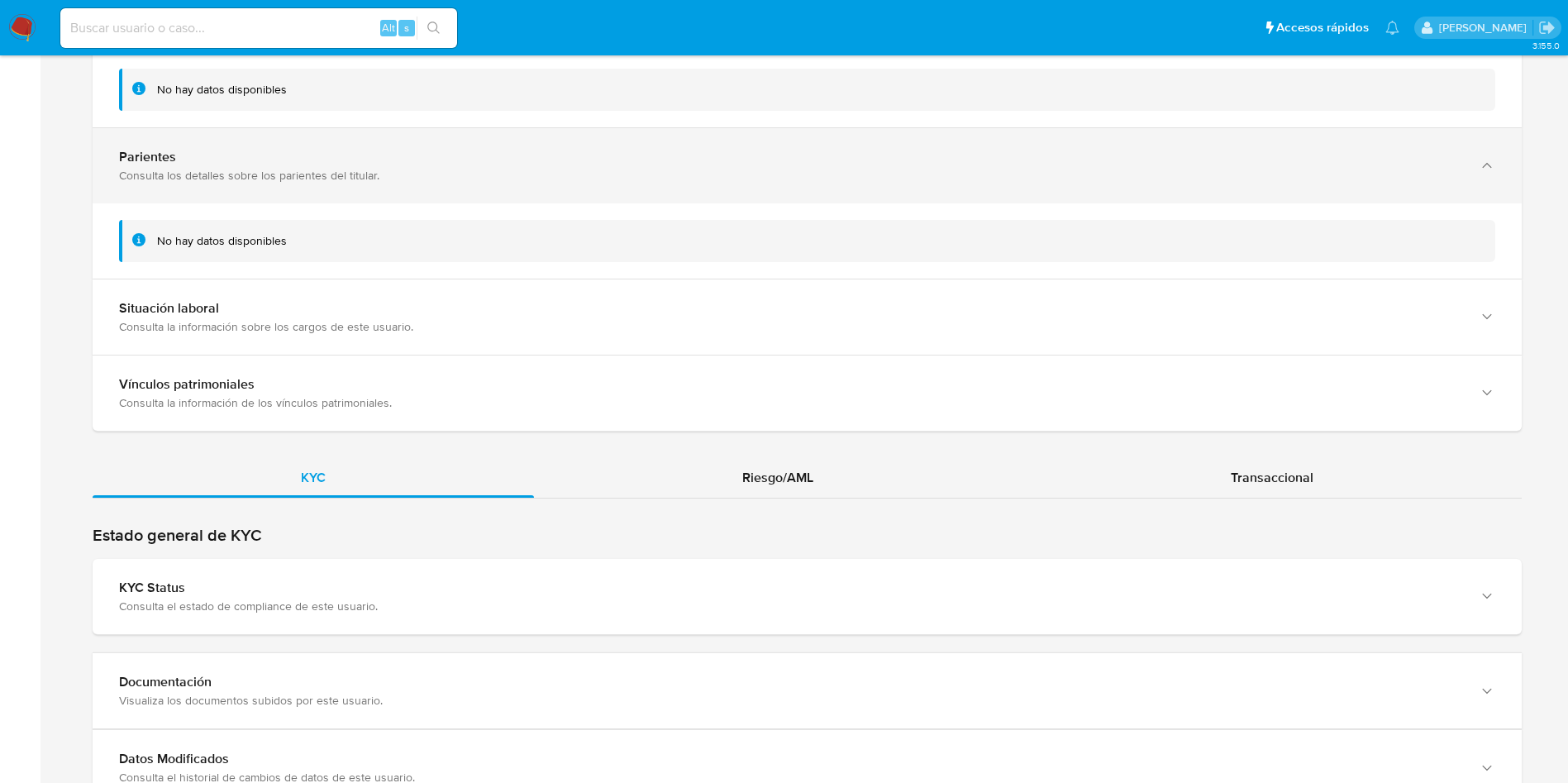
click at [217, 174] on div "Consulta los detalles sobre los parientes del titular." at bounding box center [790, 175] width 1343 height 14
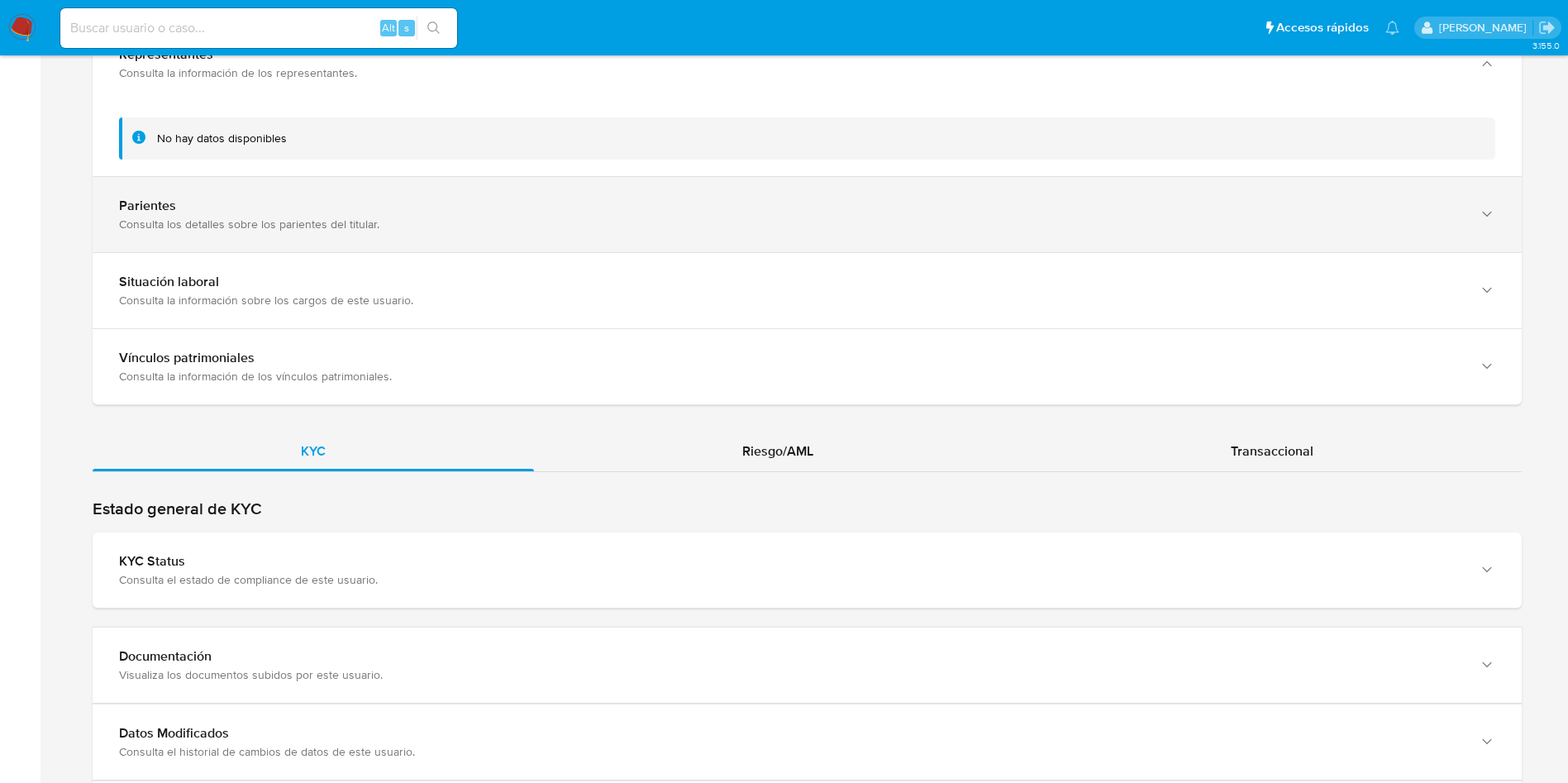
scroll to position [1240, 0]
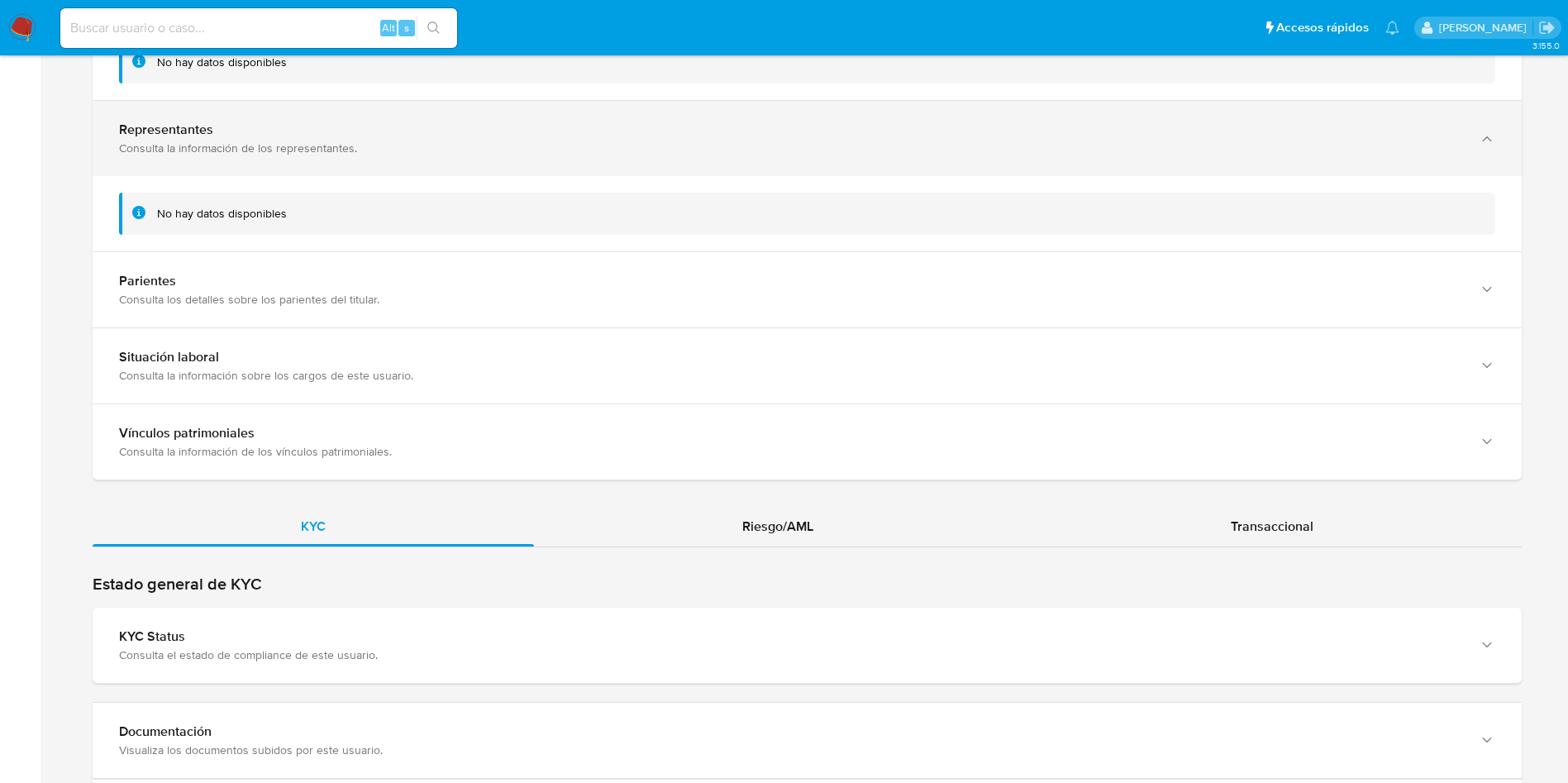
click at [229, 144] on div "Consulta la información de los representantes." at bounding box center [790, 148] width 1343 height 14
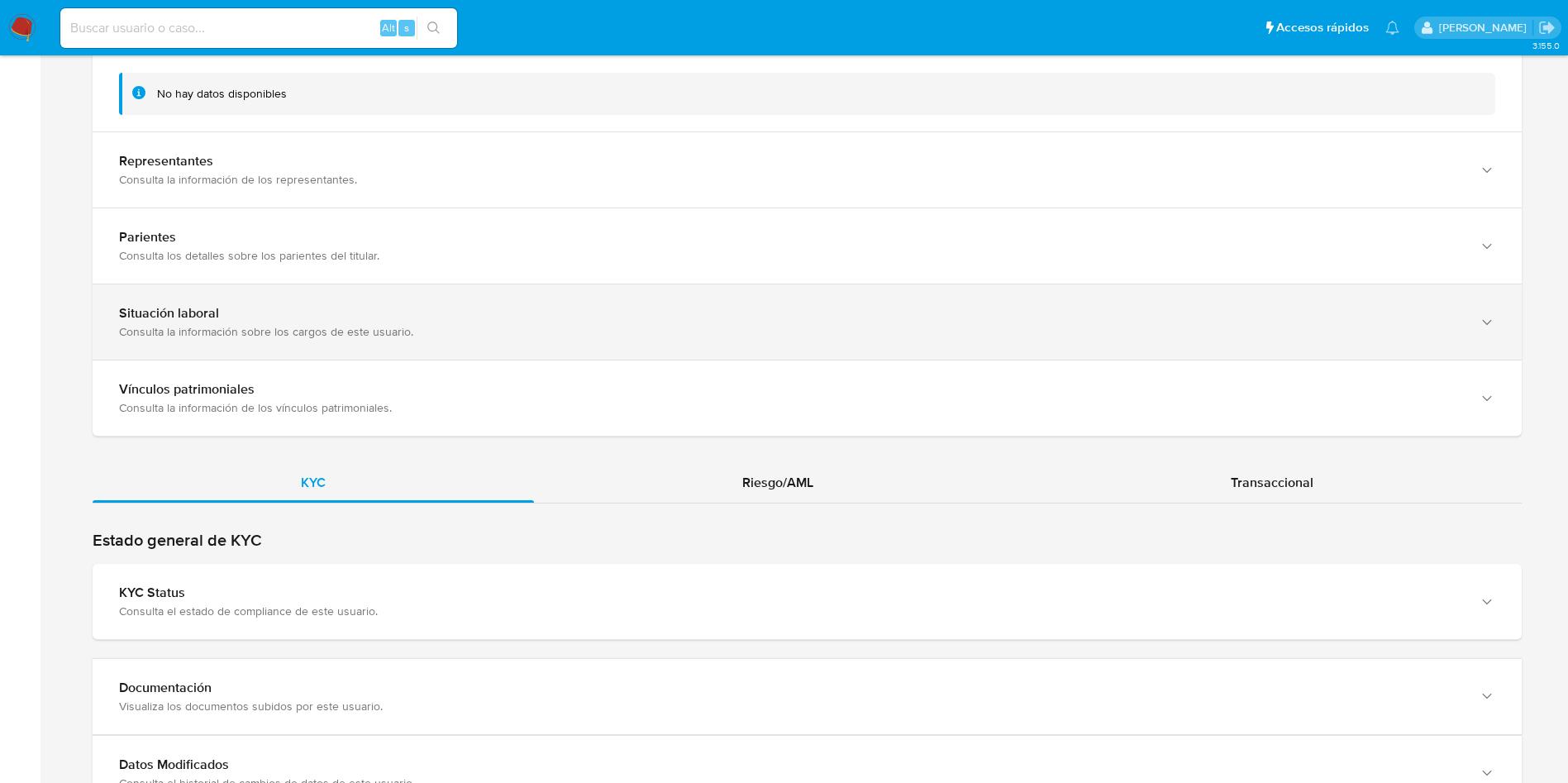
scroll to position [1116, 0]
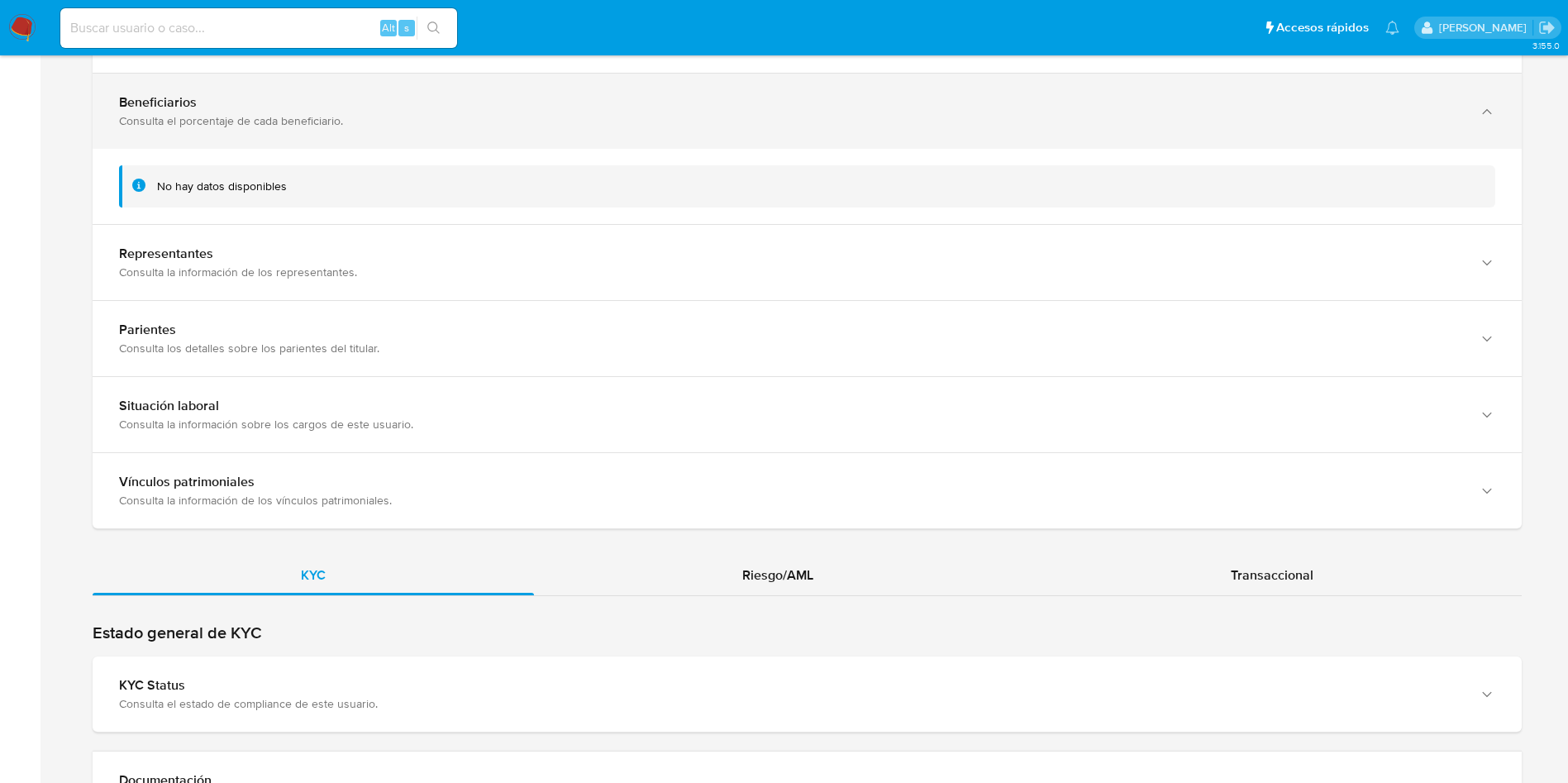
click at [247, 125] on div "Consulta el porcentaje de cada beneficiario." at bounding box center [790, 120] width 1343 height 14
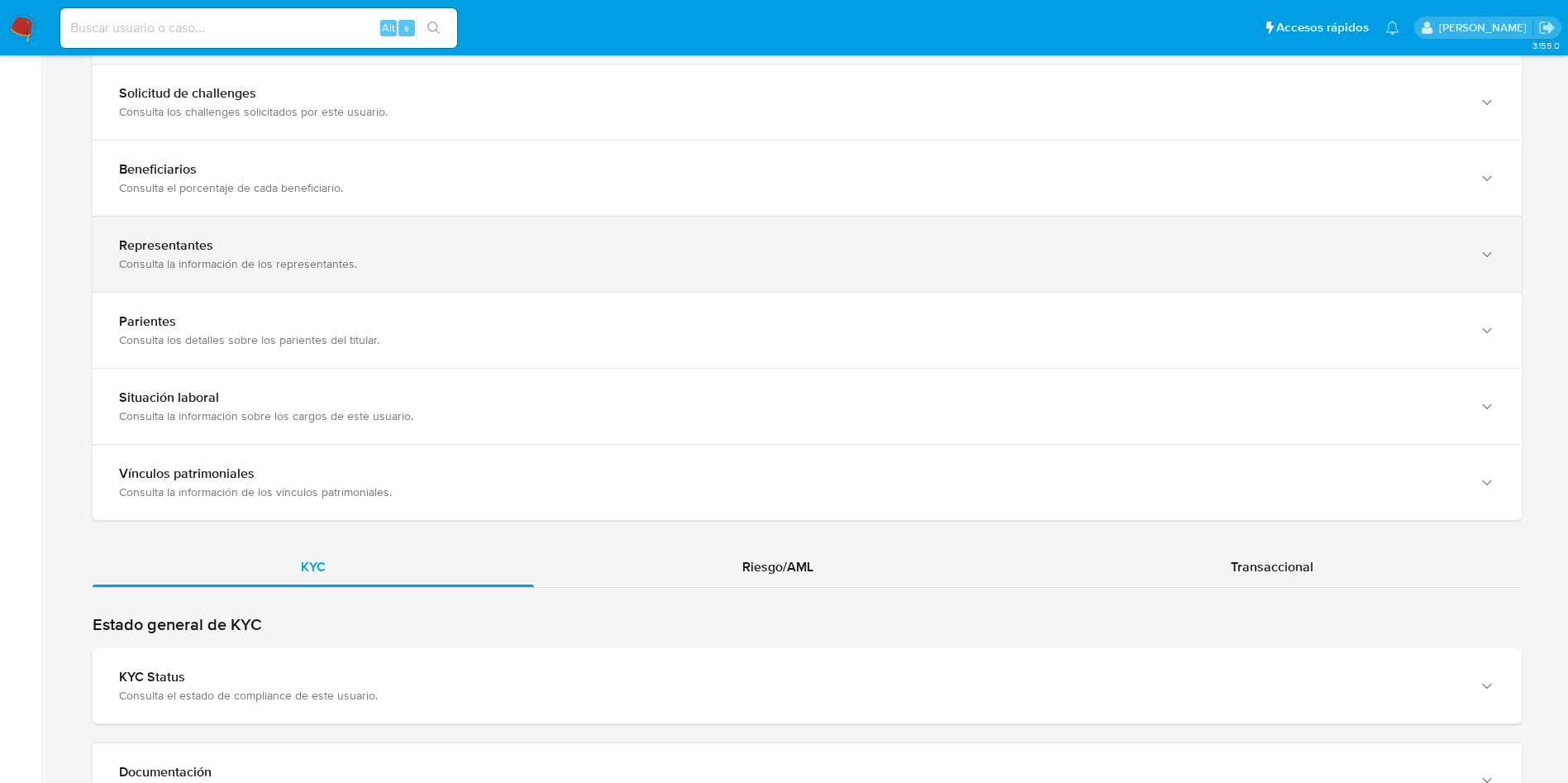
scroll to position [991, 0]
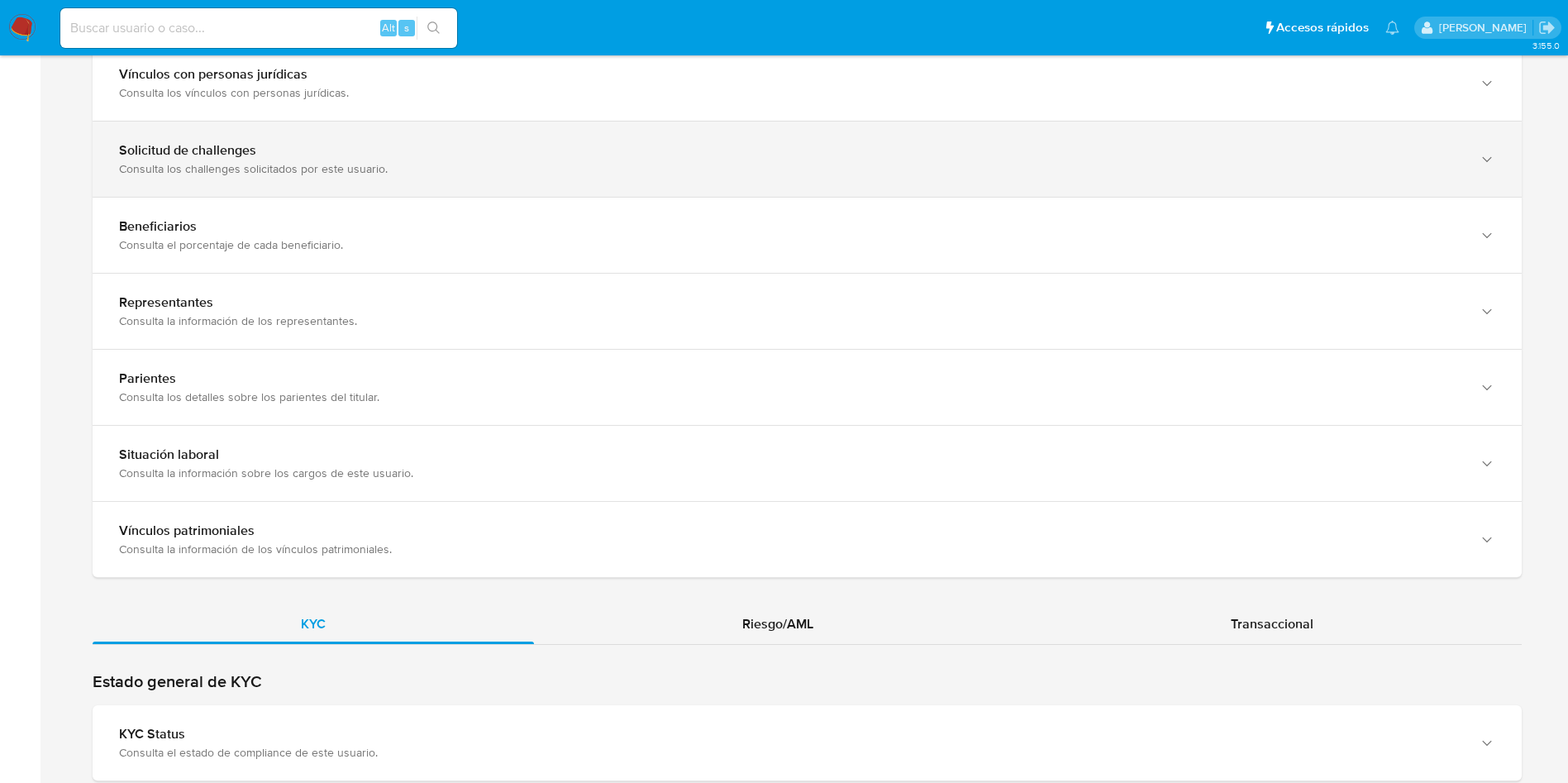
click at [246, 154] on div "Solicitud de challenges" at bounding box center [790, 149] width 1343 height 16
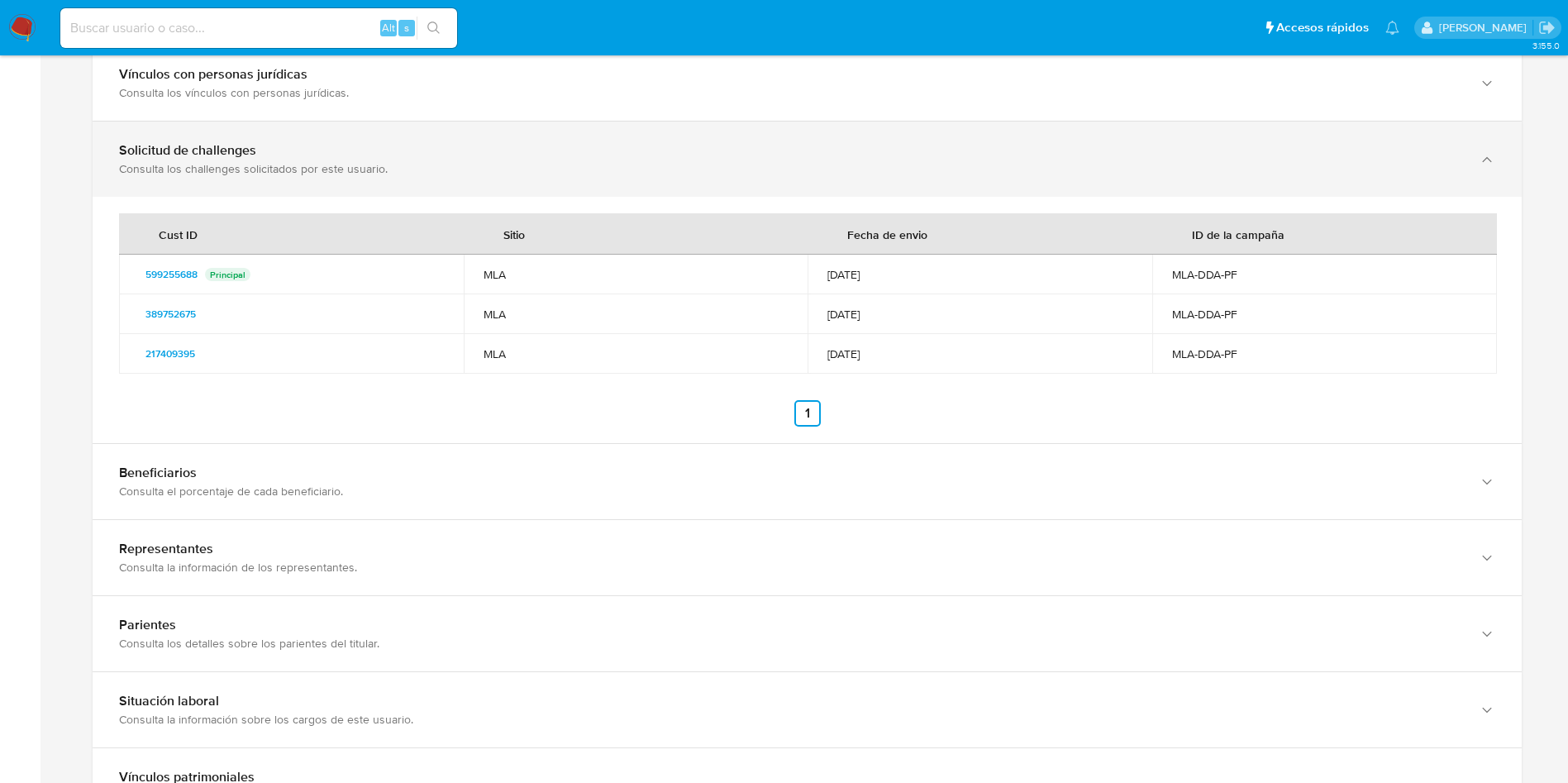
click at [246, 154] on div "Solicitud de challenges" at bounding box center [790, 149] width 1343 height 16
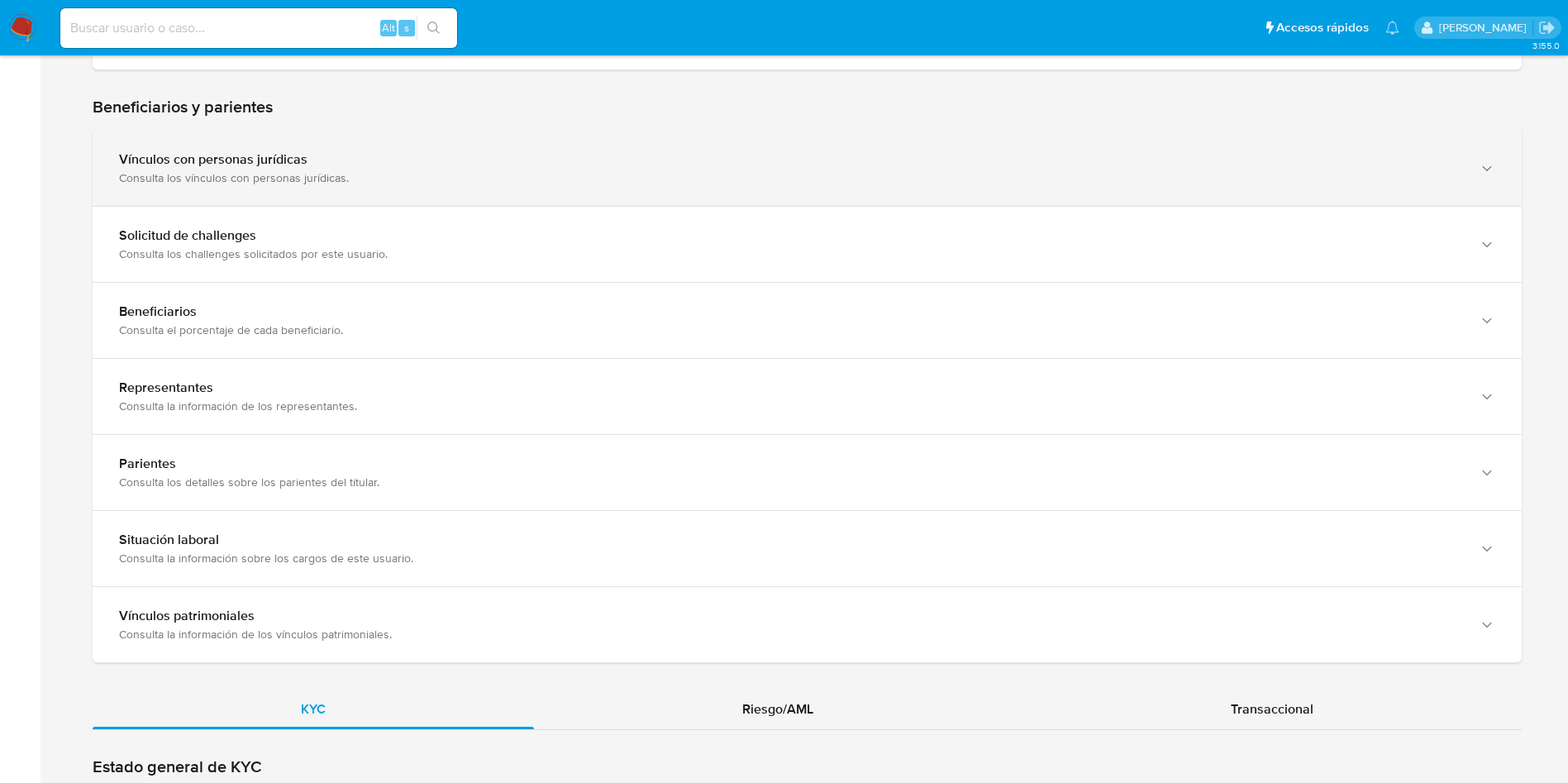
scroll to position [868, 0]
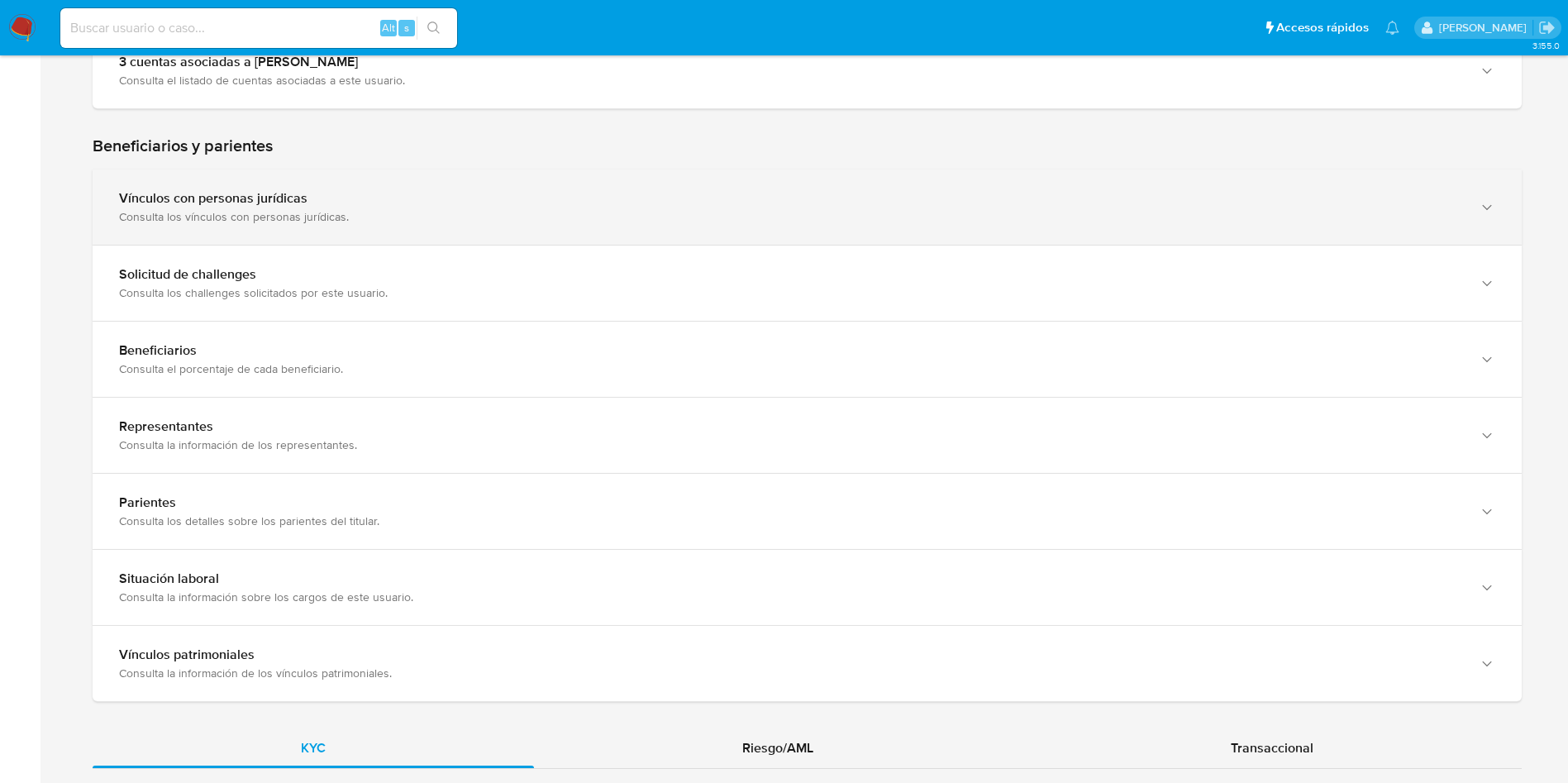
click at [267, 222] on div "Consulta los vínculos con personas jurídicas." at bounding box center [790, 216] width 1343 height 14
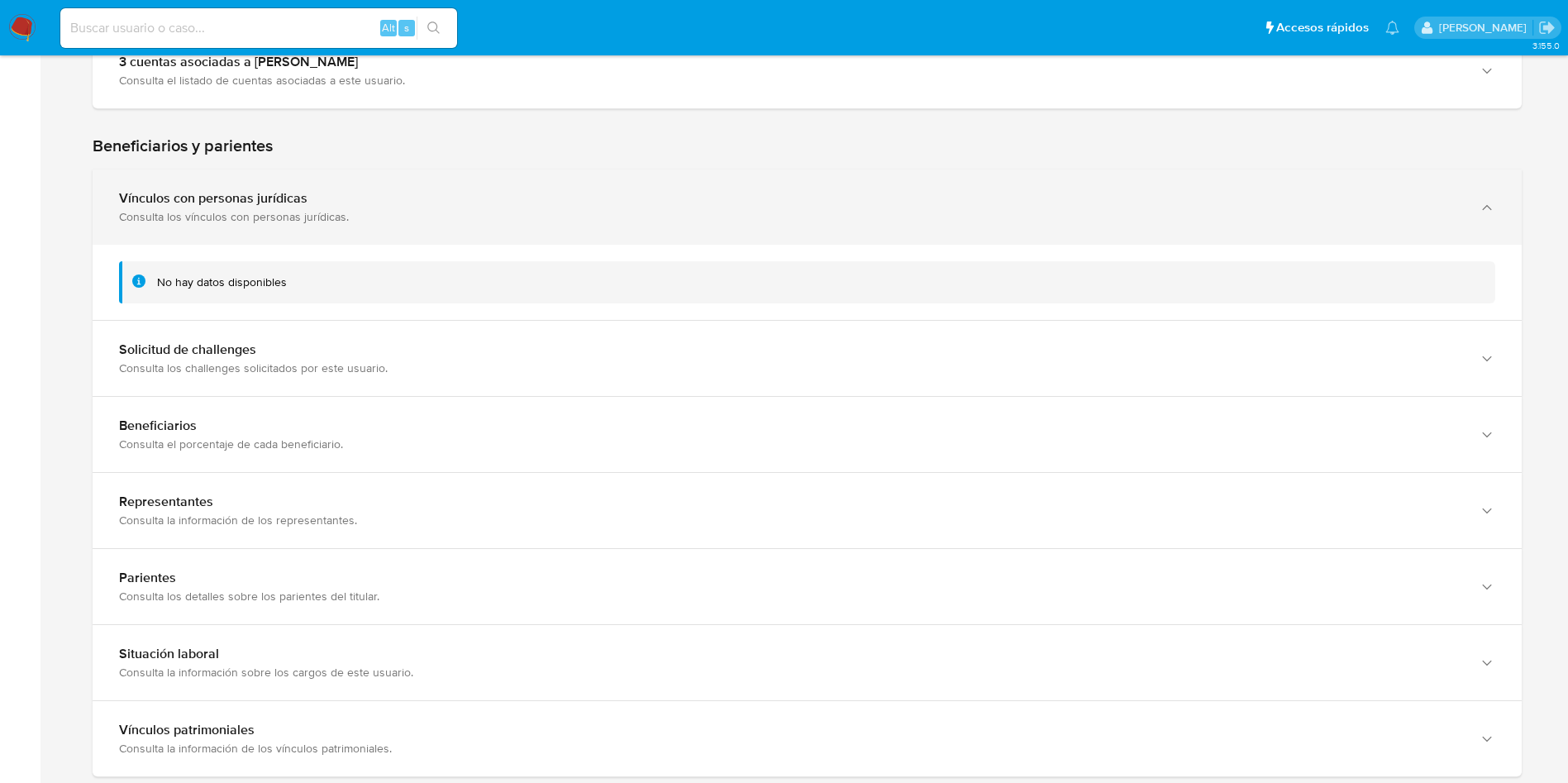
click at [267, 222] on div "Consulta los vínculos con personas jurídicas." at bounding box center [790, 216] width 1343 height 14
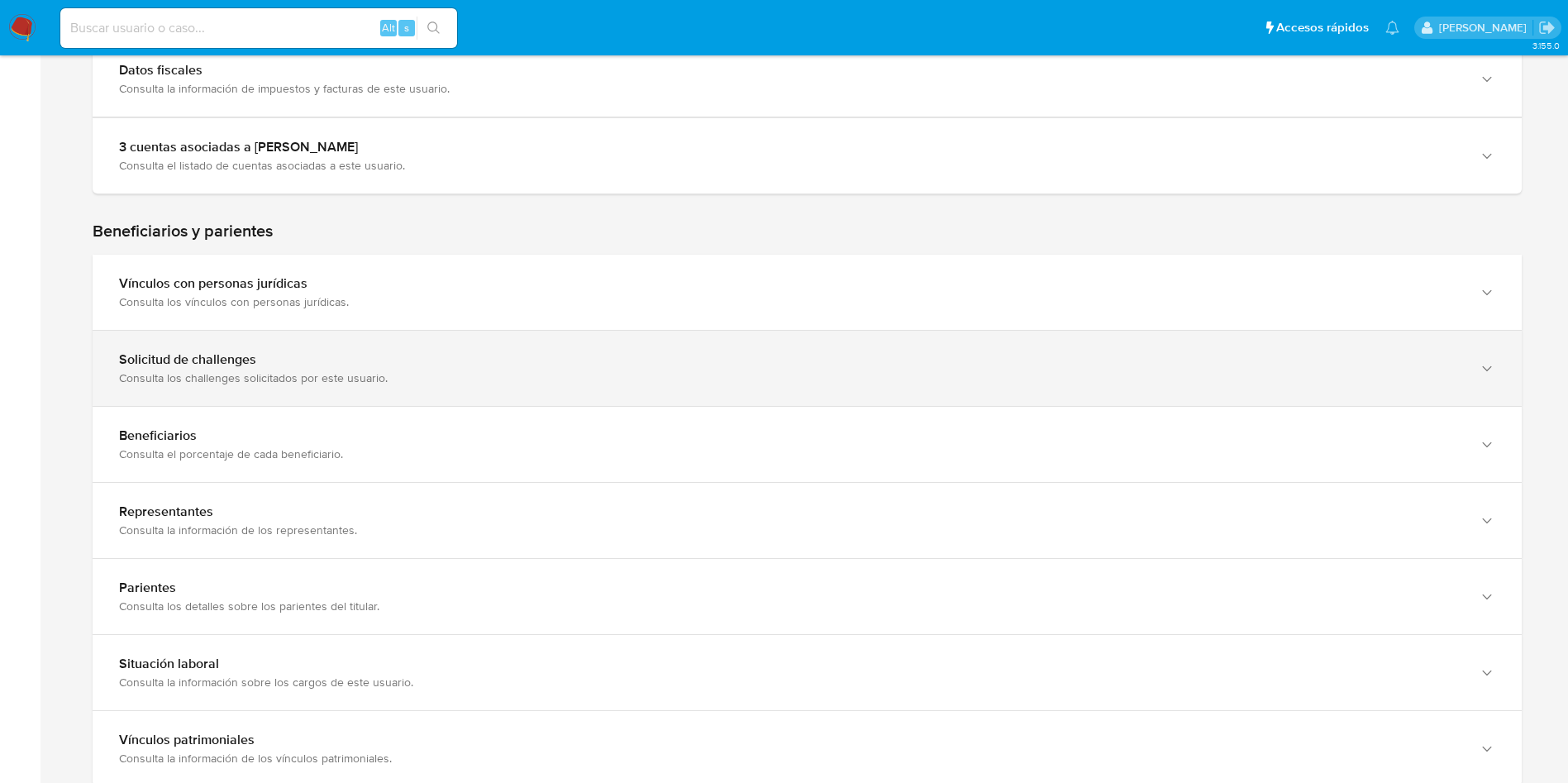
scroll to position [743, 0]
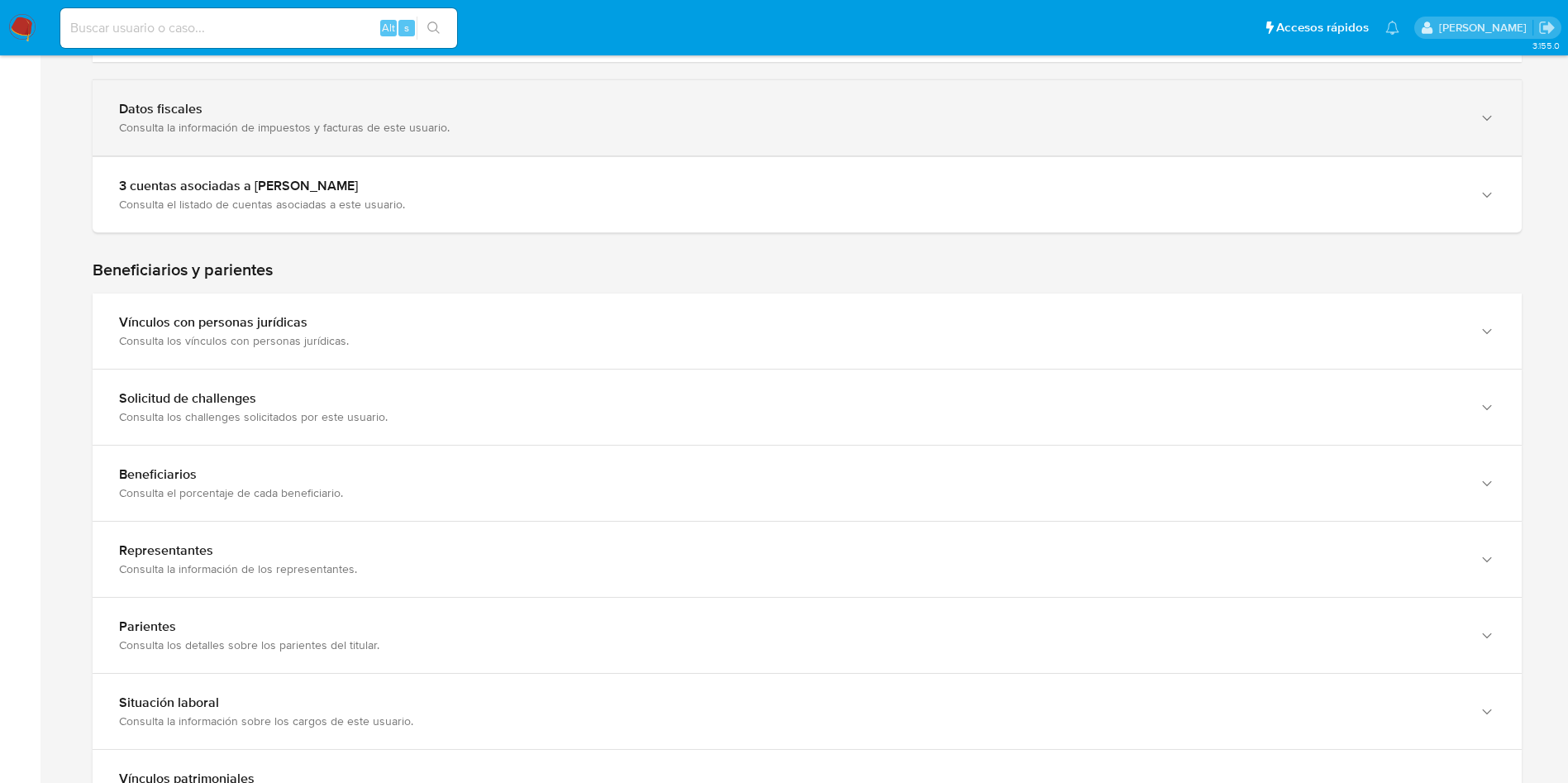
click at [267, 132] on div "Consulta la información de impuestos y facturas de este usuario." at bounding box center [790, 126] width 1343 height 14
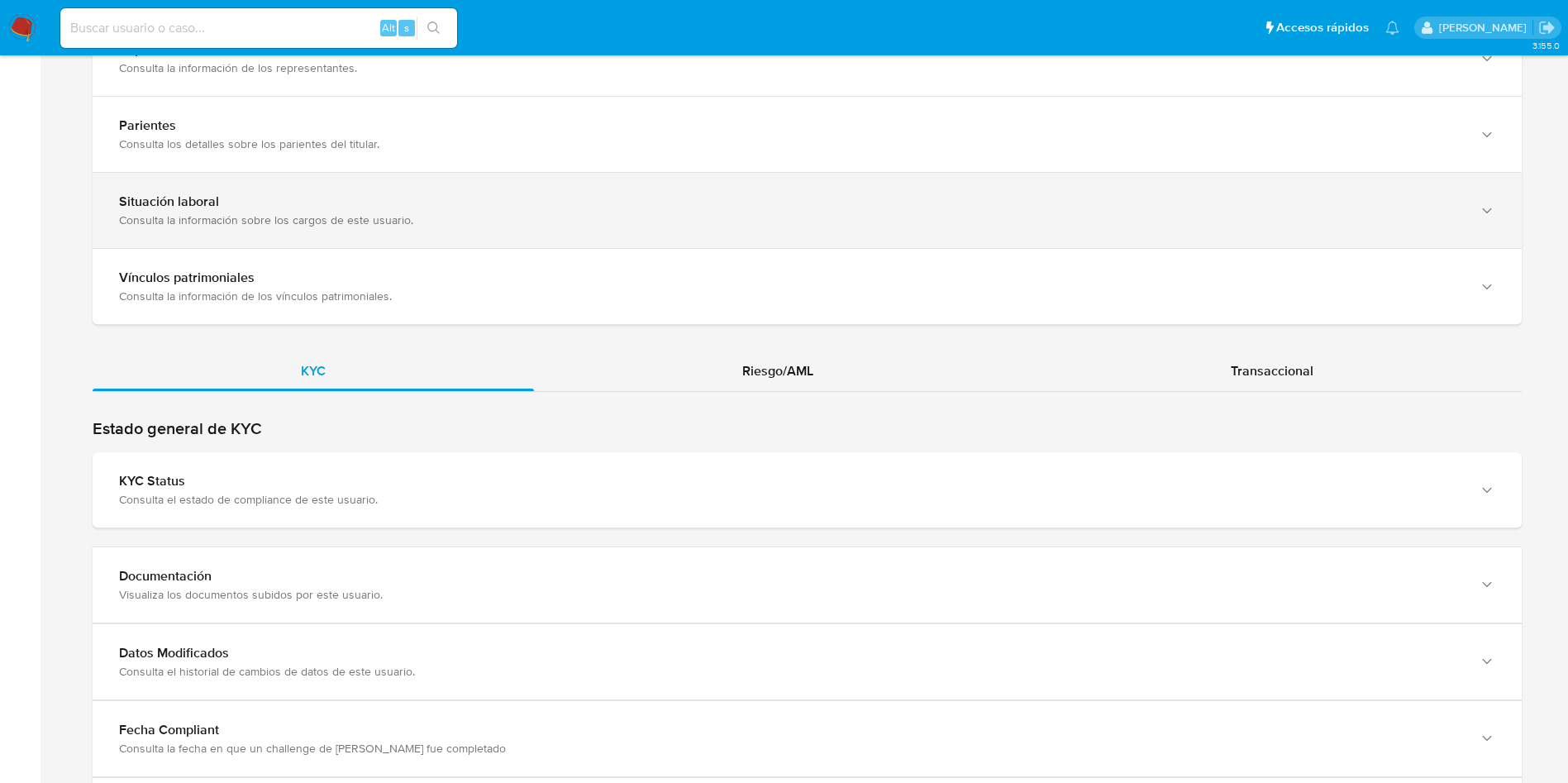
scroll to position [2231, 0]
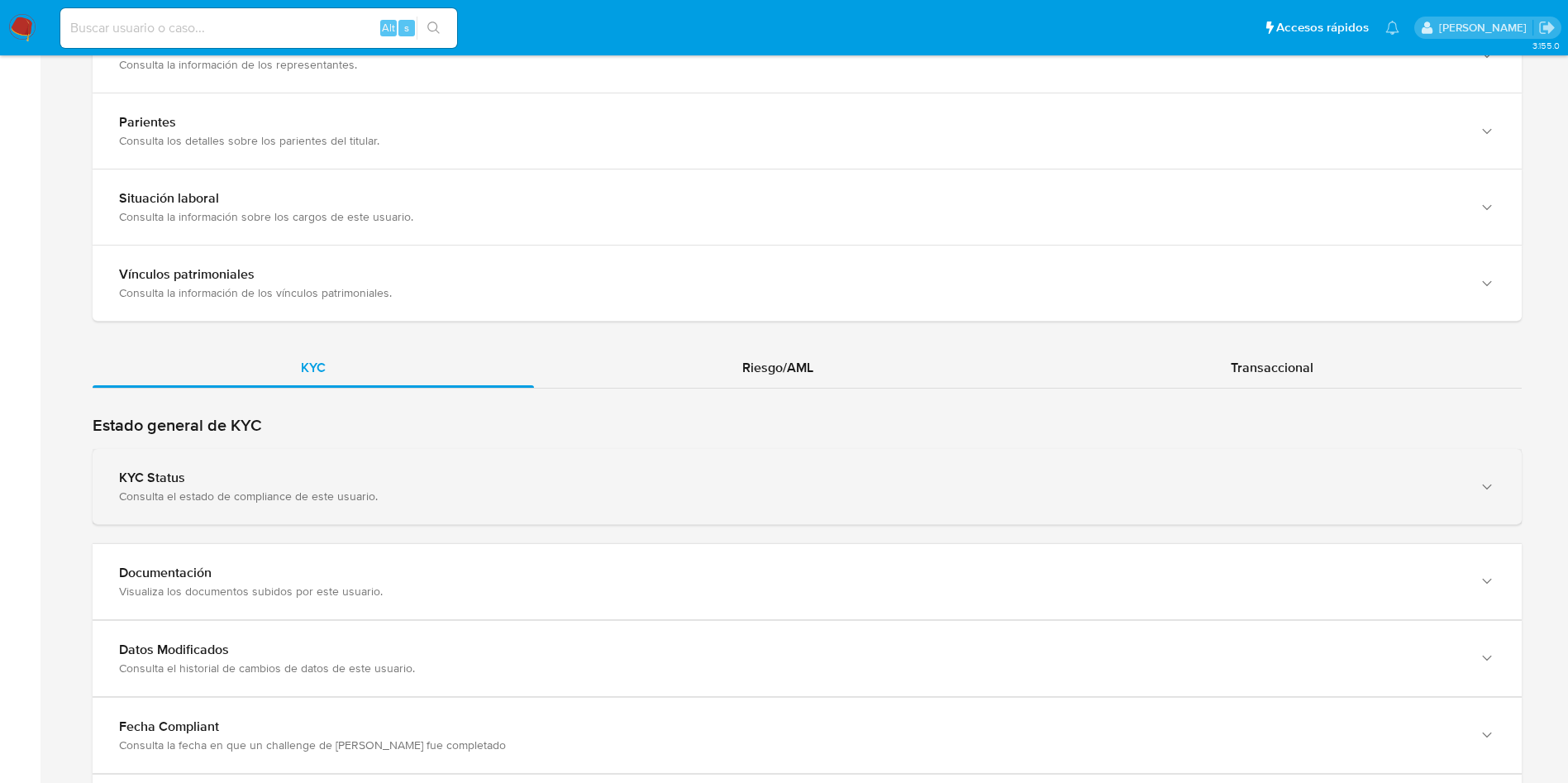
click at [346, 477] on div "KYC Status" at bounding box center [790, 477] width 1343 height 16
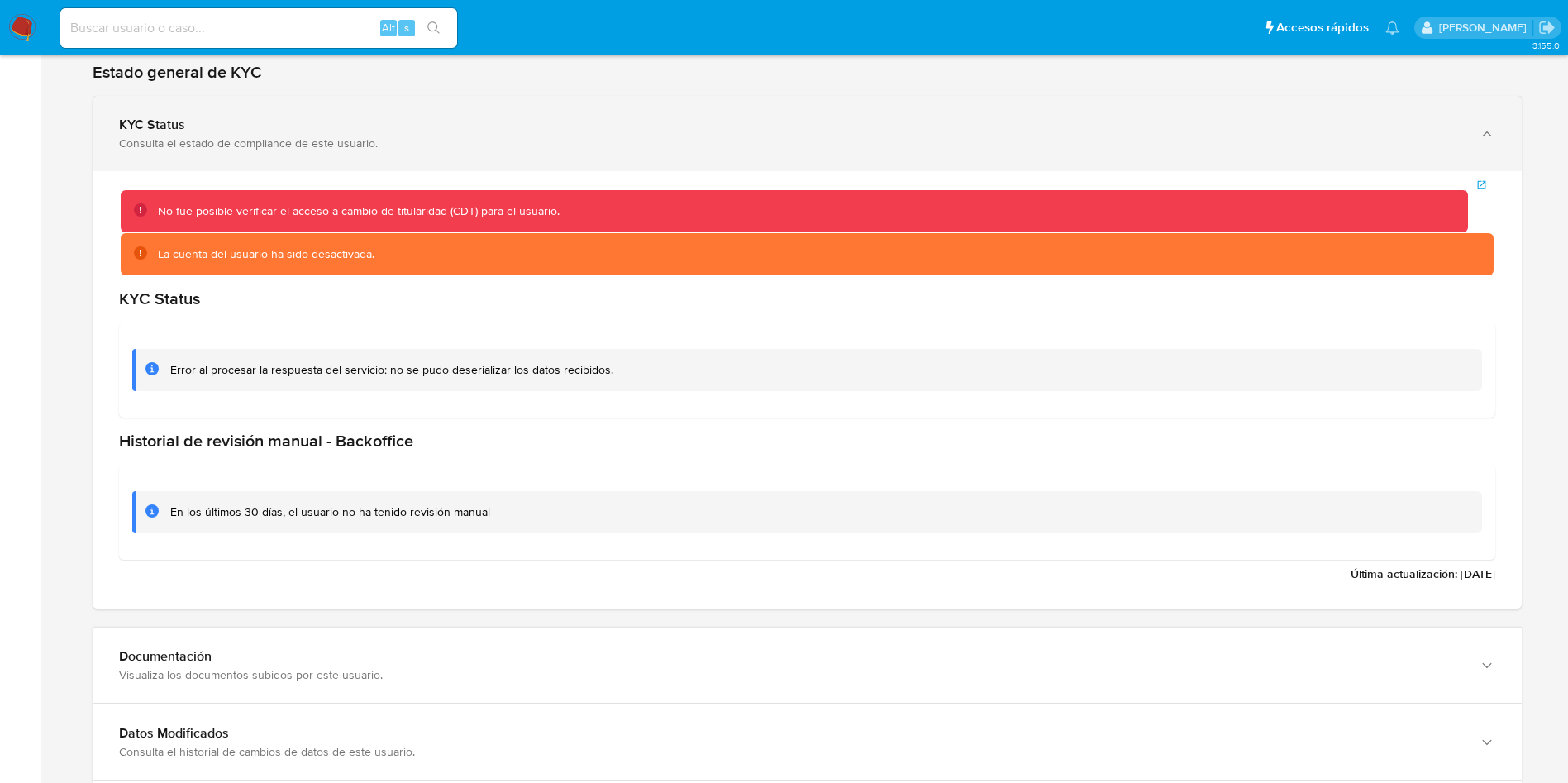
scroll to position [2727, 0]
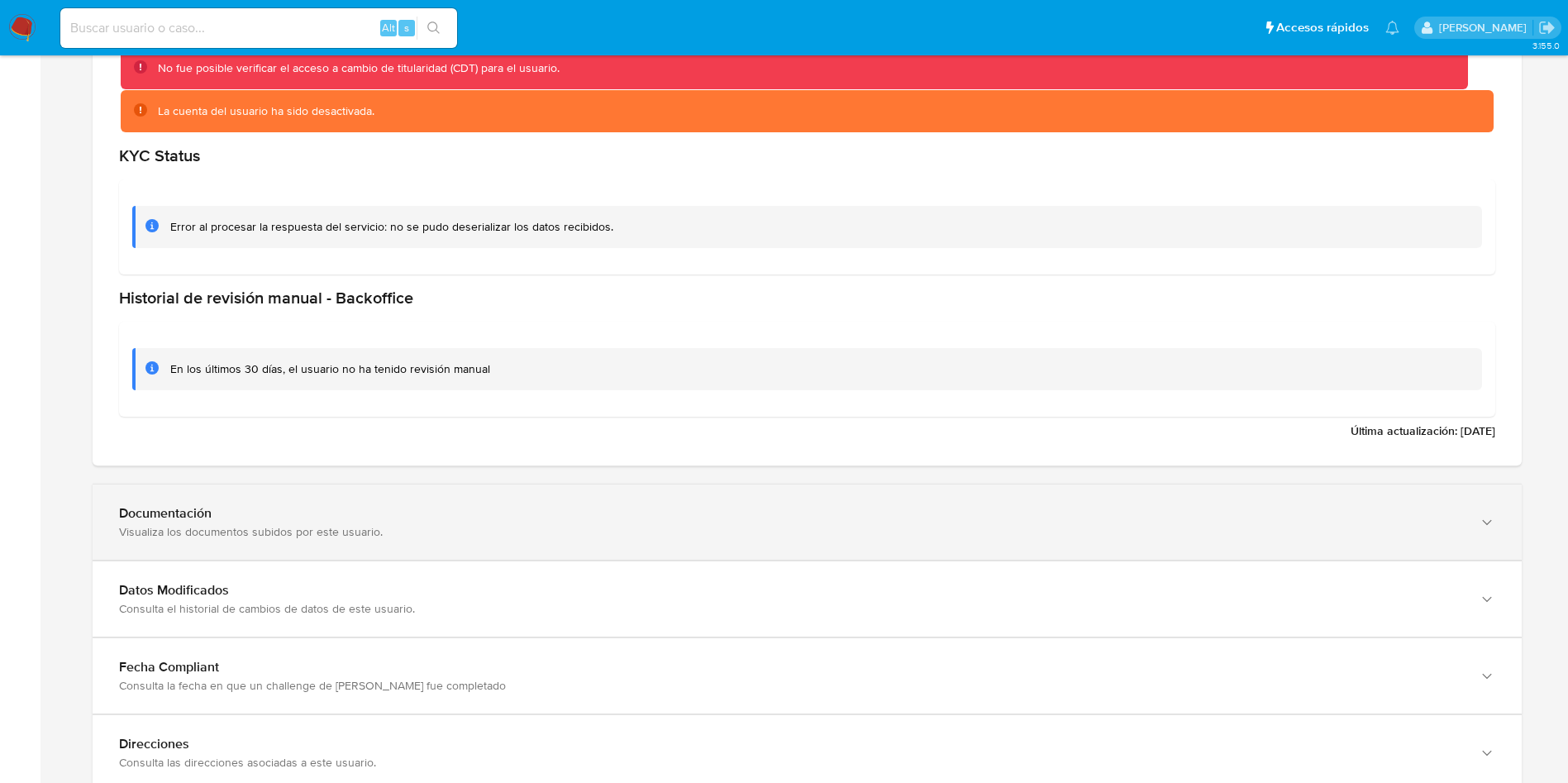
click at [379, 494] on div "Documentación Visualiza los documentos subidos por este usuario." at bounding box center [807, 522] width 1429 height 75
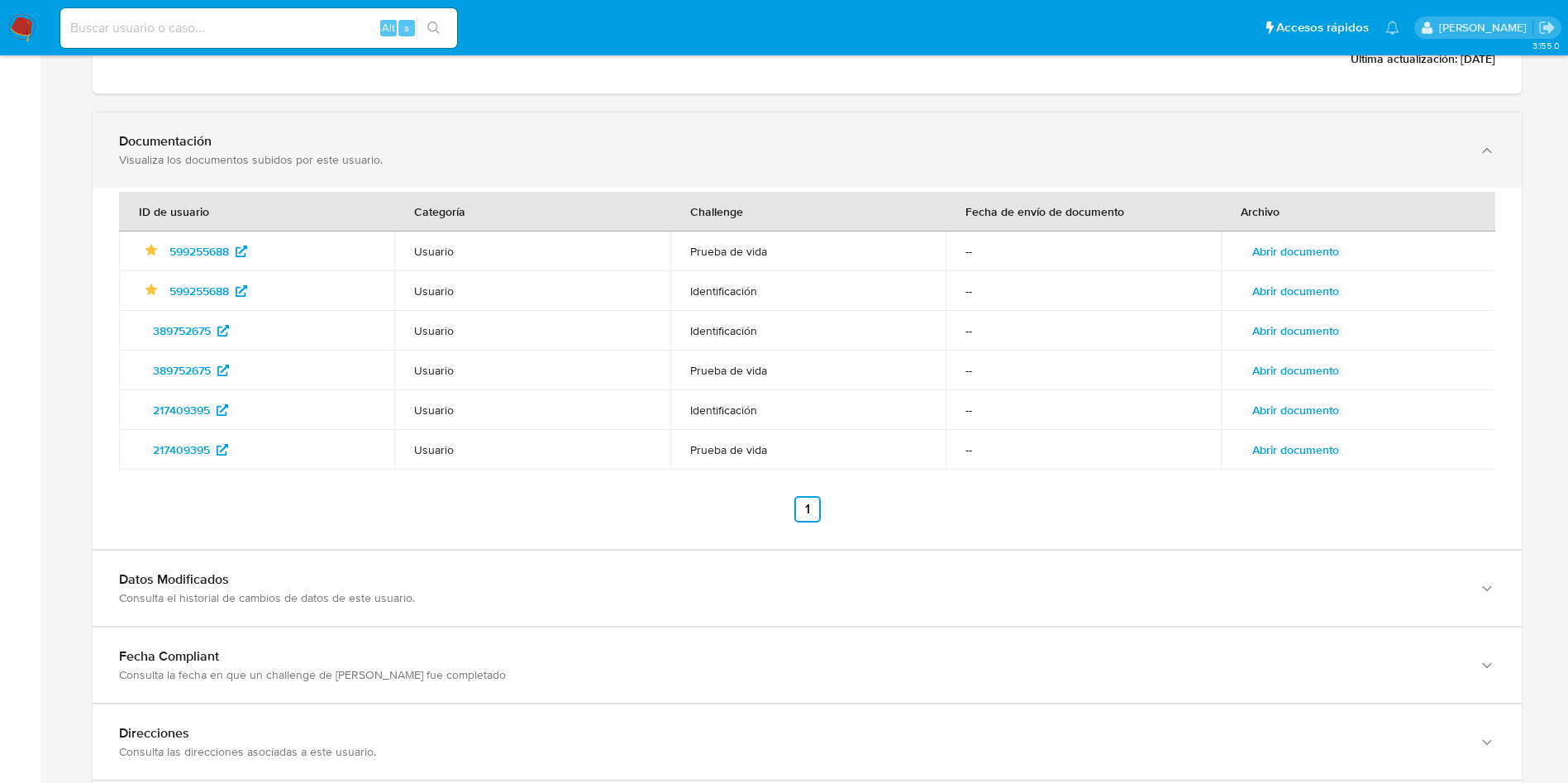
scroll to position [3224, 0]
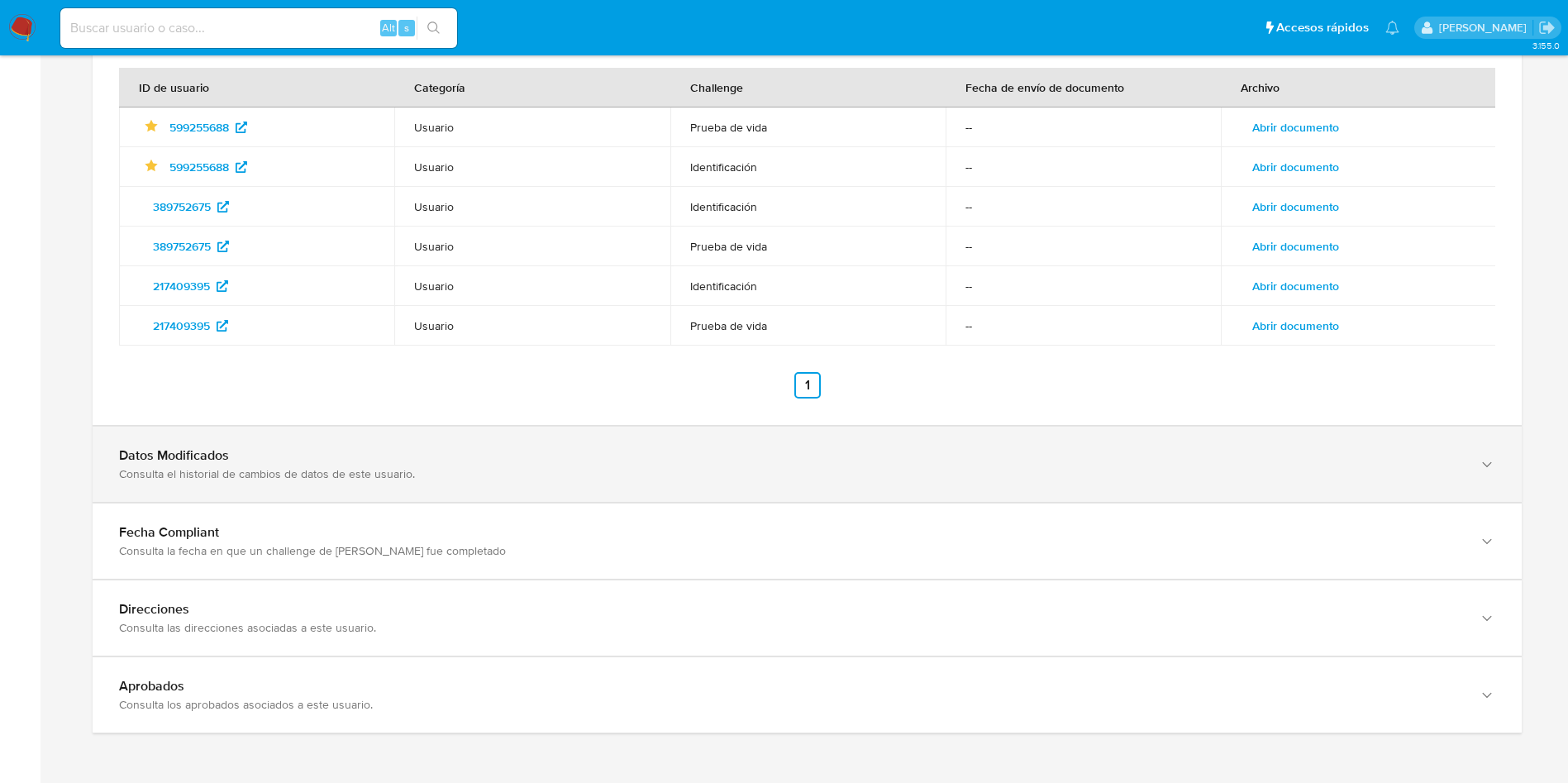
click at [369, 477] on div "Consulta el historial de cambios de datos de este usuario." at bounding box center [790, 472] width 1343 height 14
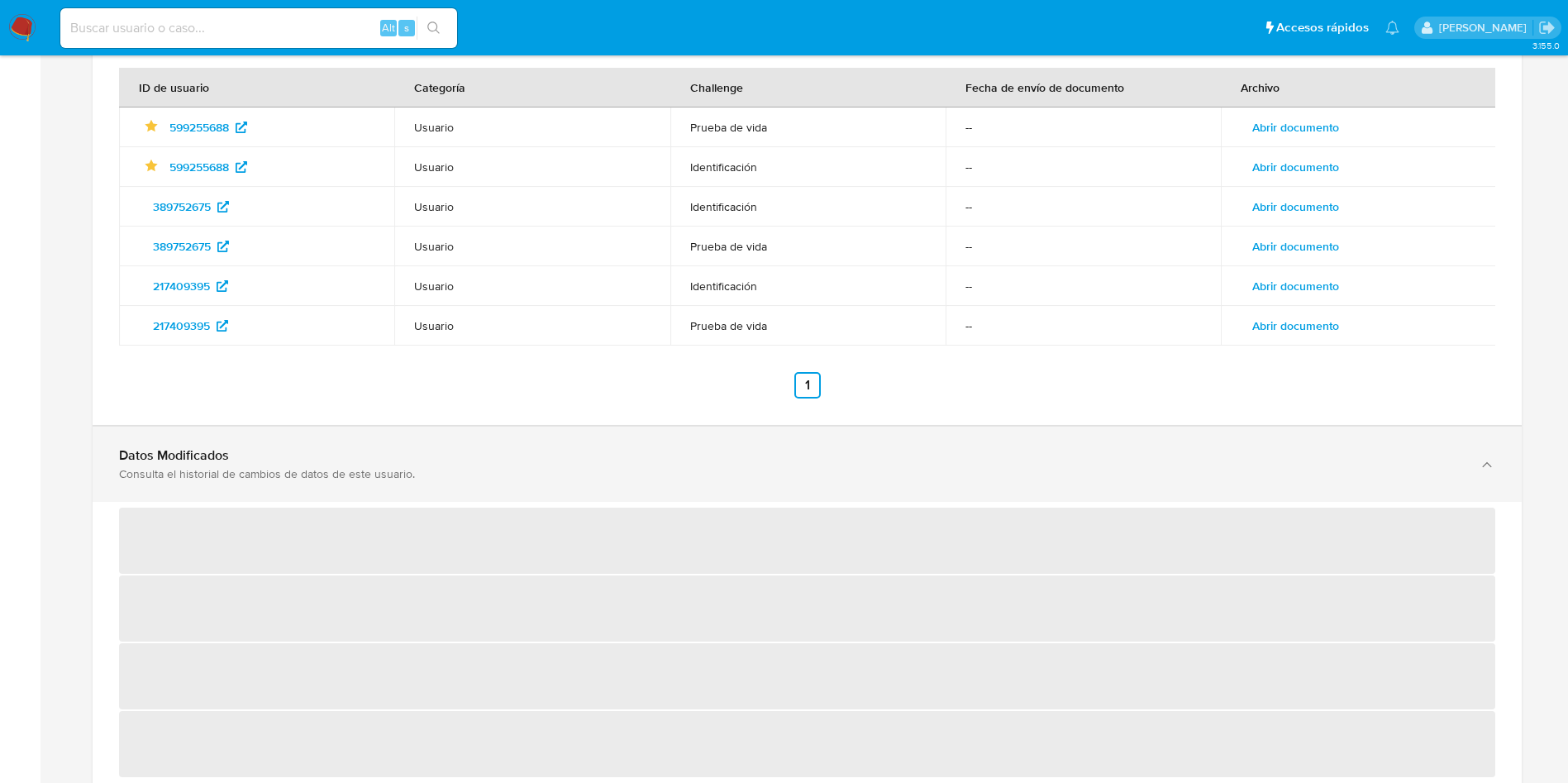
click at [369, 464] on div "Datos Modificados Consulta el historial de cambios de datos de este usuario." at bounding box center [790, 464] width 1343 height 34
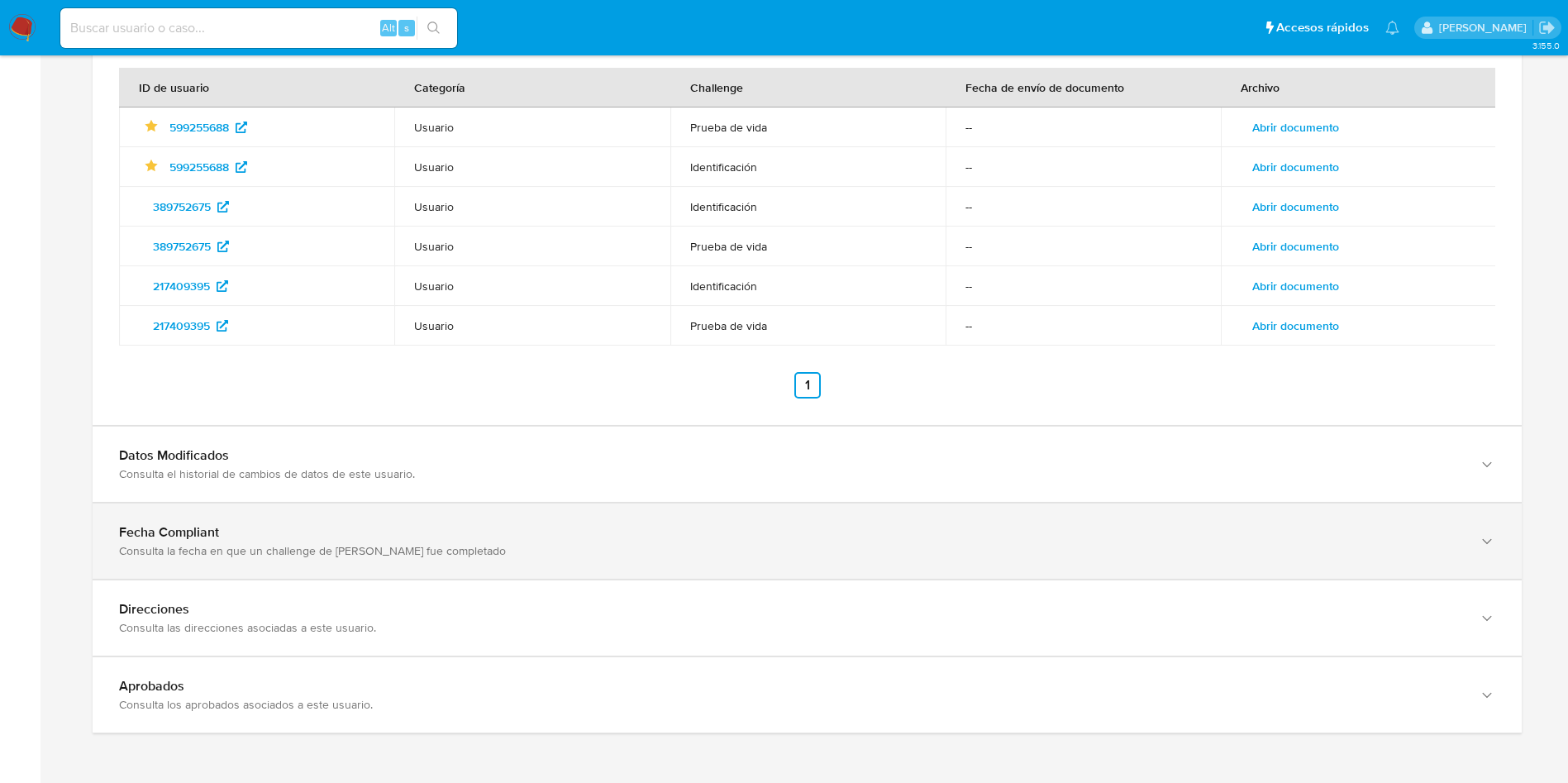
click at [352, 464] on div "Fecha Compliant" at bounding box center [790, 455] width 1343 height 16
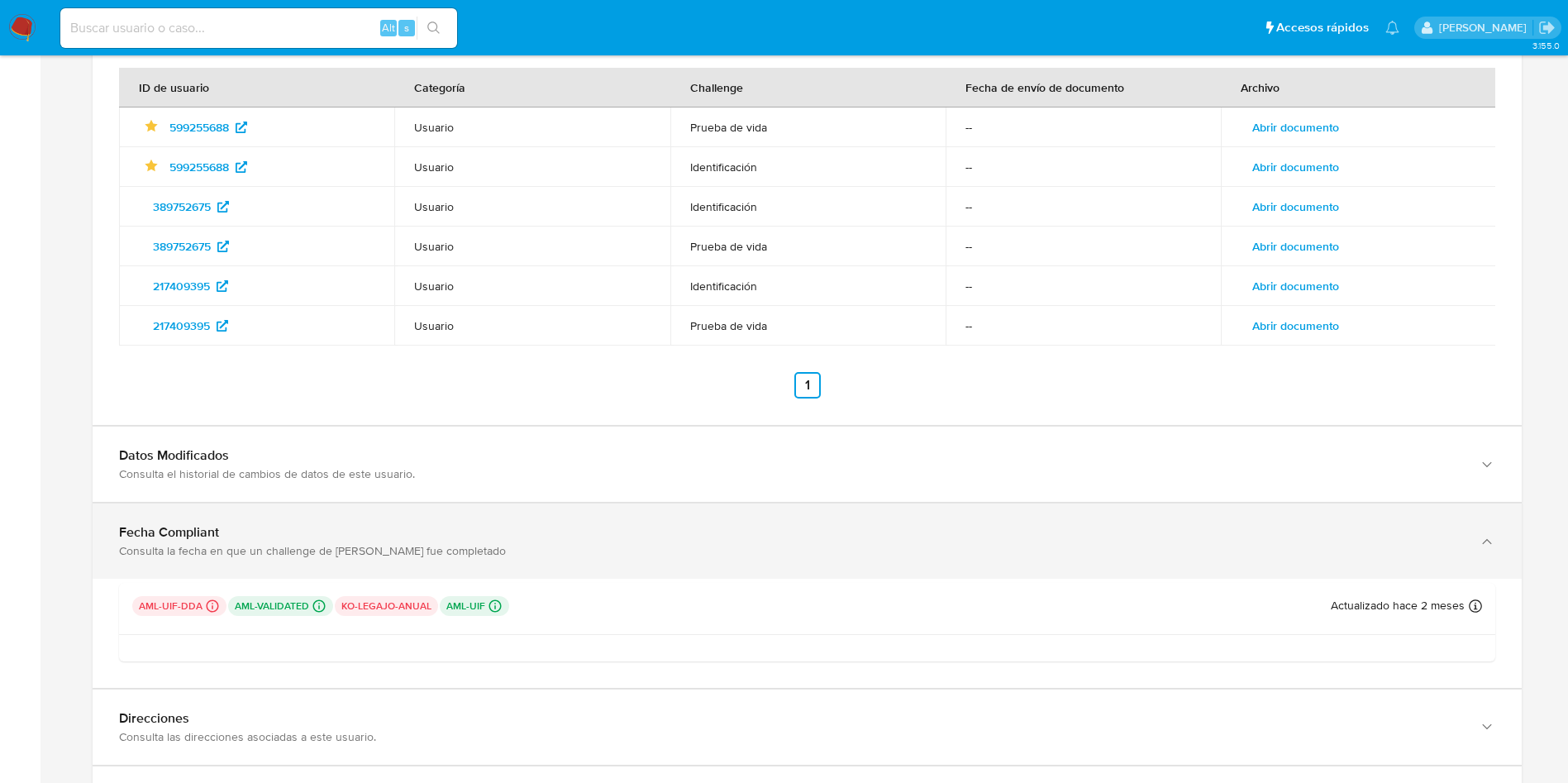
click at [337, 464] on div "Fecha Compliant" at bounding box center [790, 455] width 1343 height 16
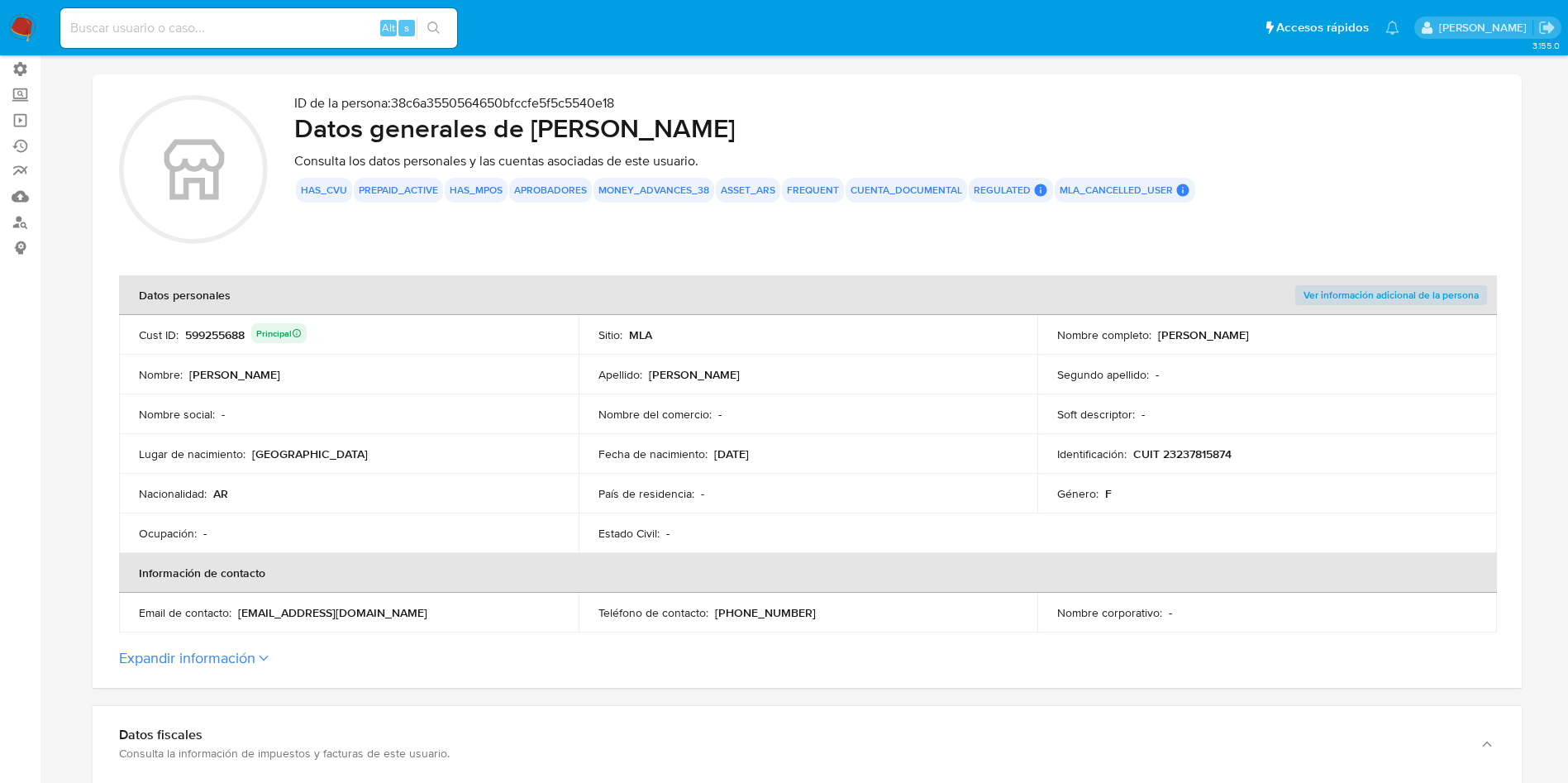
scroll to position [0, 0]
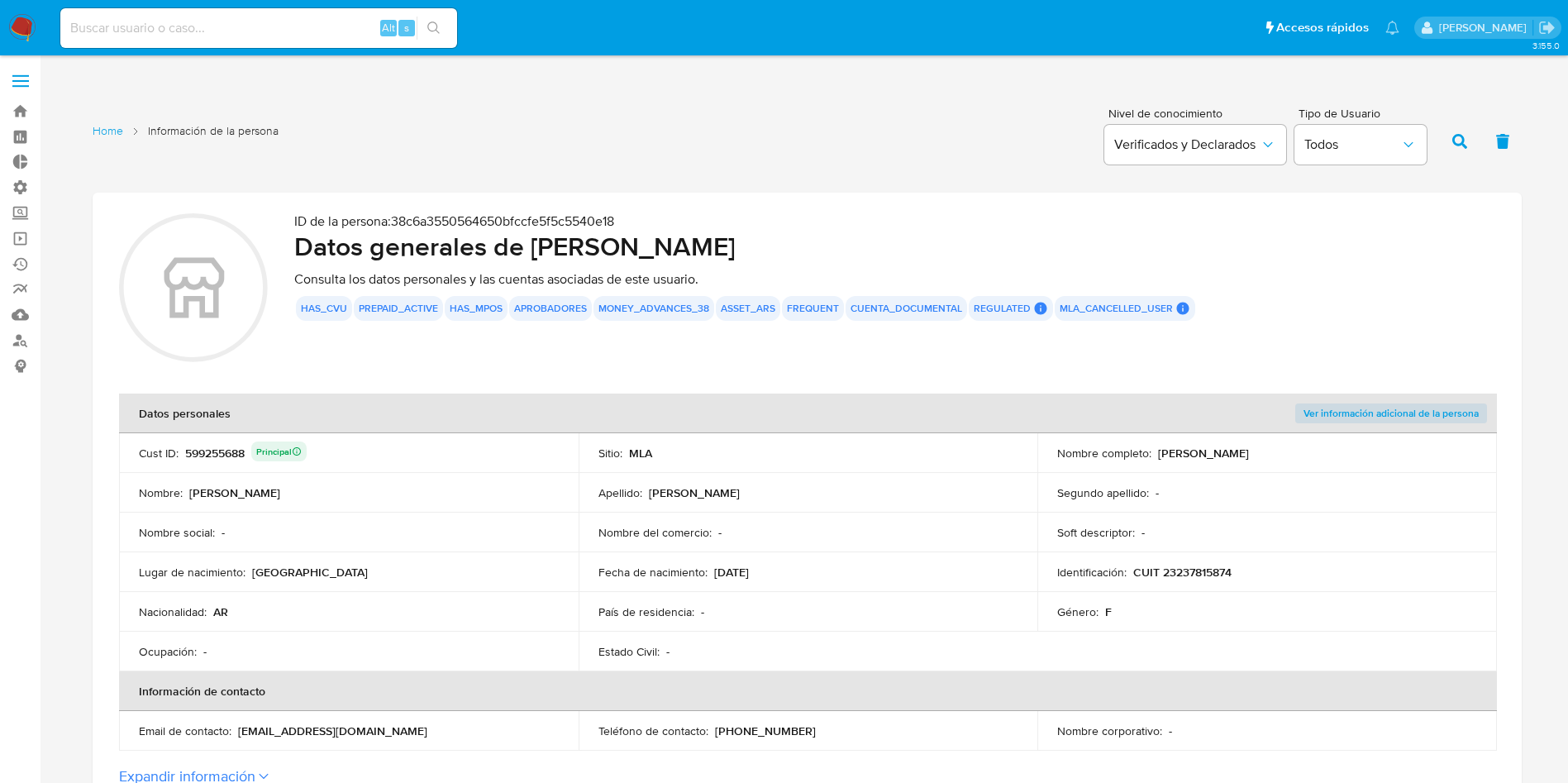
drag, startPoint x: 1474, startPoint y: 78, endPoint x: 829, endPoint y: 47, distance: 645.7
click at [829, 47] on ul "Pausado Ver notificaciones Alt s Accesos rápidos Presiona las siguientes teclas…" at bounding box center [730, 27] width 1356 height 41
click at [20, 108] on link "Bandeja" at bounding box center [98, 111] width 197 height 26
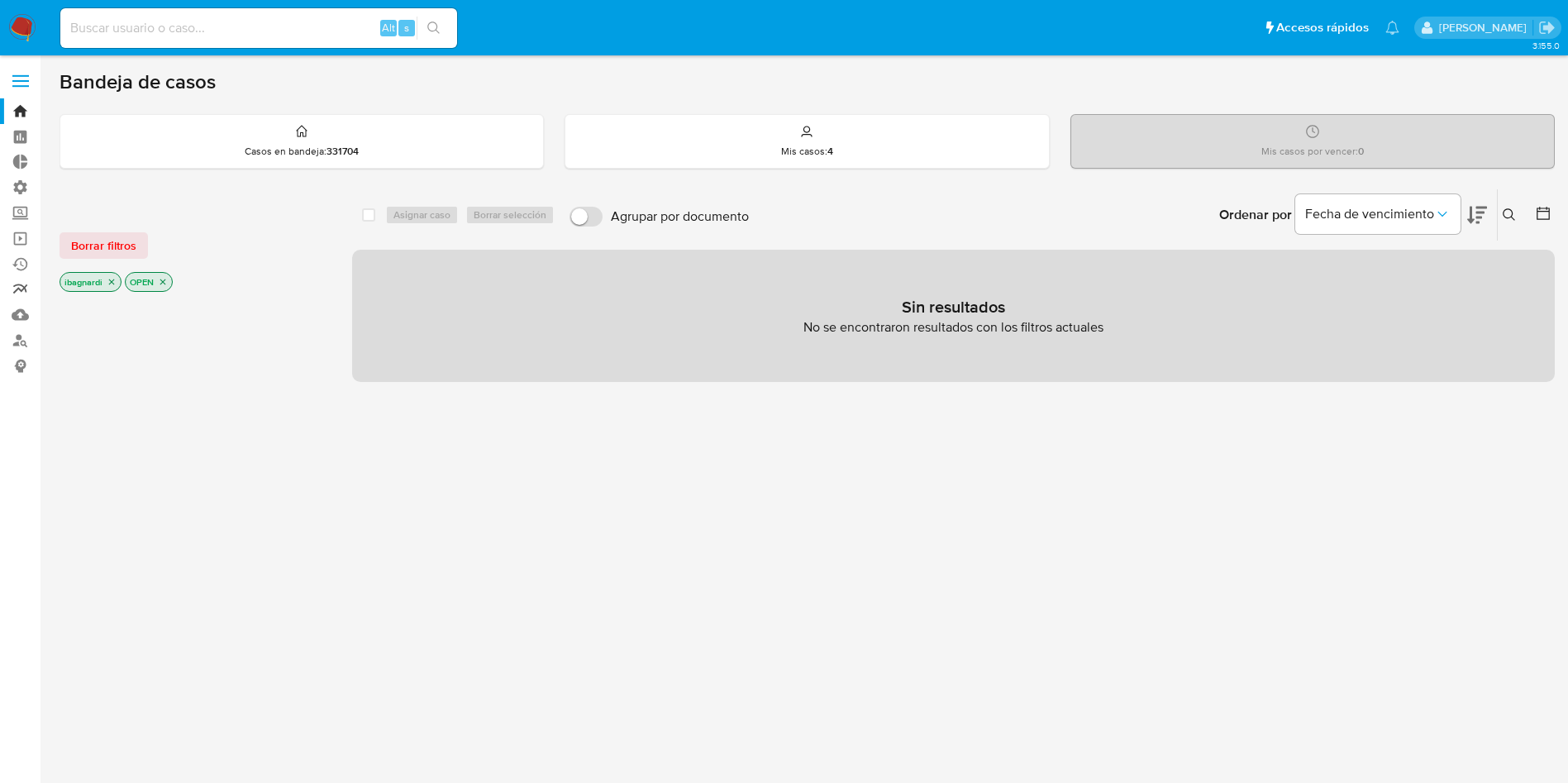
drag, startPoint x: 10, startPoint y: 297, endPoint x: 15, endPoint y: 287, distance: 11.2
click at [11, 297] on link "Reportes" at bounding box center [98, 289] width 197 height 26
click at [18, 285] on link "Reportes" at bounding box center [98, 289] width 197 height 26
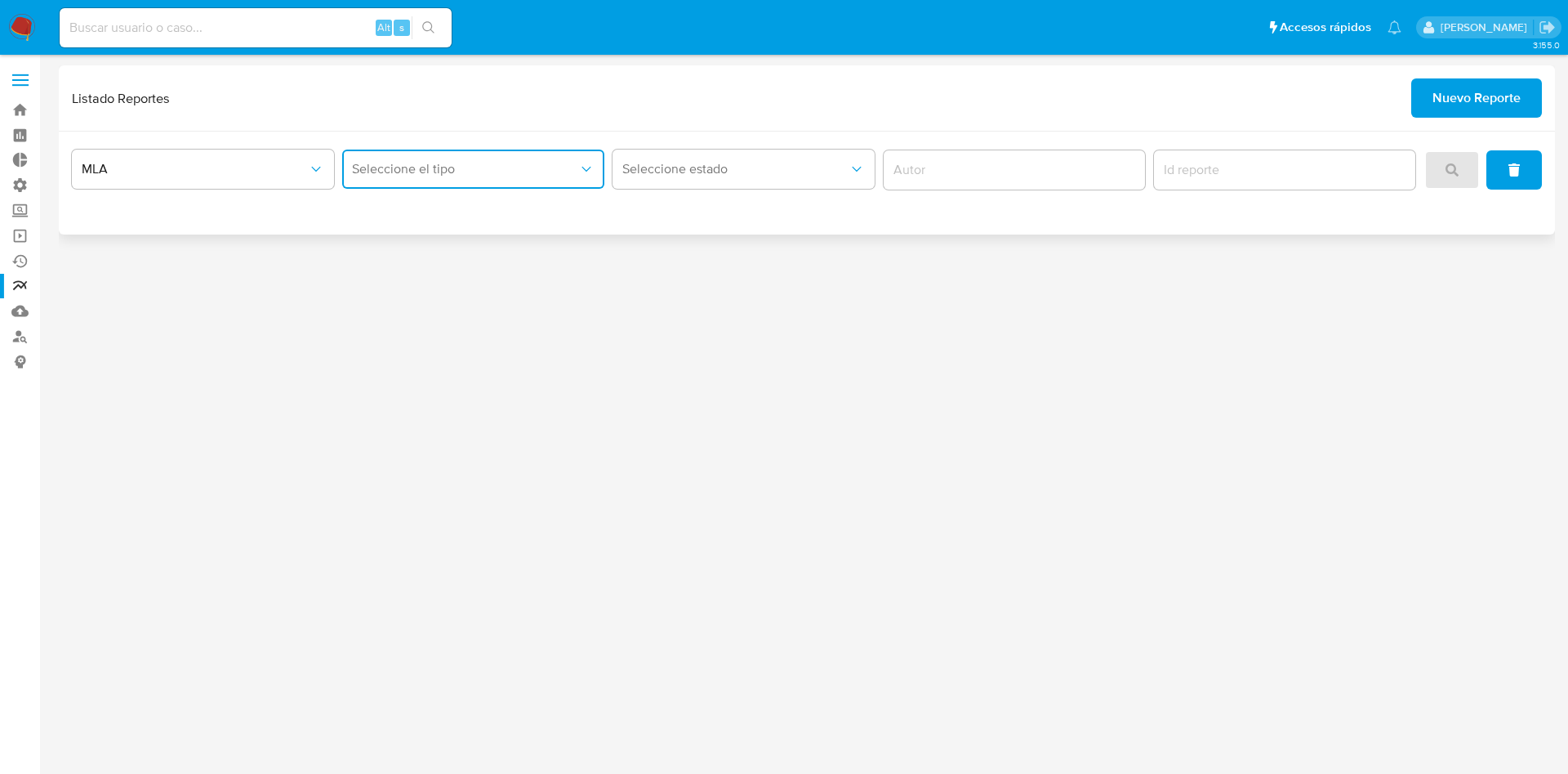
click at [540, 163] on span "Seleccione el tipo" at bounding box center [464, 169] width 226 height 16
click at [487, 238] on div "LEGAJO UNICO" at bounding box center [468, 252] width 232 height 39
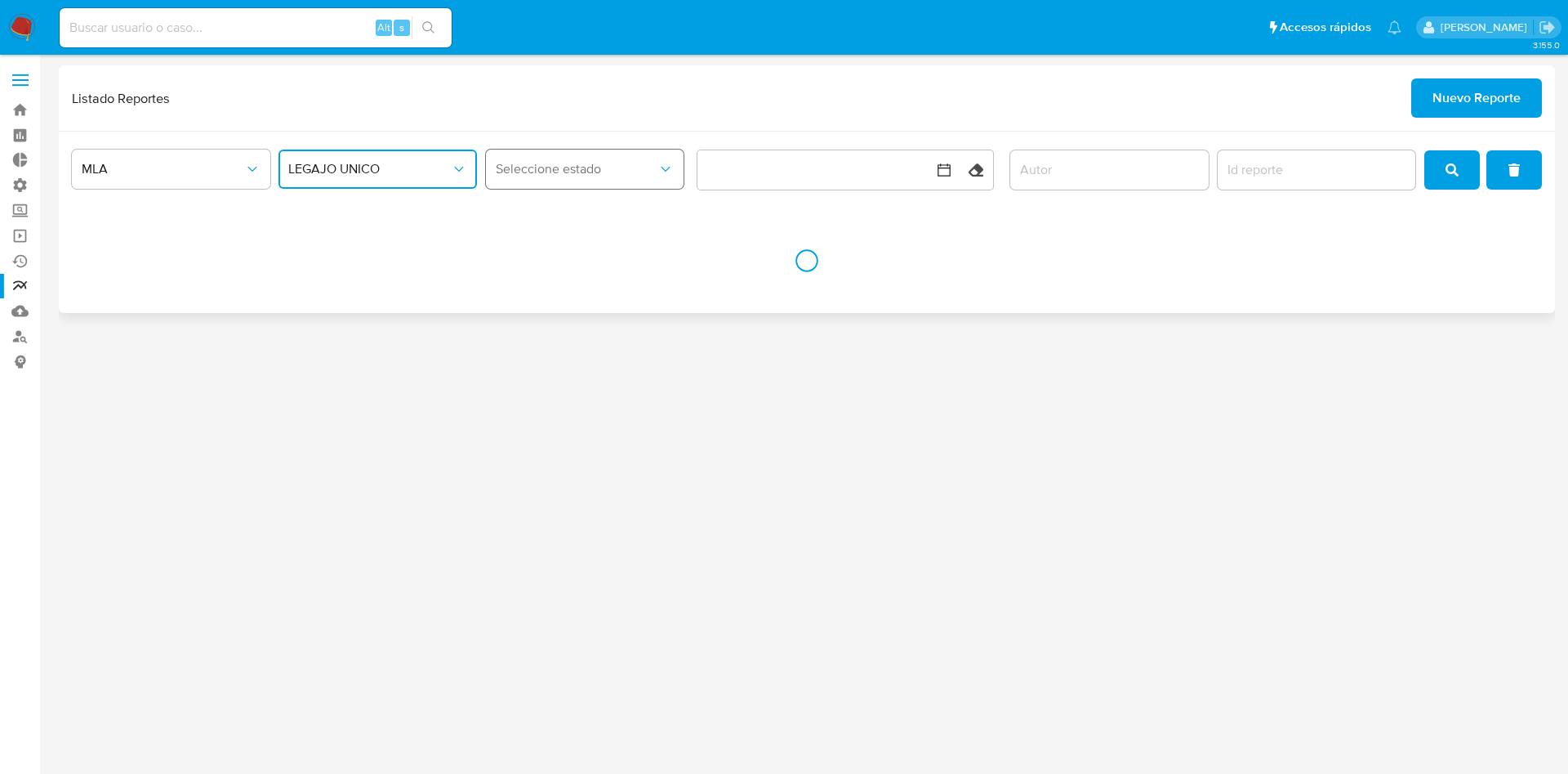
click at [655, 168] on button "Seleccione estado" at bounding box center [585, 169] width 198 height 39
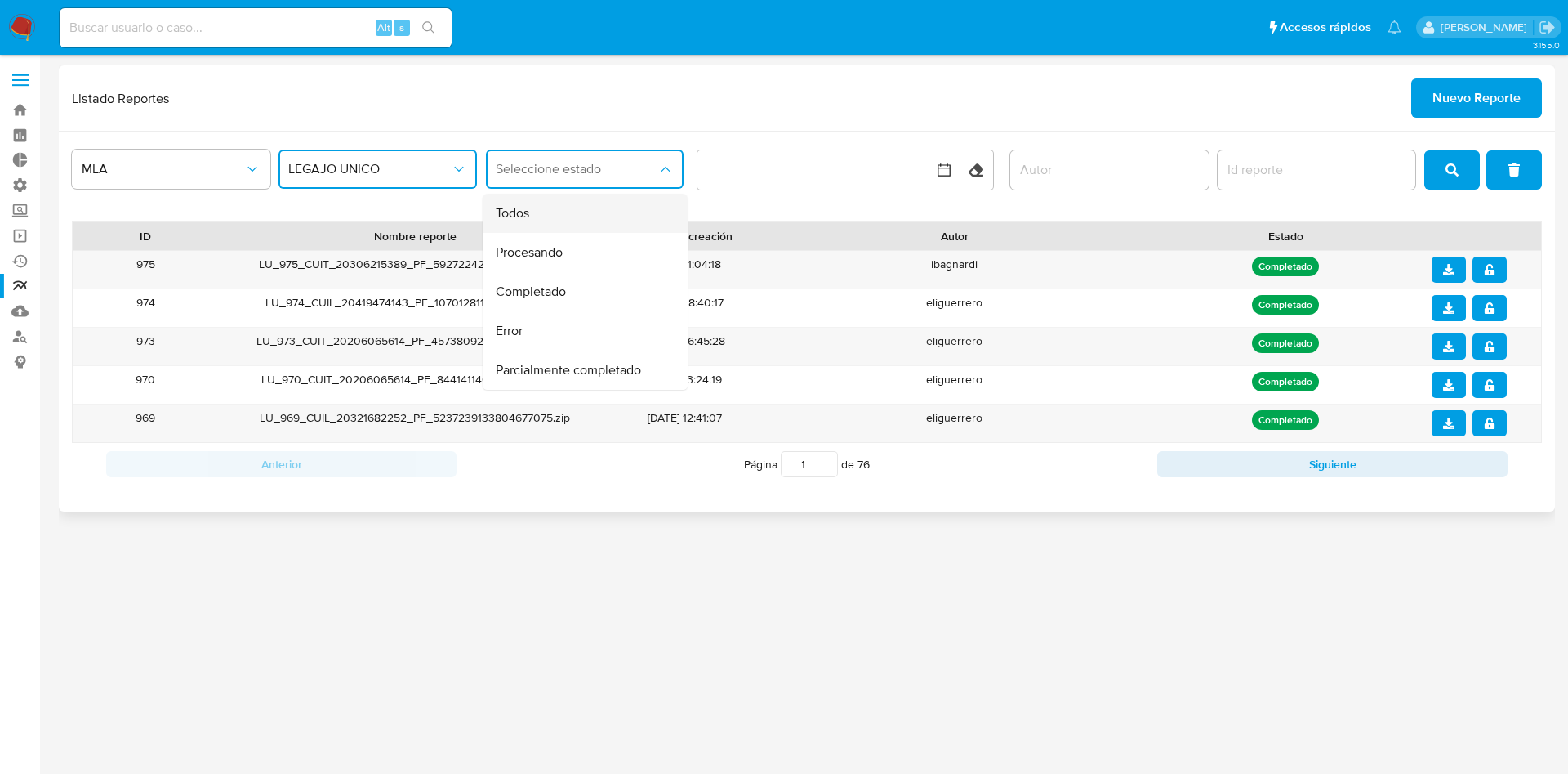
click at [565, 206] on div "Todos" at bounding box center [579, 213] width 169 height 39
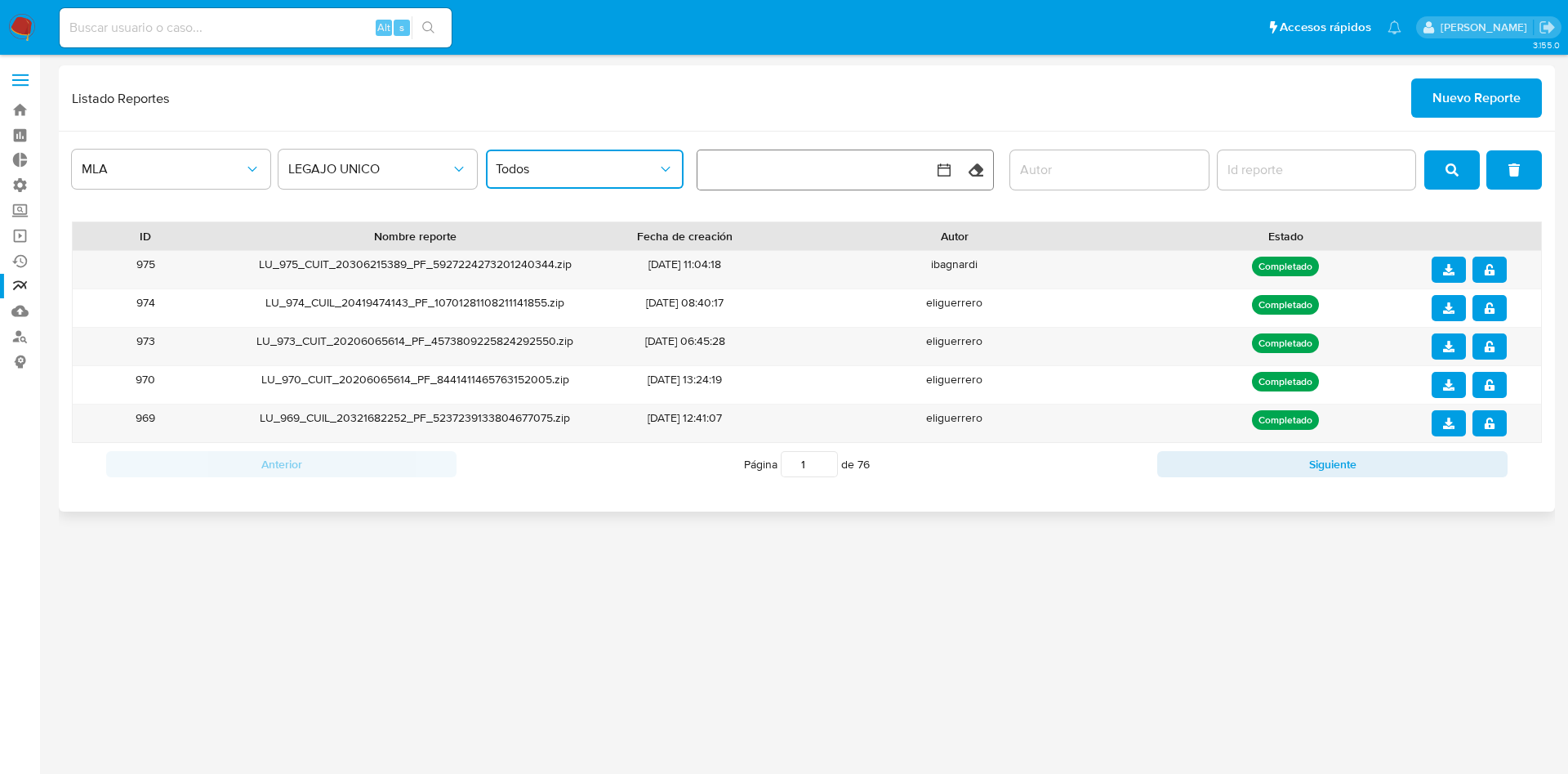
click at [786, 184] on button "button" at bounding box center [828, 170] width 261 height 39
click at [763, 384] on button "19" at bounding box center [762, 387] width 26 height 26
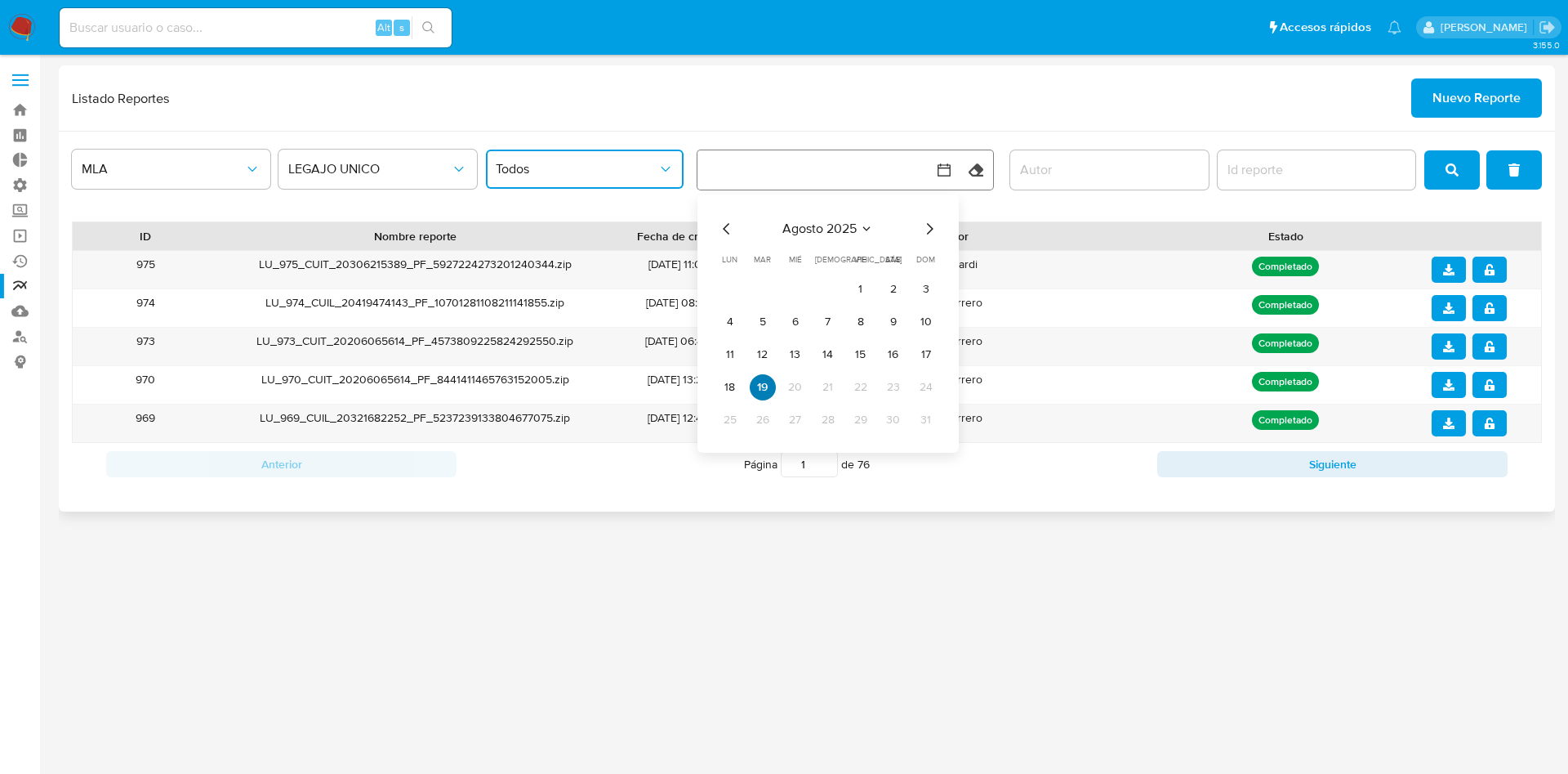
click at [762, 392] on button "19" at bounding box center [762, 387] width 26 height 26
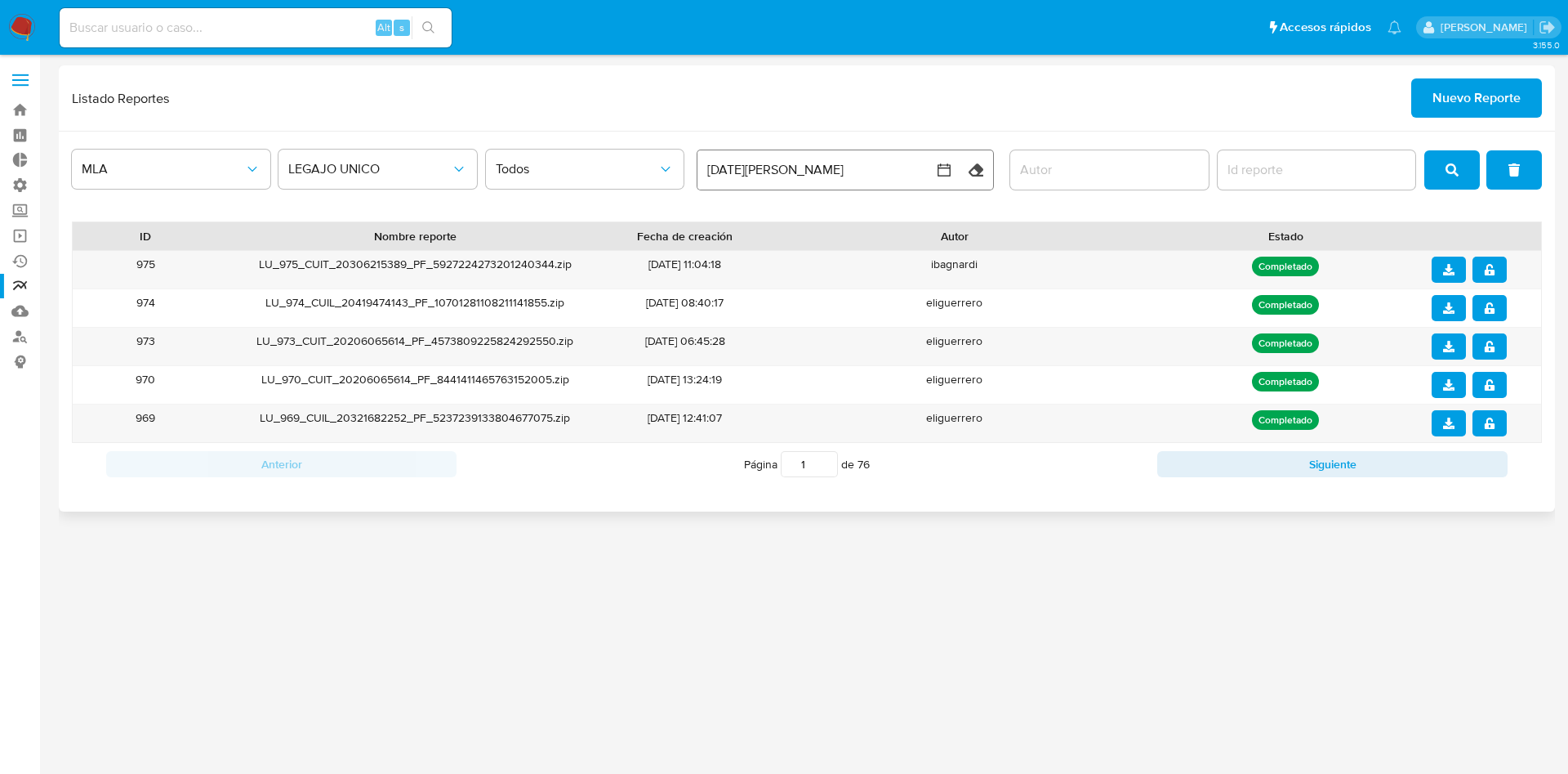
click at [762, 392] on div "eliguerrero" at bounding box center [954, 384] width 393 height 37
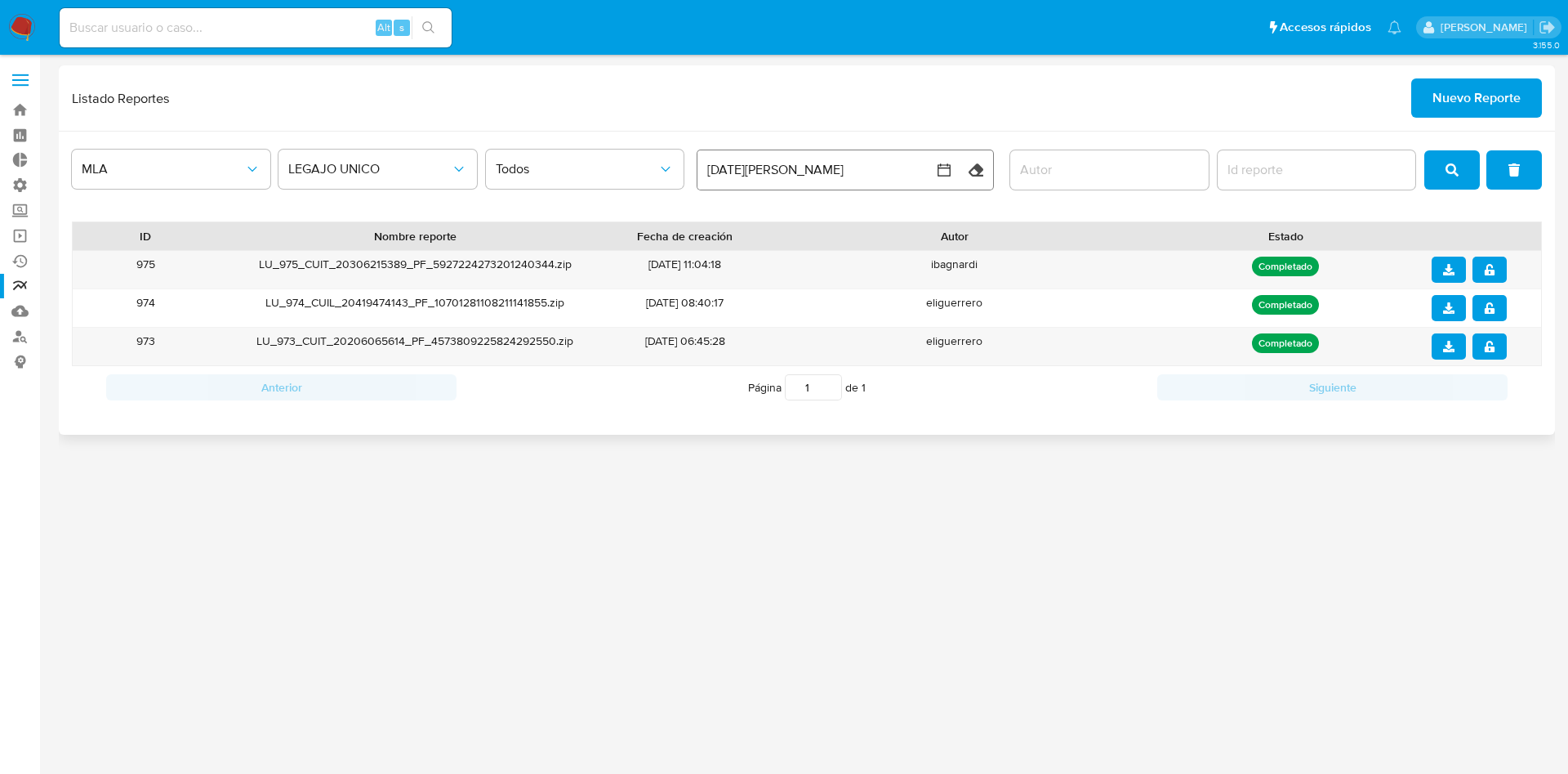
click at [1048, 156] on div at bounding box center [1109, 170] width 198 height 39
drag, startPoint x: 1453, startPoint y: 179, endPoint x: 1408, endPoint y: 193, distance: 47.1
click at [1452, 179] on span "search" at bounding box center [1452, 170] width 13 height 36
click at [1442, 268] on icon "download" at bounding box center [1448, 270] width 11 height 11
click at [1490, 271] on icon "notify_security" at bounding box center [1488, 270] width 10 height 11
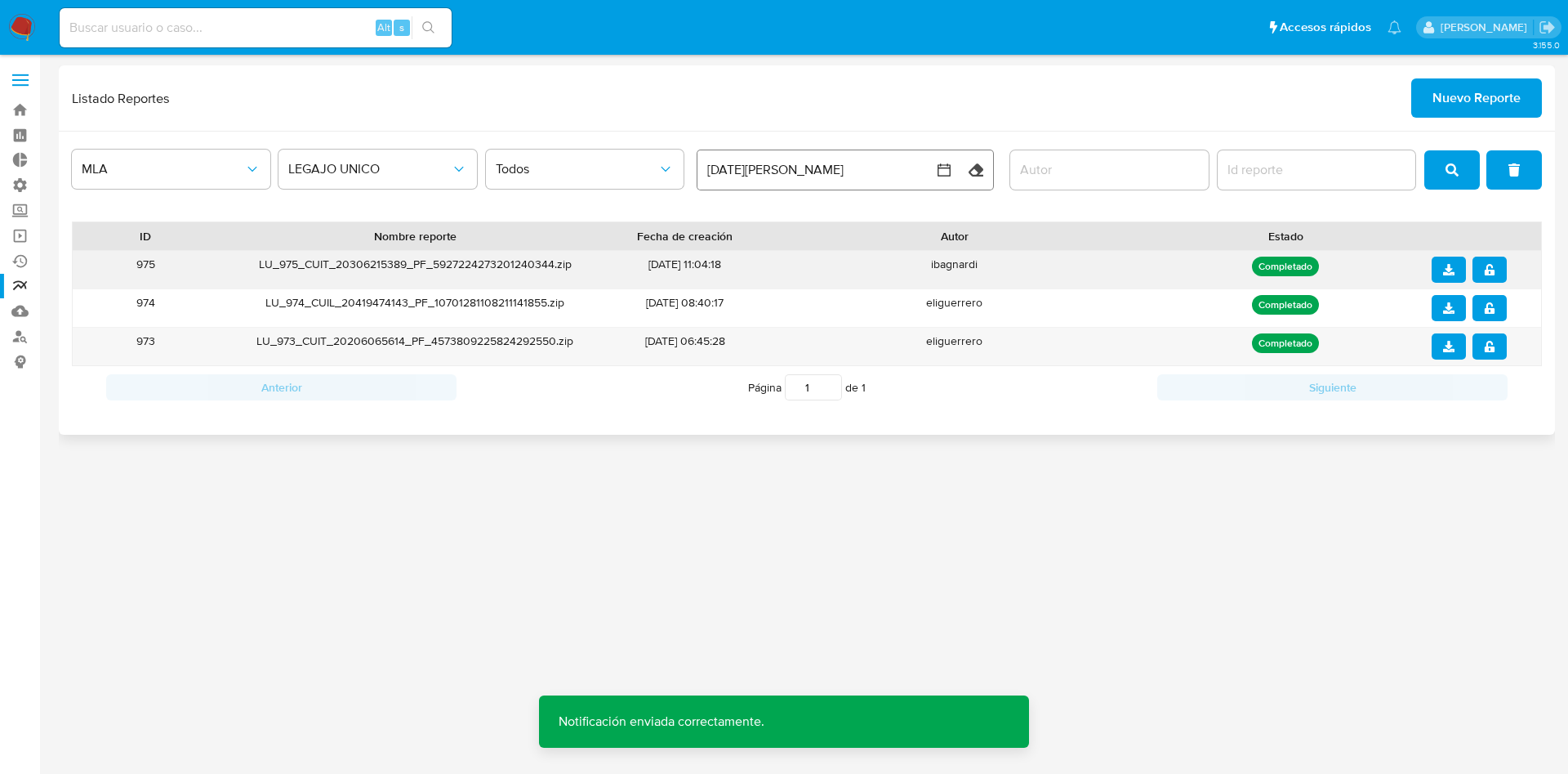
click at [1449, 264] on icon "download" at bounding box center [1448, 270] width 11 height 11
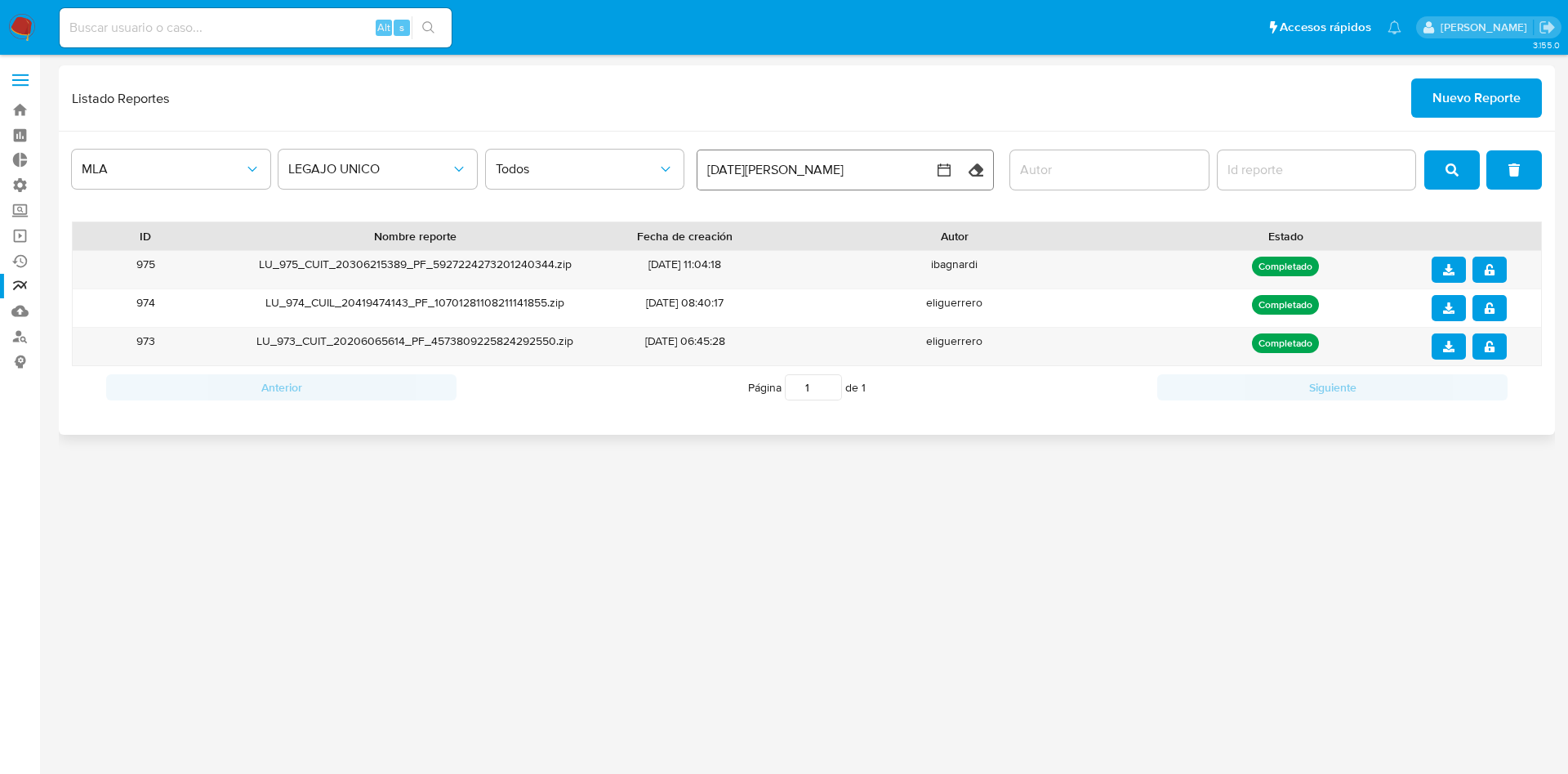
drag, startPoint x: 791, startPoint y: 230, endPoint x: 744, endPoint y: 243, distance: 48.8
click at [754, 243] on div "MLA LEGAJO UNICO Todos 19 de agosto de 2025 19-08-2025:19-08-2025 Limpiar ID No…" at bounding box center [807, 283] width 1496 height 303
click at [25, 107] on link "Bandeja" at bounding box center [97, 110] width 194 height 26
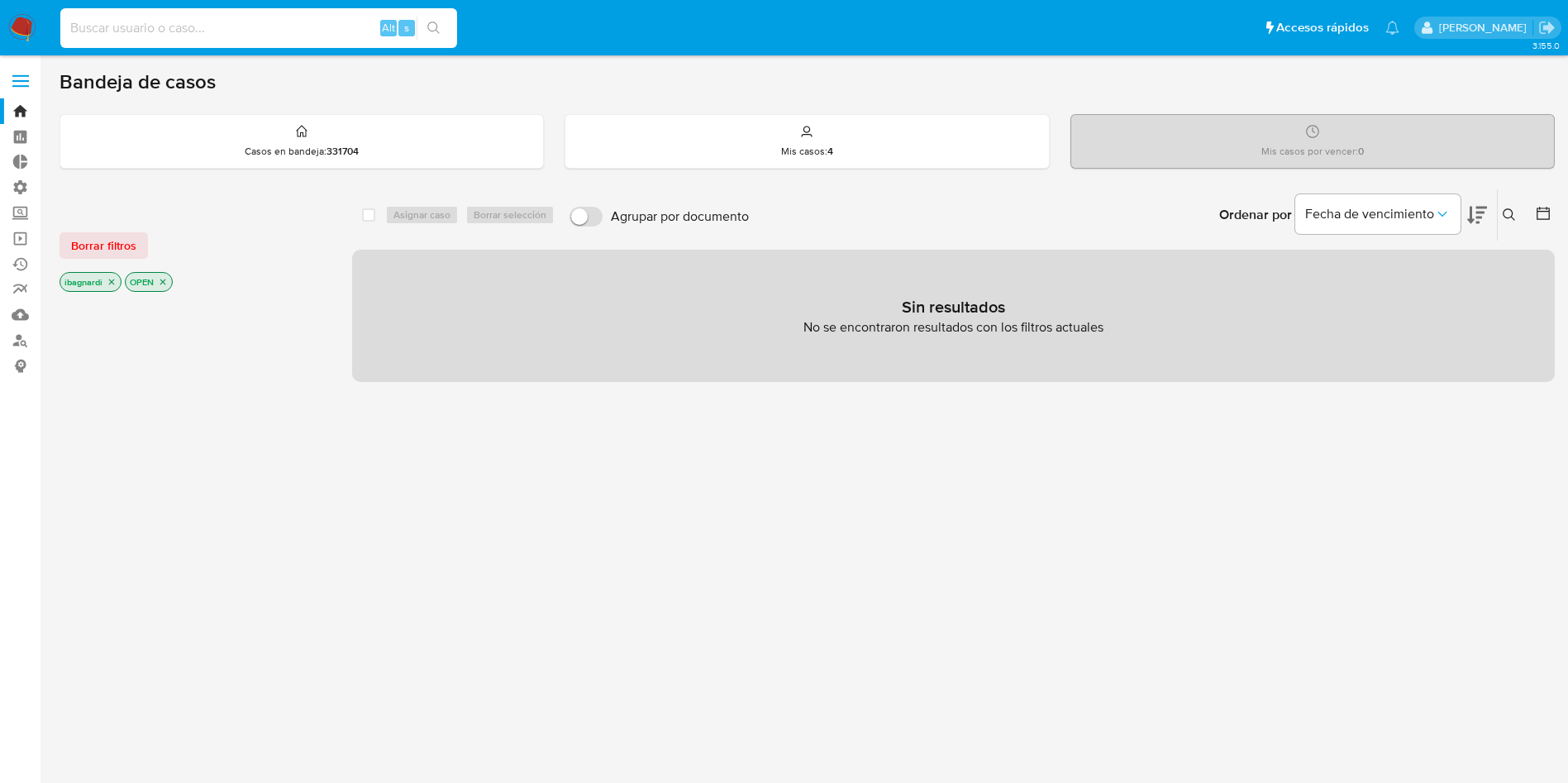
click at [187, 26] on input at bounding box center [258, 28] width 396 height 21
paste input "599255688"
type input "599255688"
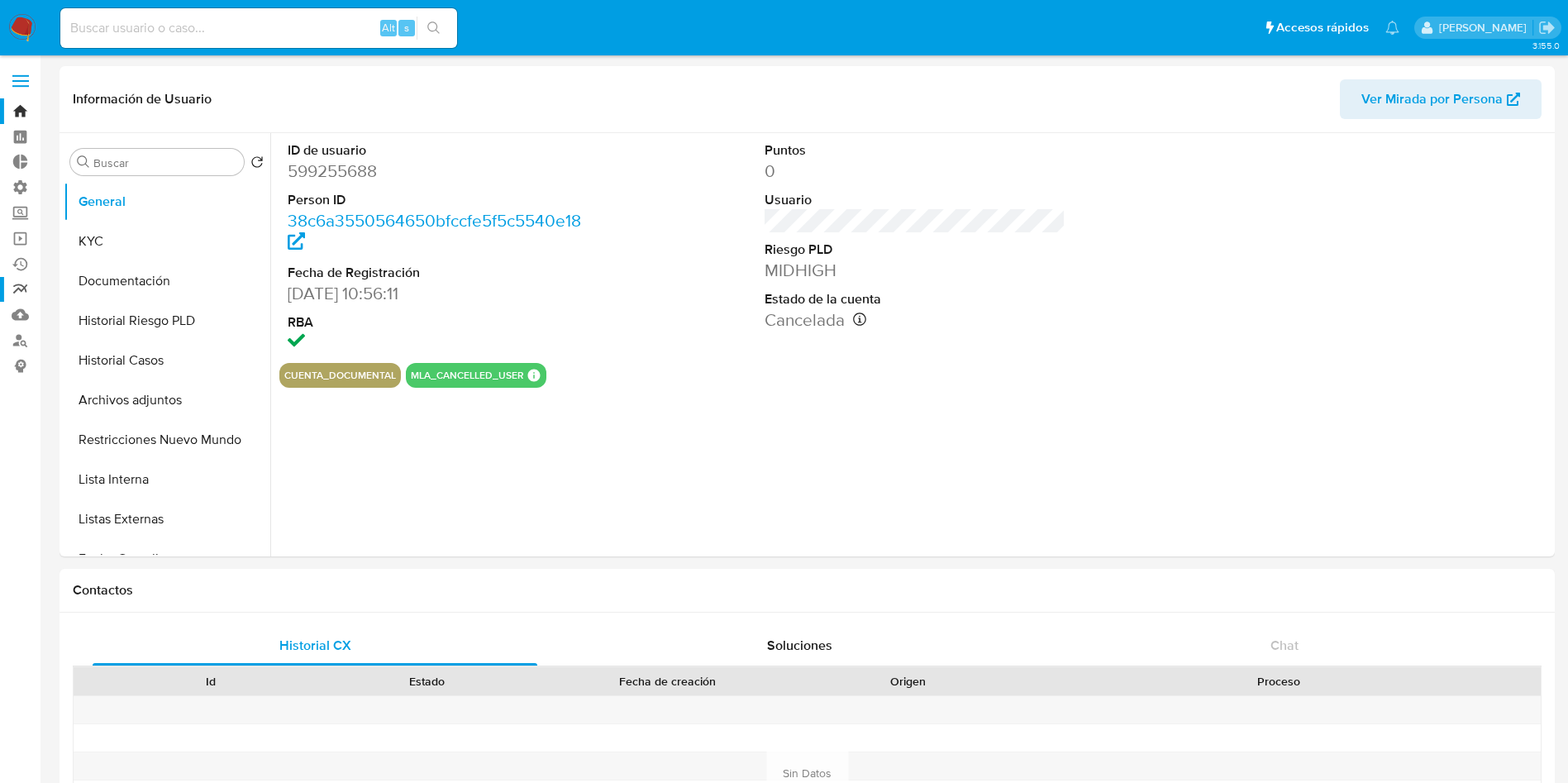
click at [17, 281] on link "Reportes" at bounding box center [98, 289] width 197 height 26
select select "10"
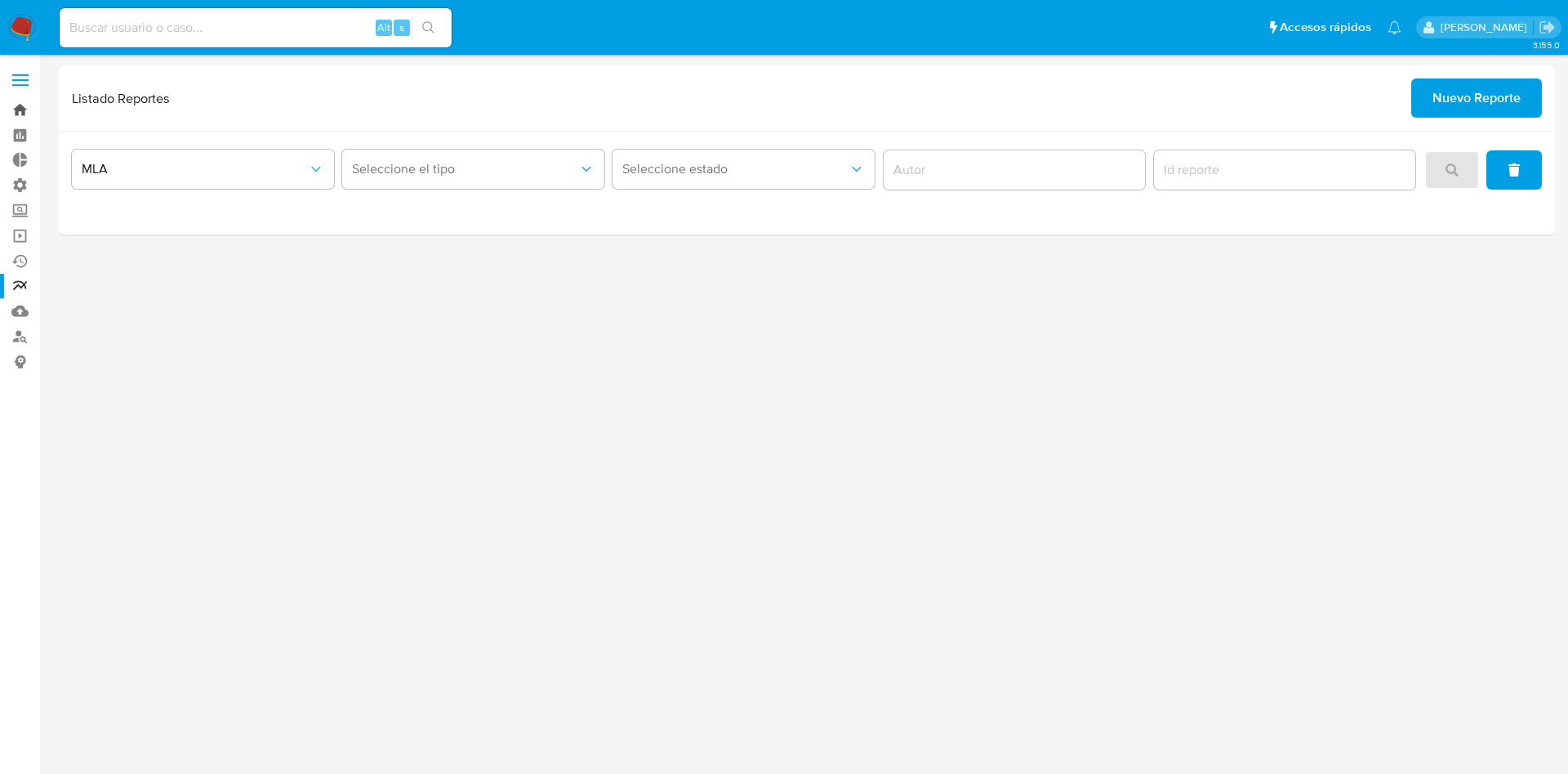
click at [27, 103] on link "Bandeja" at bounding box center [97, 110] width 194 height 26
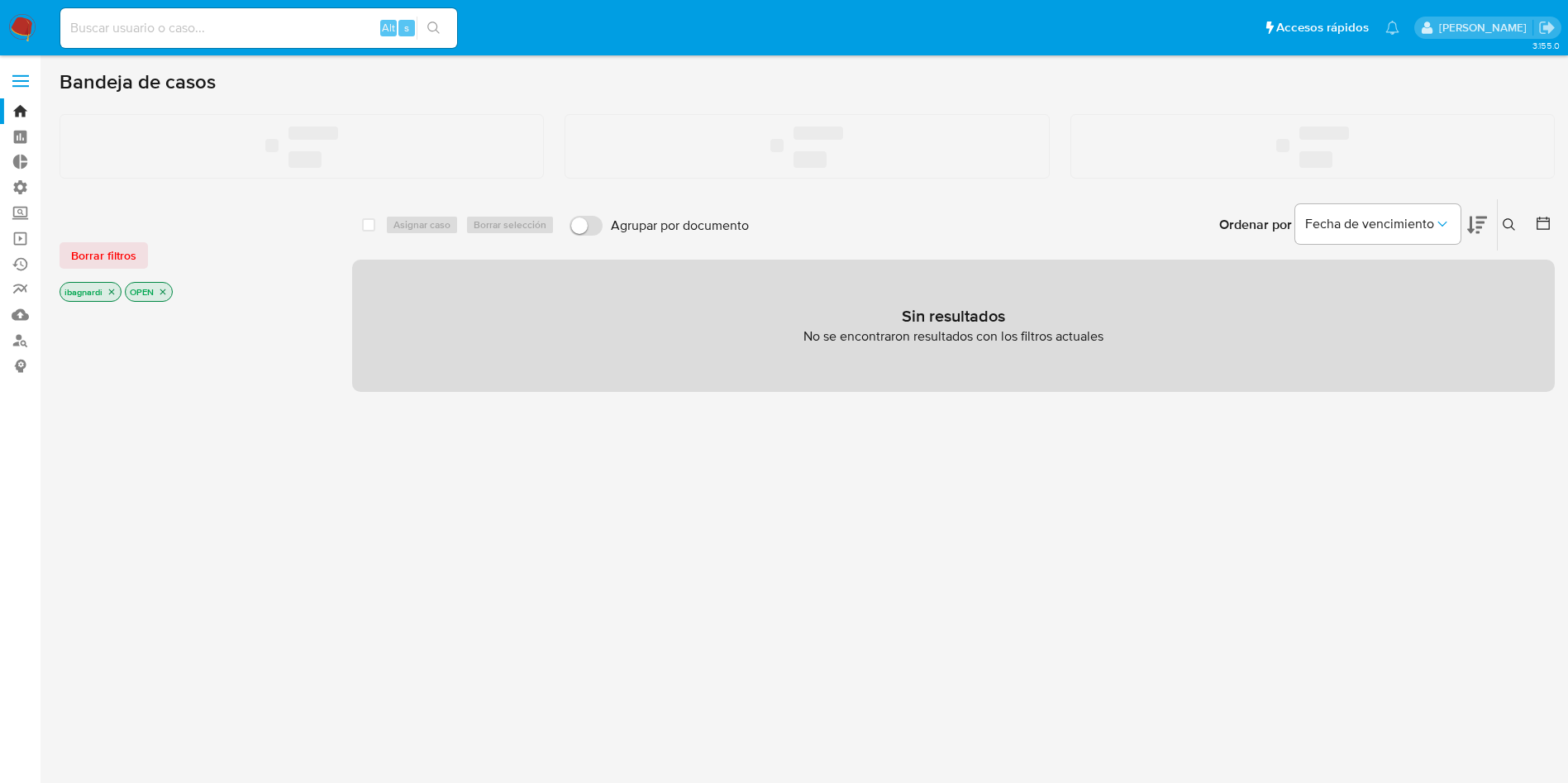
click at [183, 38] on input at bounding box center [258, 28] width 396 height 21
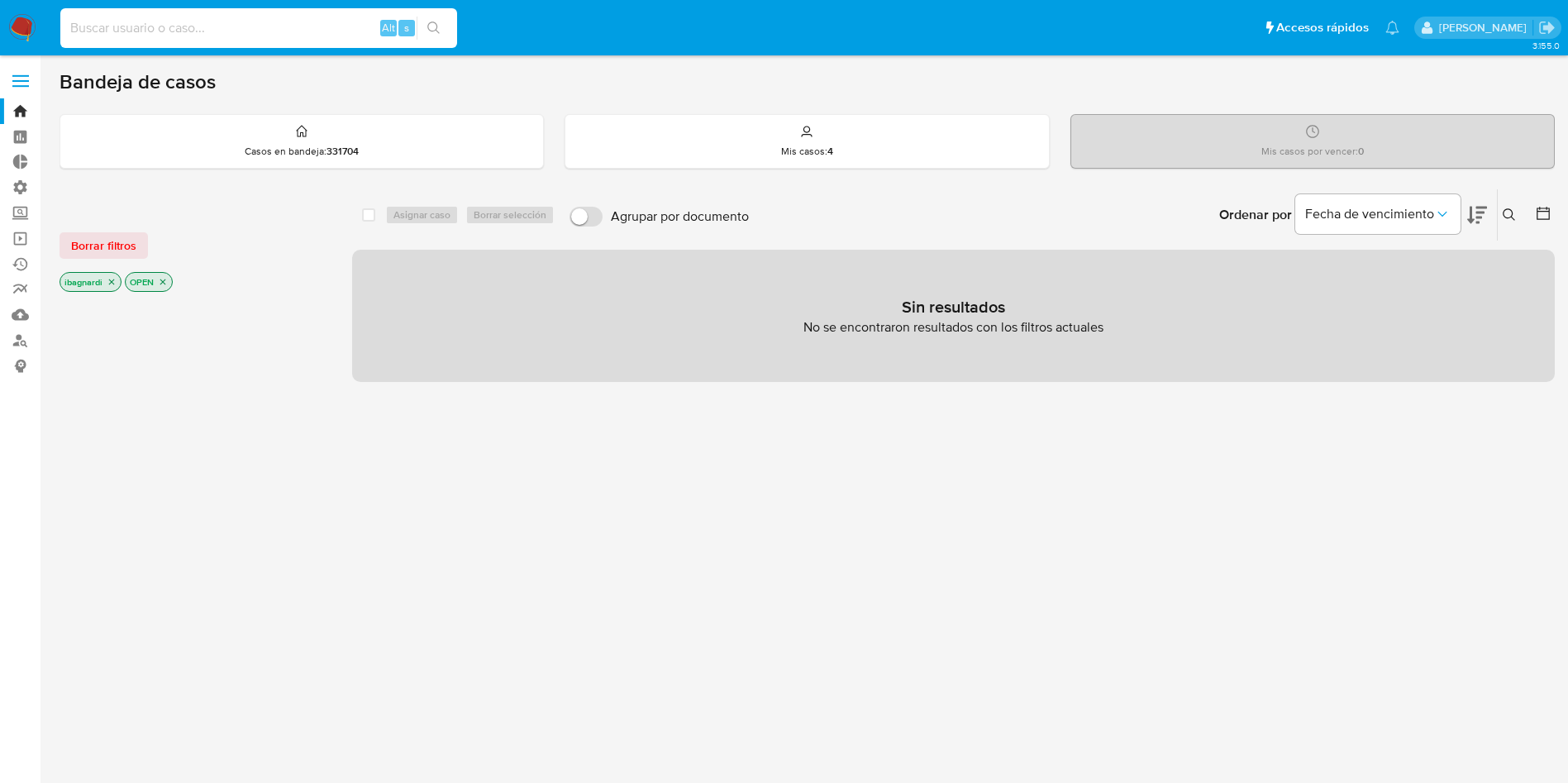
paste input "599255688"
type input "599255688"
click at [446, 38] on button "search-icon" at bounding box center [433, 28] width 34 height 23
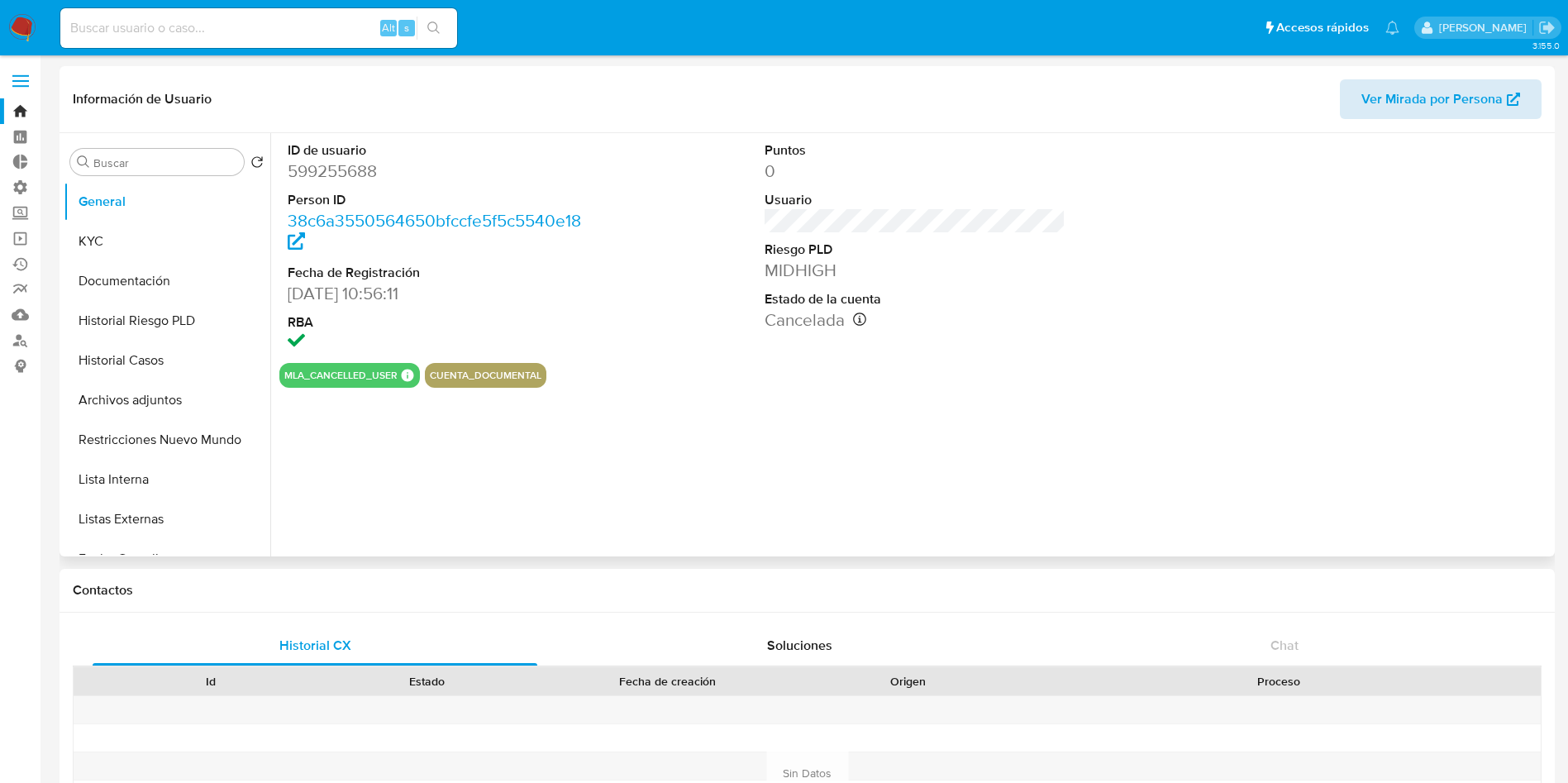
select select "10"
drag, startPoint x: 387, startPoint y: 165, endPoint x: 274, endPoint y: 176, distance: 113.5
click at [274, 176] on div "ID de usuario 599255688 Person ID 38c6a3550564650bfccfe5f5c5540e18 Fecha de Reg…" at bounding box center [910, 344] width 1281 height 423
copy dd "599255688"
click at [1469, 101] on span "Ver Mirada por Persona" at bounding box center [1432, 98] width 142 height 40
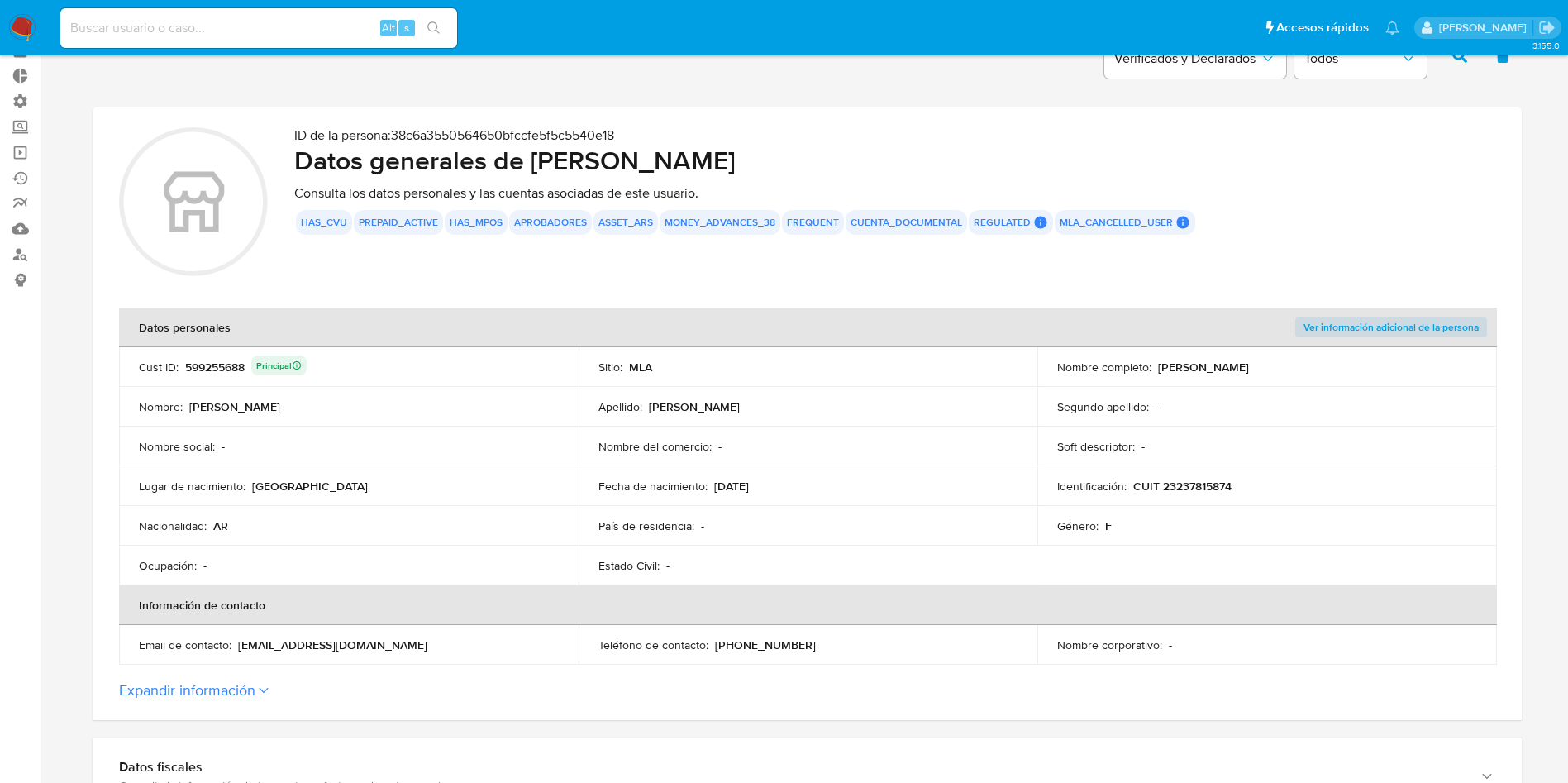
scroll to position [124, 0]
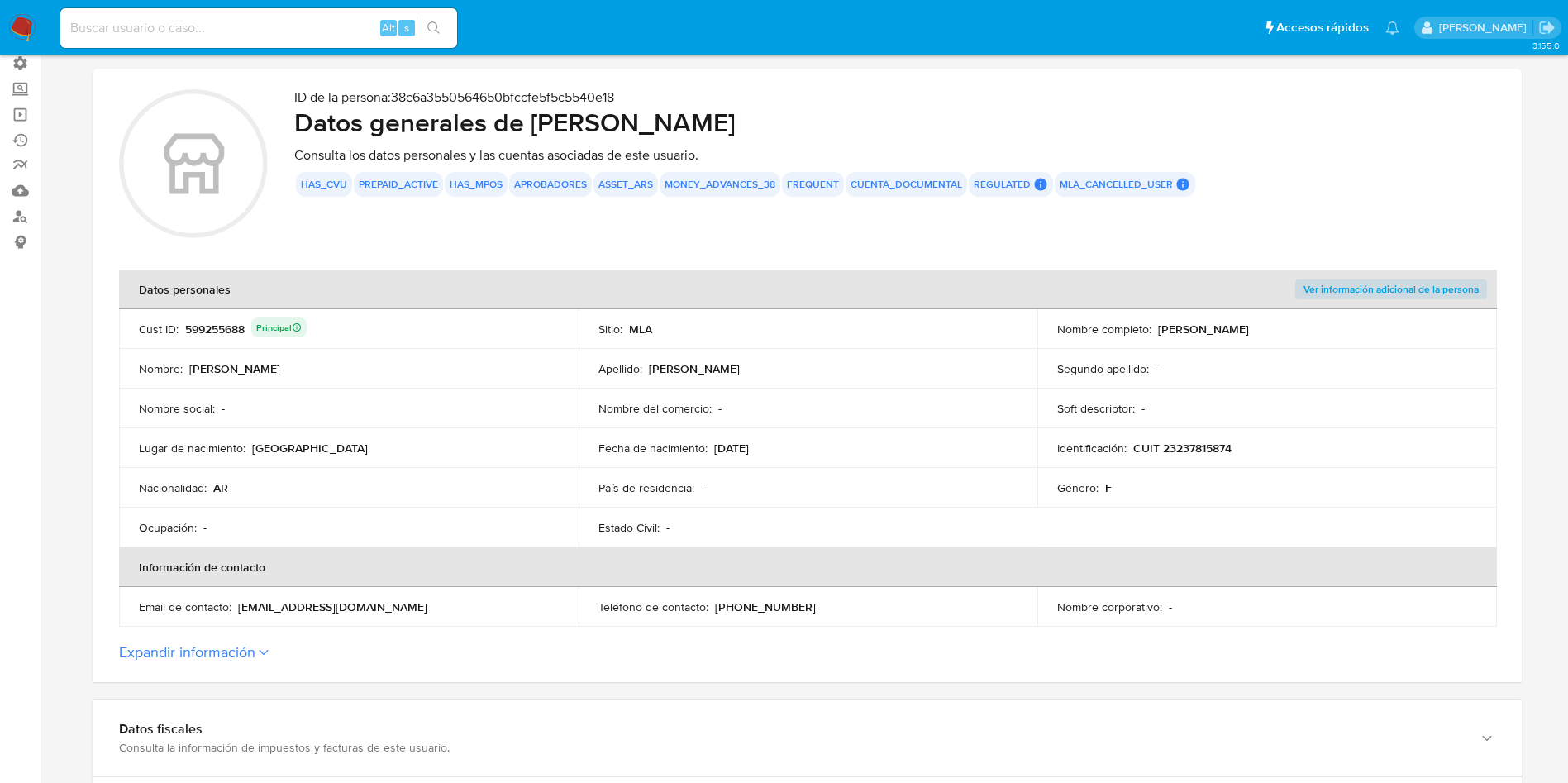
click at [188, 655] on button "Expandir información" at bounding box center [186, 652] width 136 height 18
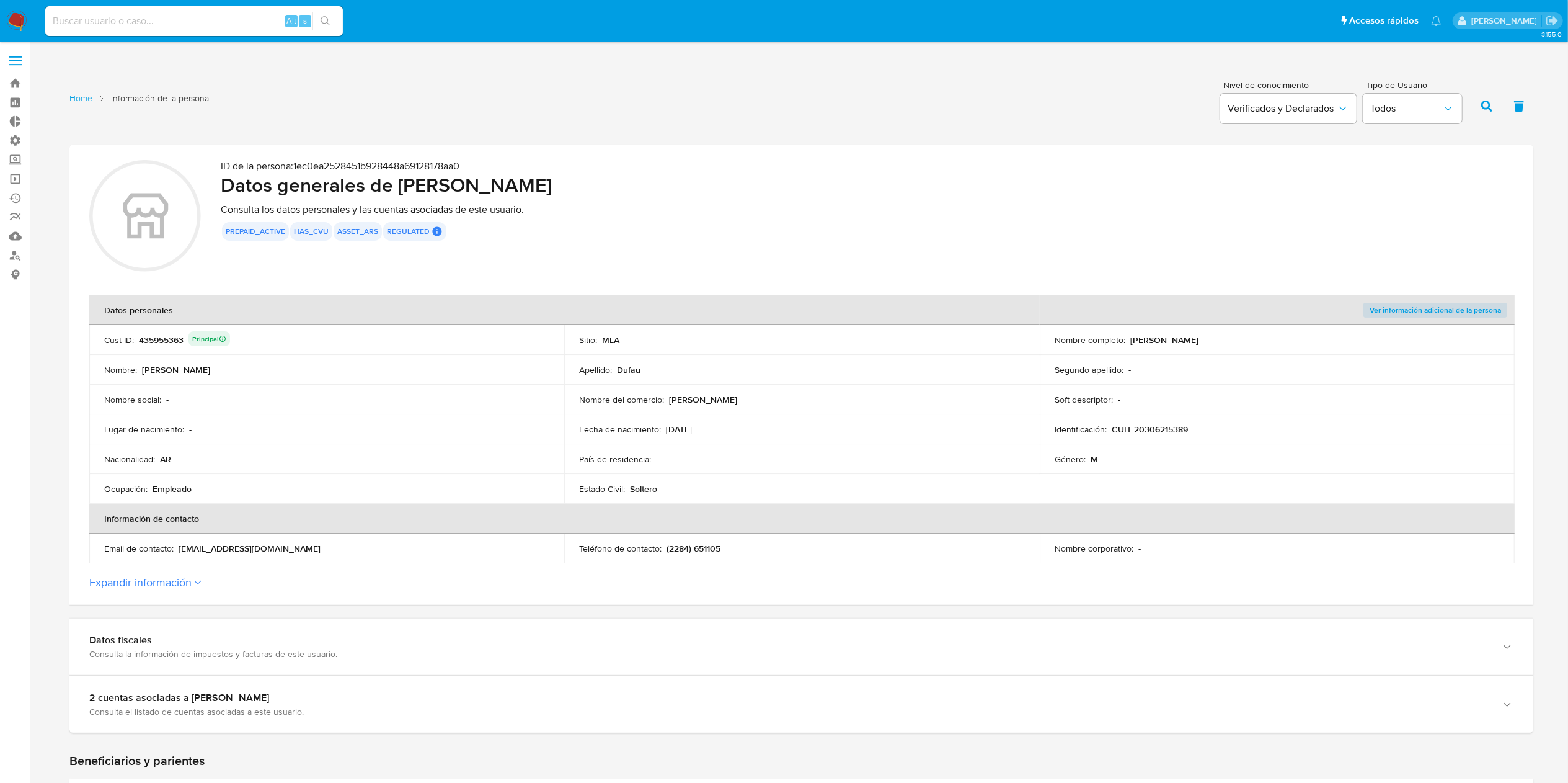
click at [170, 587] on button "Expandir información" at bounding box center [140, 582] width 102 height 14
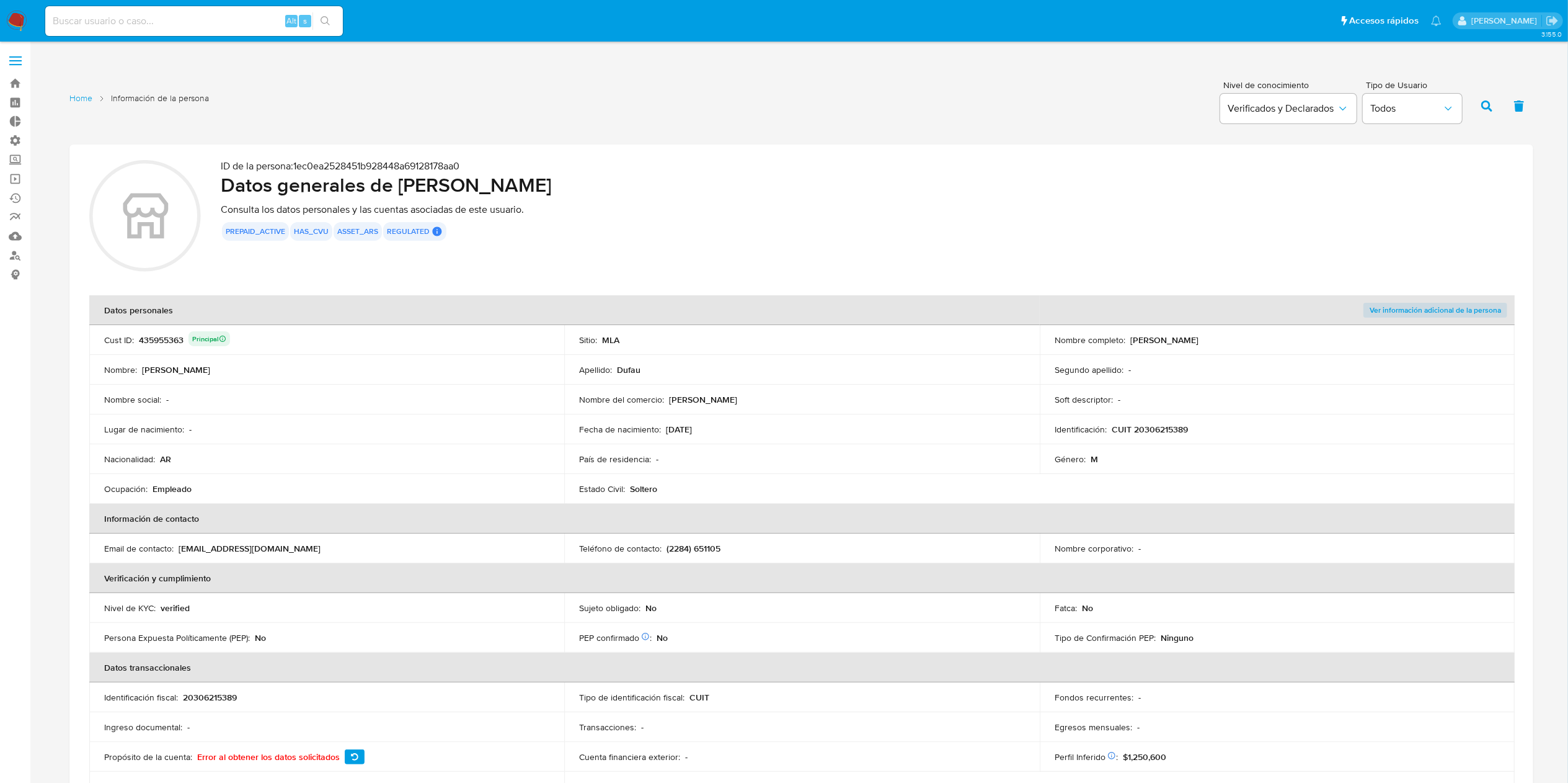
drag, startPoint x: 153, startPoint y: 20, endPoint x: 181, endPoint y: 38, distance: 33.3
click at [153, 20] on input at bounding box center [194, 21] width 297 height 16
paste input "645948767"
click at [332, 22] on button "search-icon" at bounding box center [325, 21] width 25 height 17
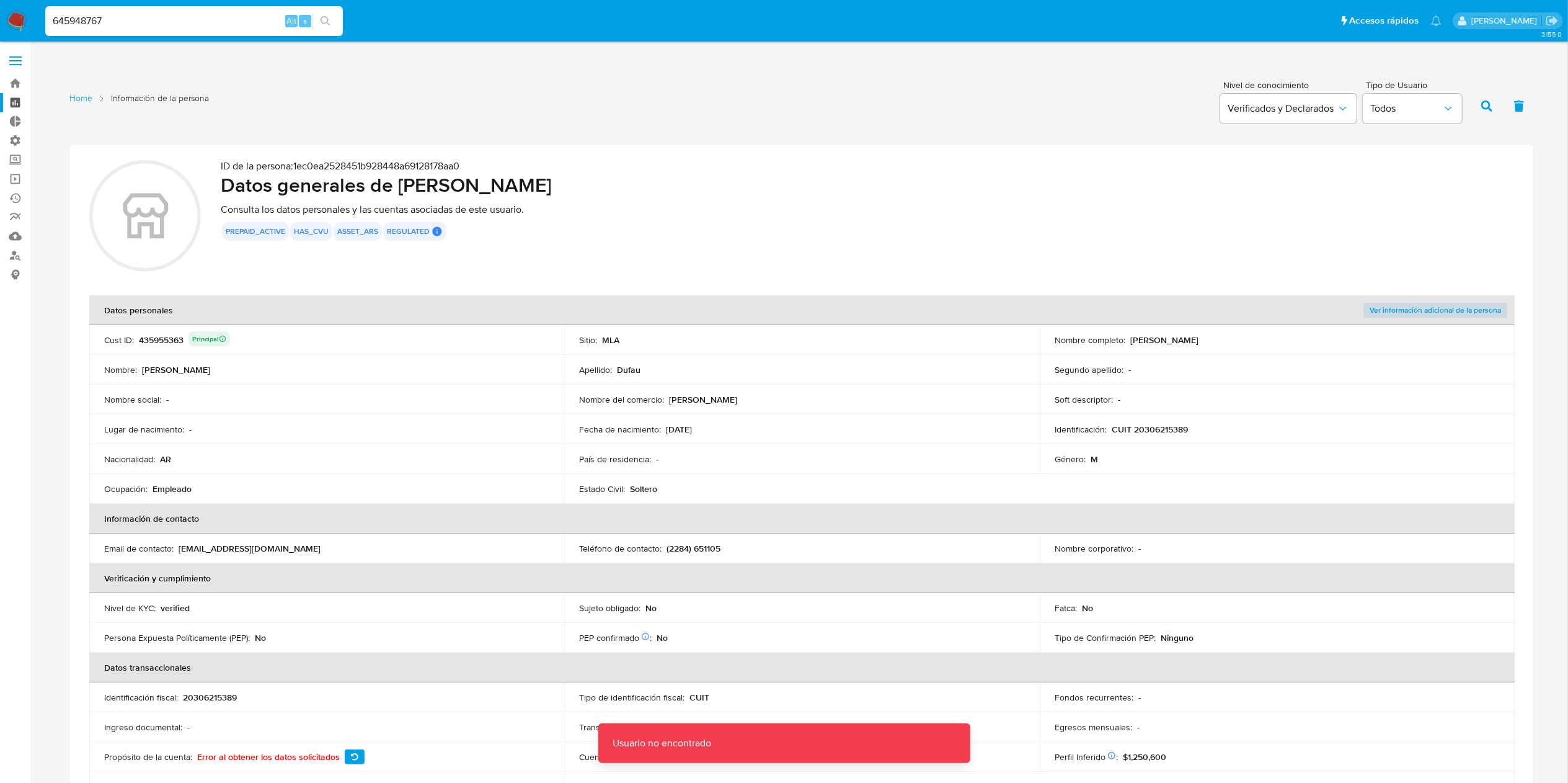
drag, startPoint x: 75, startPoint y: 22, endPoint x: 0, endPoint y: 93, distance: 103.3
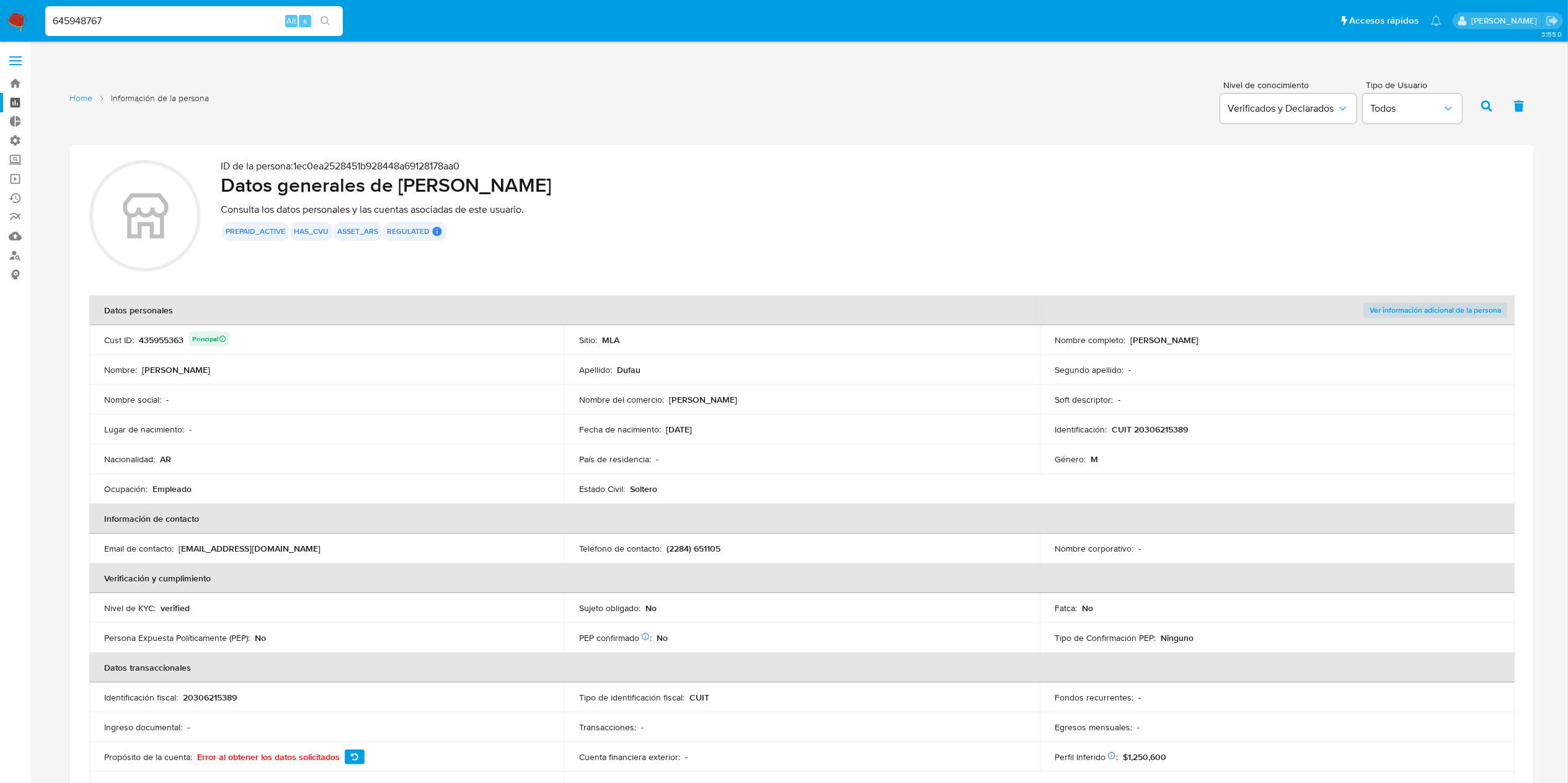
type input "645948767"
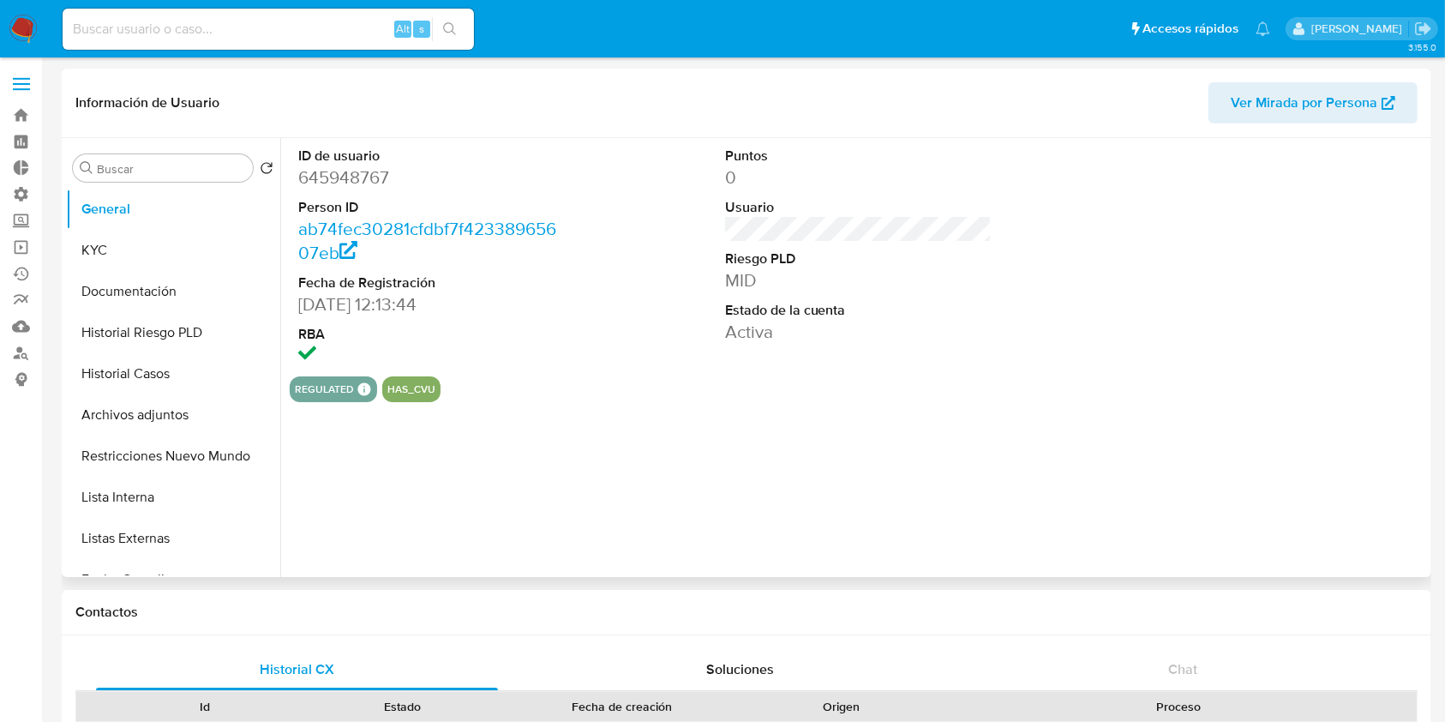
select select "10"
drag, startPoint x: 421, startPoint y: 170, endPoint x: 300, endPoint y: 183, distance: 121.6
click at [300, 183] on dd "645948767" at bounding box center [431, 177] width 267 height 24
copy dd "645948767"
click at [1251, 101] on span "Ver Mirada por Persona" at bounding box center [1304, 102] width 147 height 41
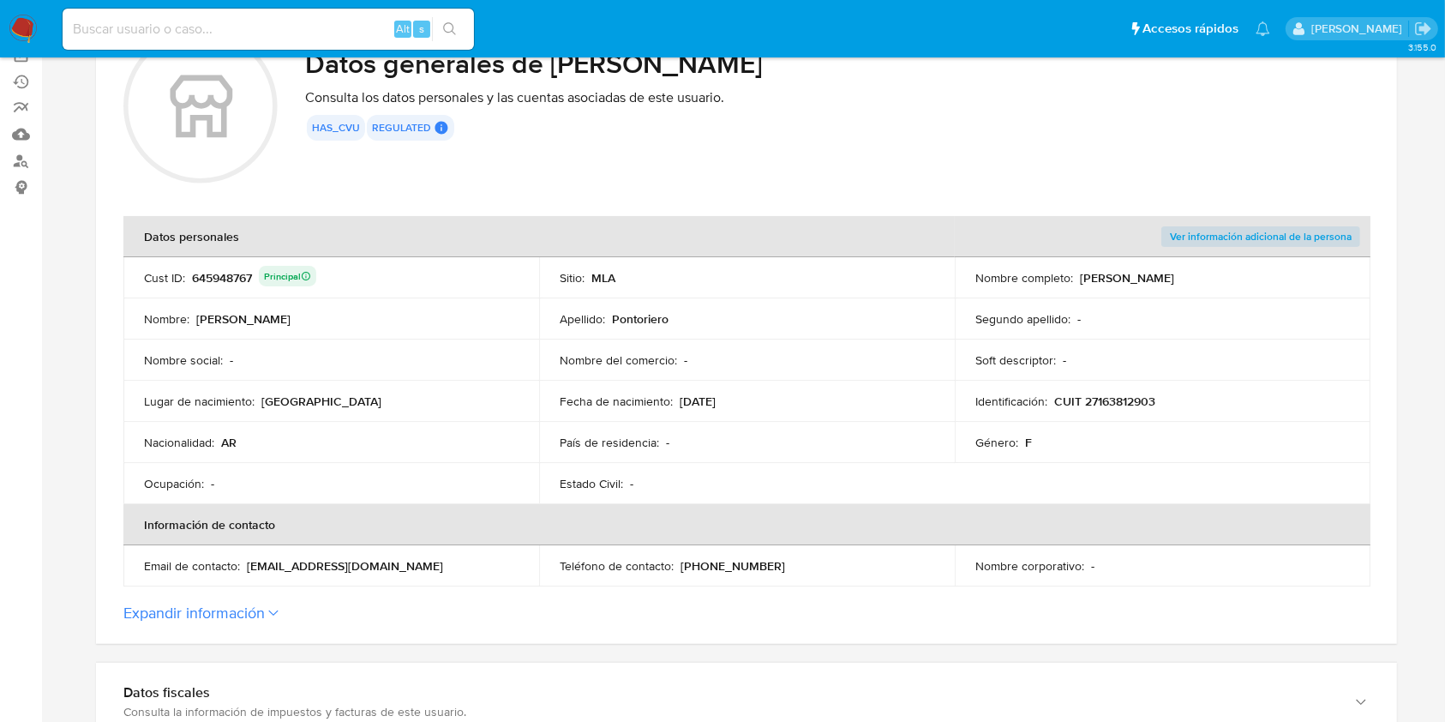
scroll to position [228, 0]
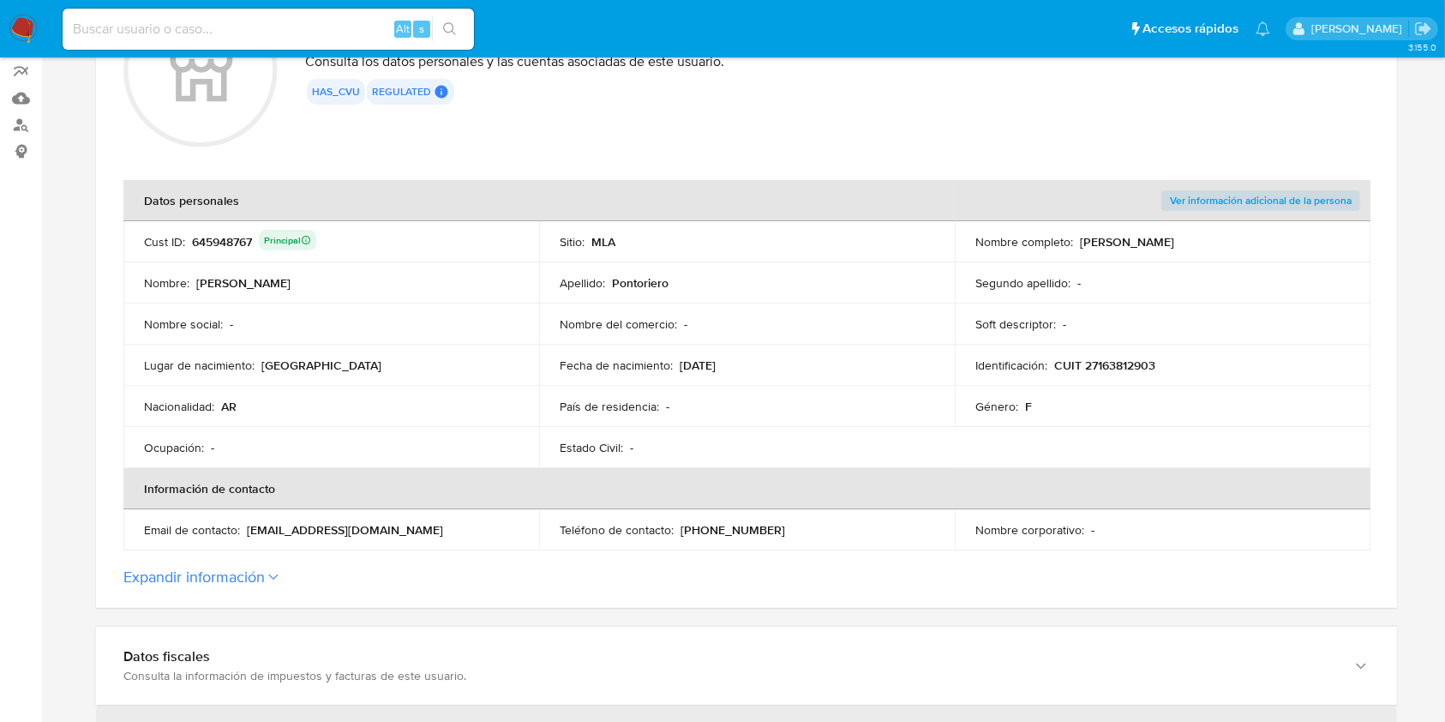
click at [267, 574] on label "Expandir información" at bounding box center [746, 576] width 1246 height 19
click at [265, 574] on button "Expandir información" at bounding box center [193, 576] width 141 height 19
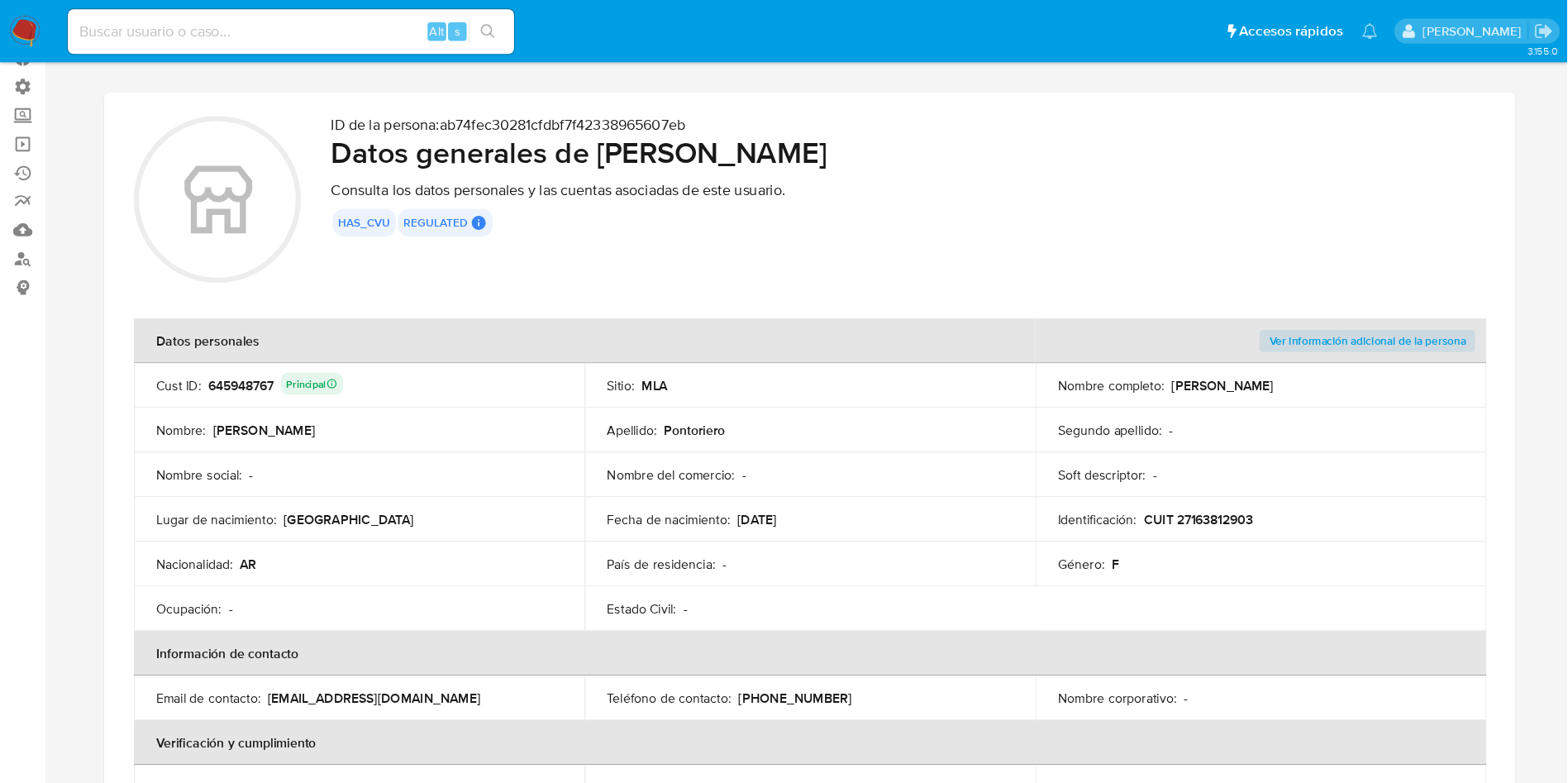
scroll to position [110, 0]
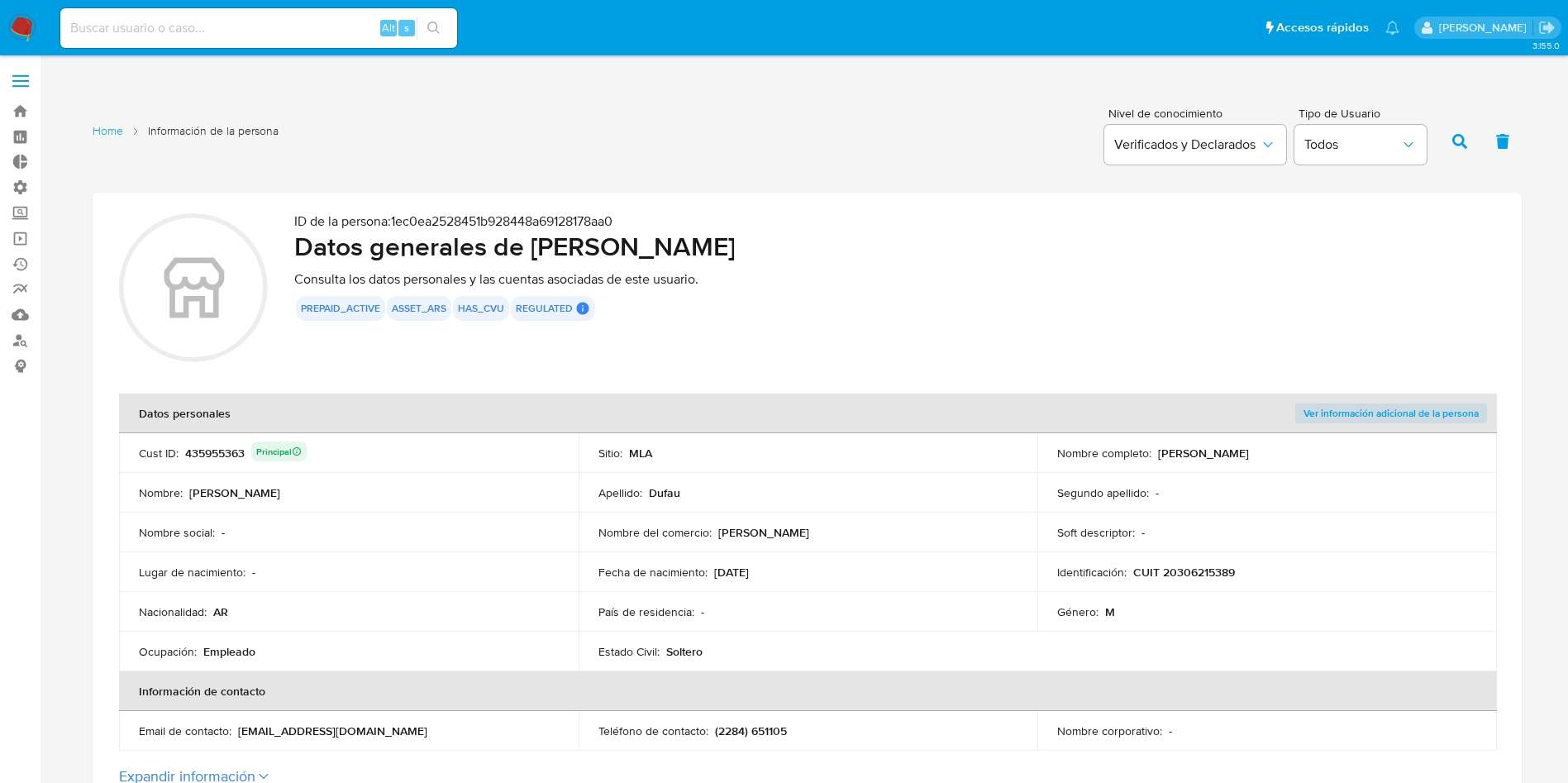
scroll to position [124, 0]
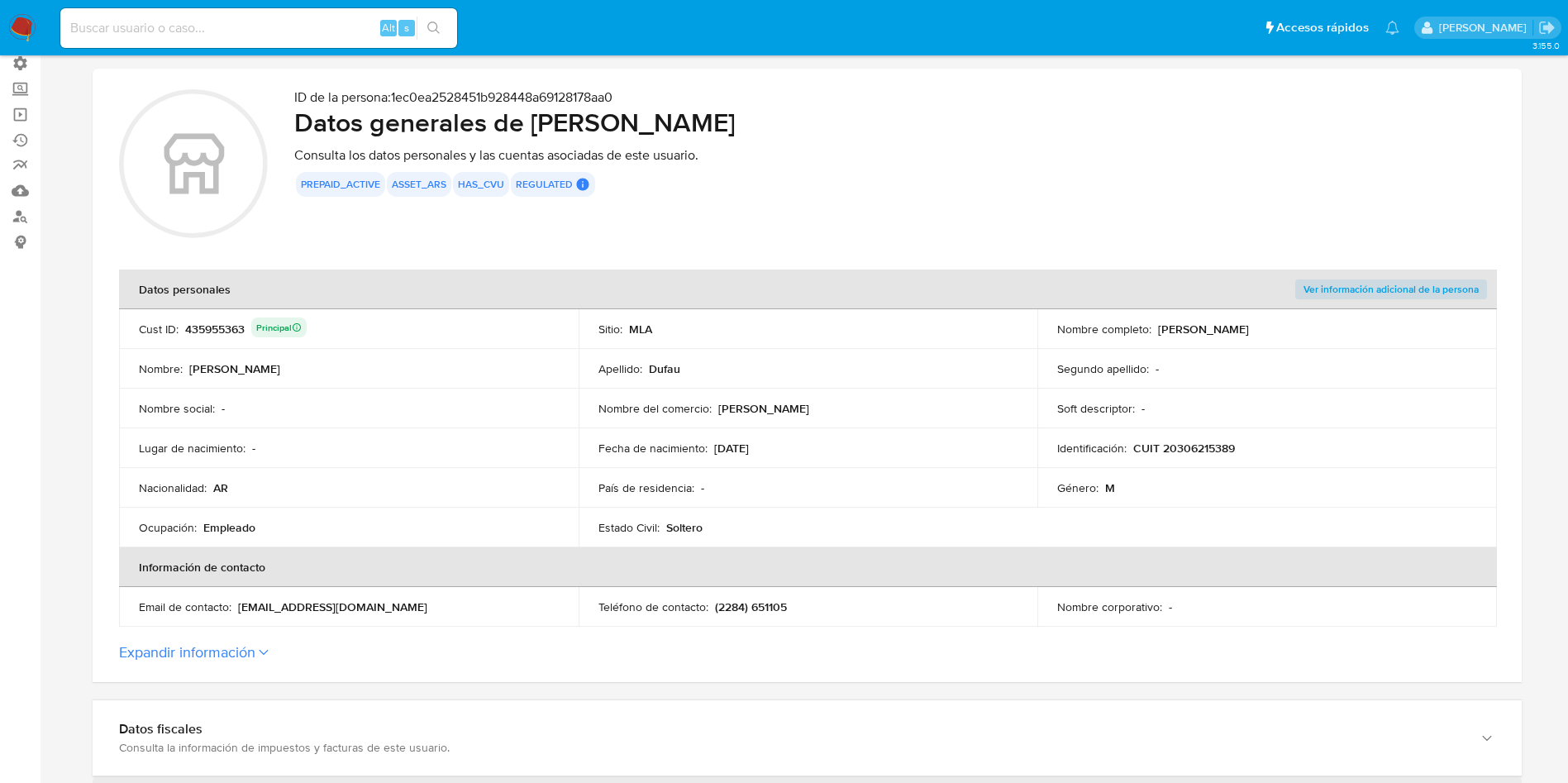
click at [234, 656] on button "Expandir información" at bounding box center [186, 652] width 136 height 18
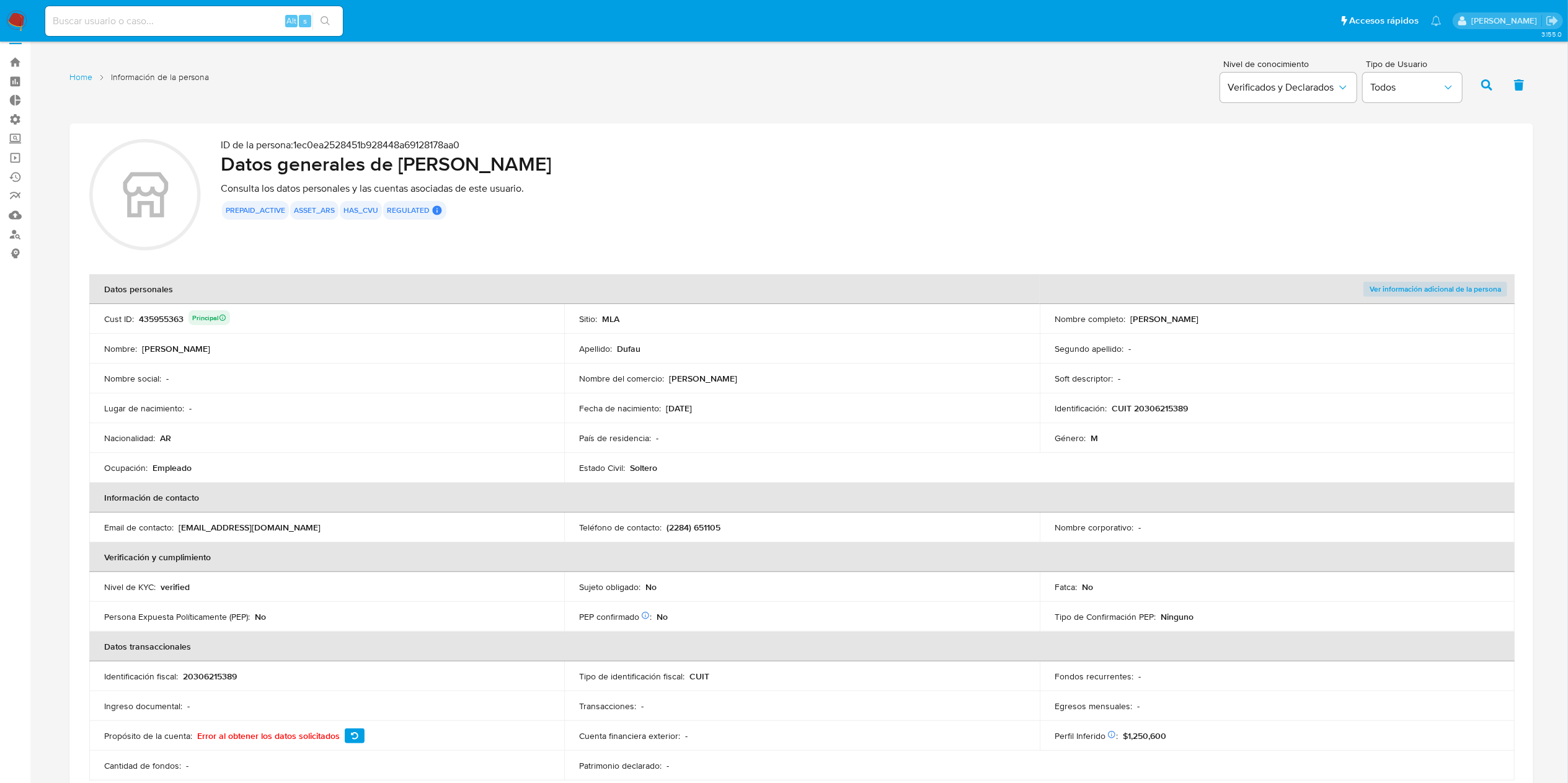
scroll to position [0, 0]
